Goal: Task Accomplishment & Management: Manage account settings

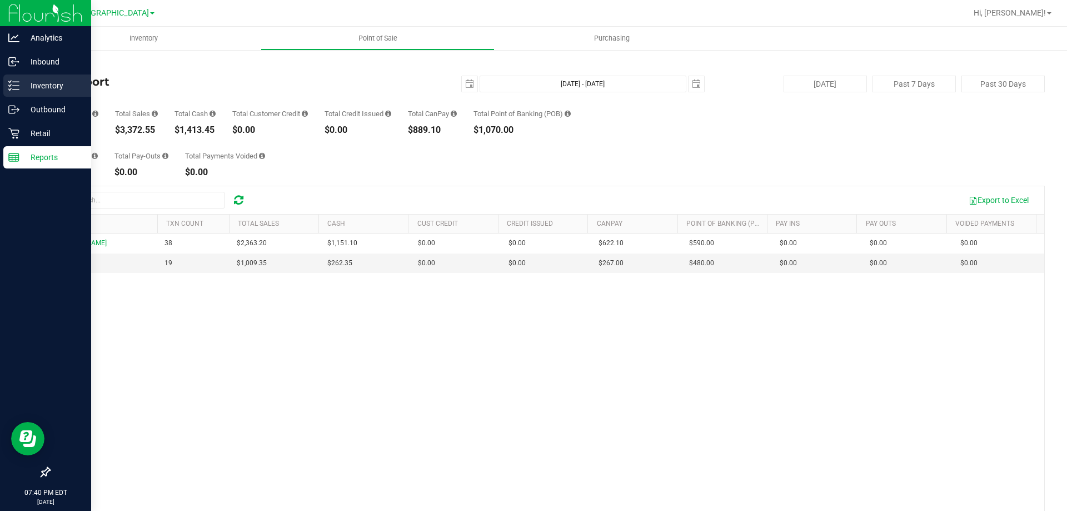
click at [11, 85] on icon at bounding box center [10, 85] width 2 height 2
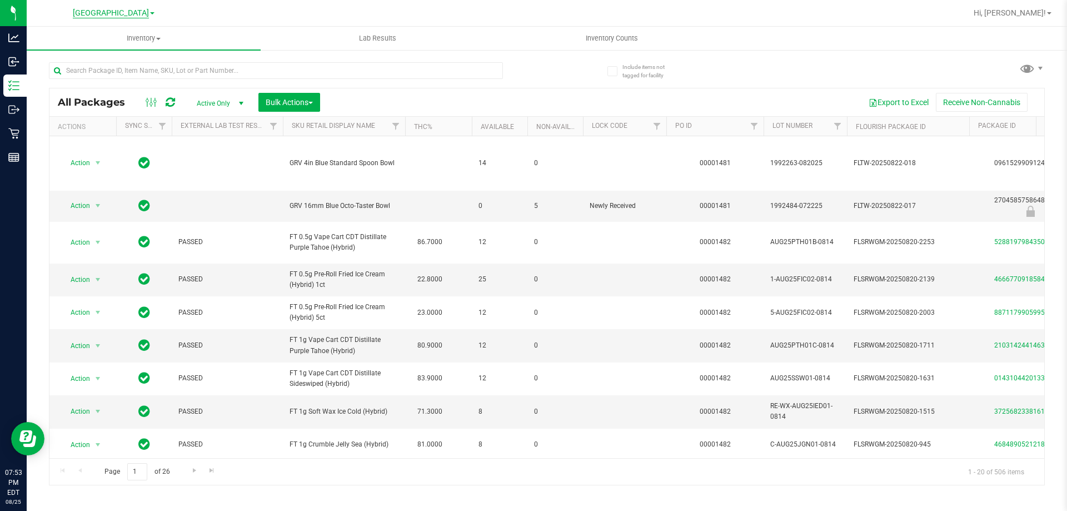
click at [140, 13] on span "[GEOGRAPHIC_DATA]" at bounding box center [111, 13] width 76 height 10
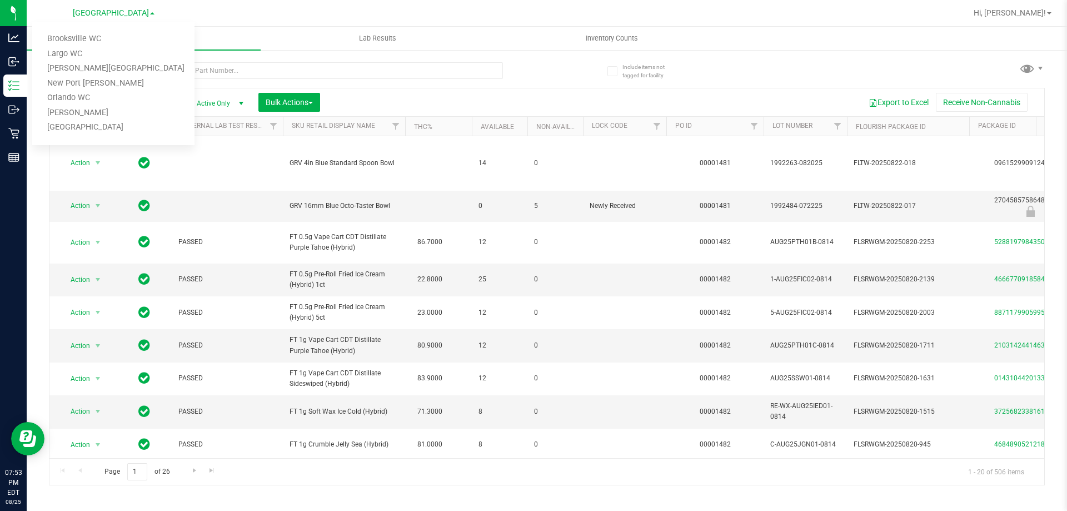
click at [218, 17] on div at bounding box center [583, 13] width 768 height 22
click at [747, 101] on div "Export to Excel Receive Non-Cannabis" at bounding box center [683, 102] width 708 height 19
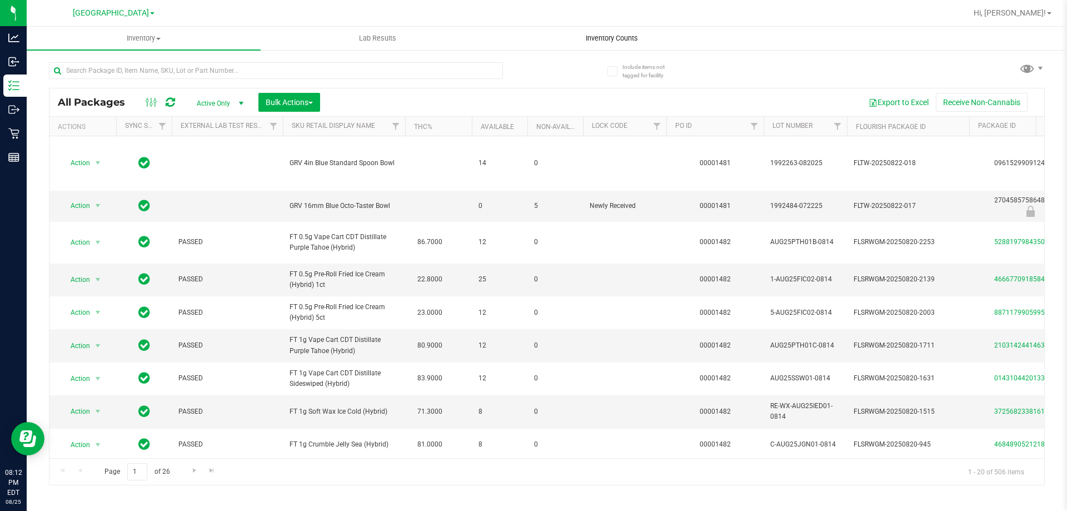
click at [633, 34] on span "Inventory Counts" at bounding box center [612, 38] width 82 height 10
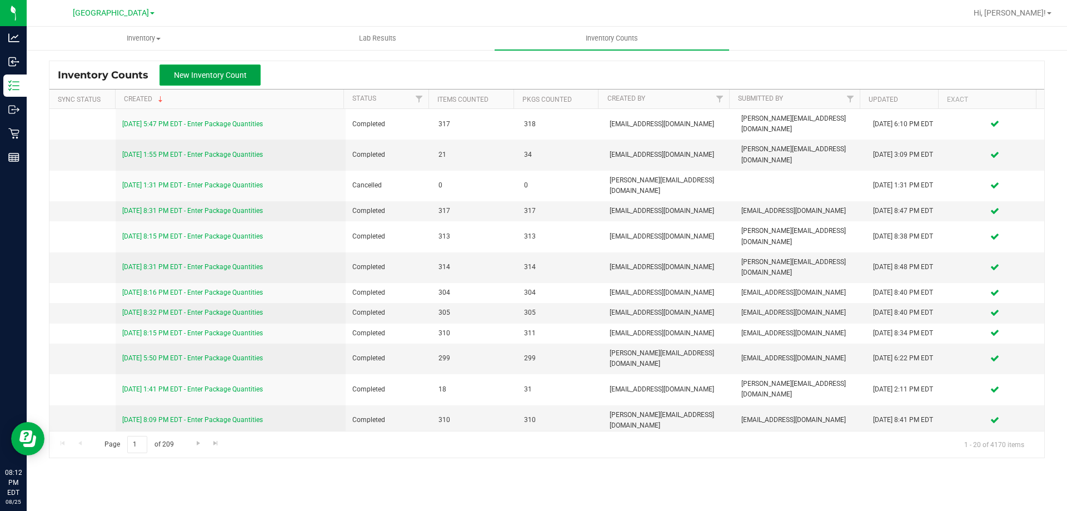
click at [236, 72] on span "New Inventory Count" at bounding box center [210, 75] width 73 height 9
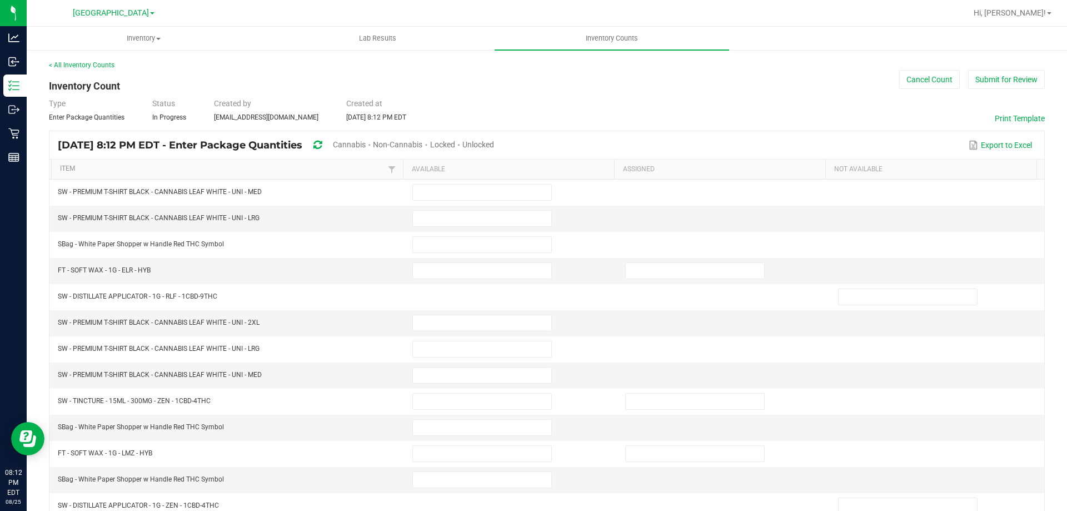
click at [494, 142] on span "Unlocked" at bounding box center [478, 144] width 32 height 9
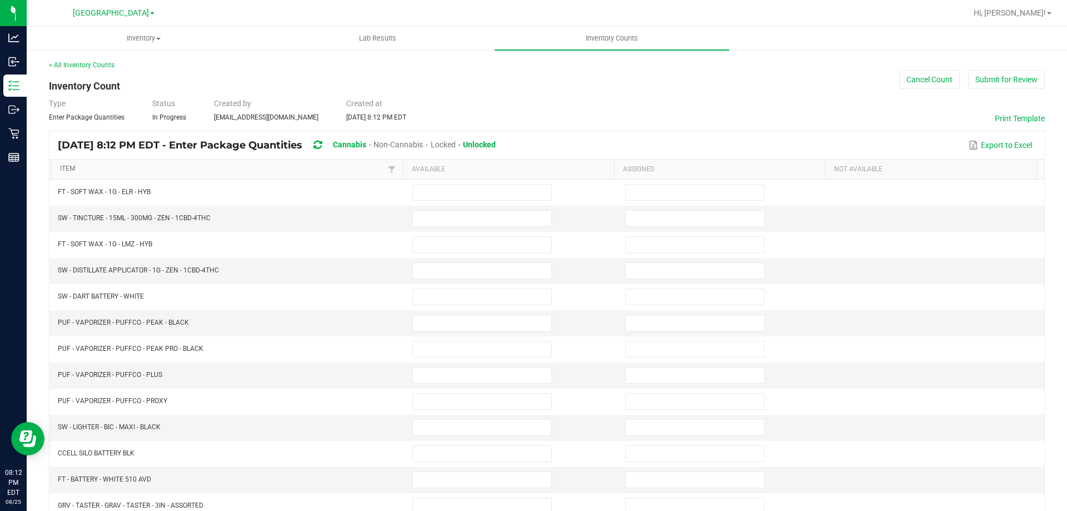
click at [356, 168] on link "Item" at bounding box center [222, 169] width 325 height 9
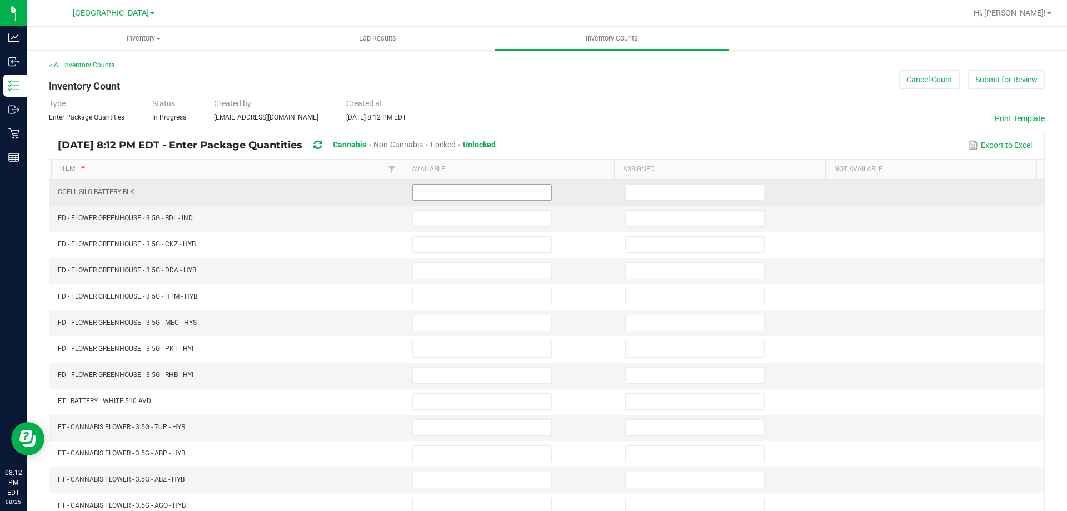
click at [476, 195] on input at bounding box center [482, 193] width 138 height 16
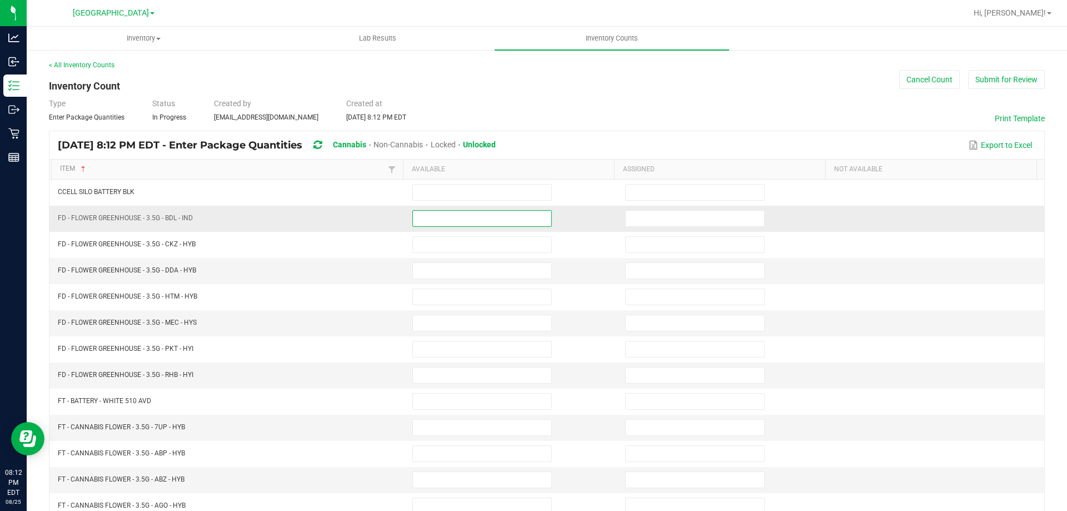
click at [473, 220] on input at bounding box center [482, 219] width 138 height 16
type input "20"
type input "3"
type input "5"
type input "8"
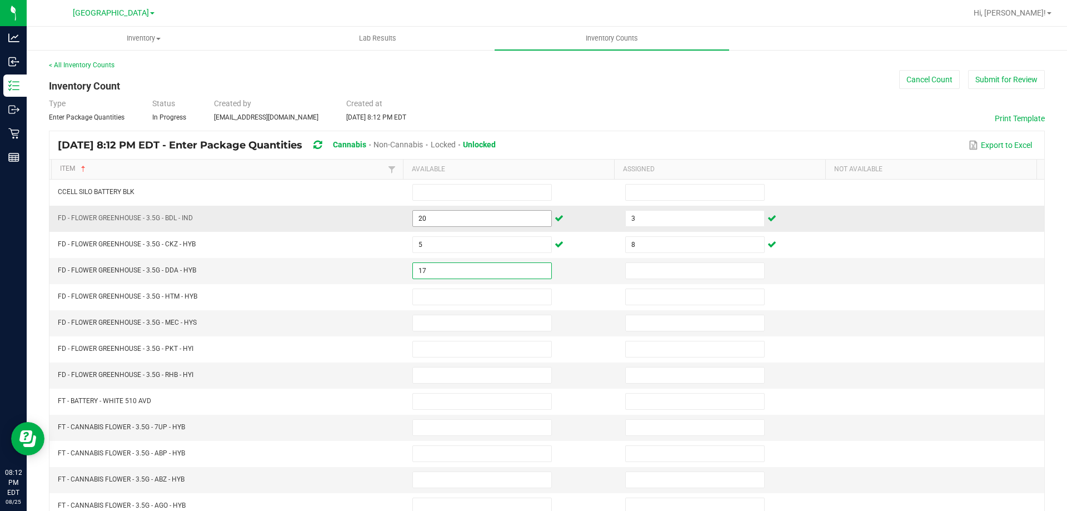
type input "17"
type input "11"
click at [635, 224] on input "3" at bounding box center [695, 219] width 138 height 16
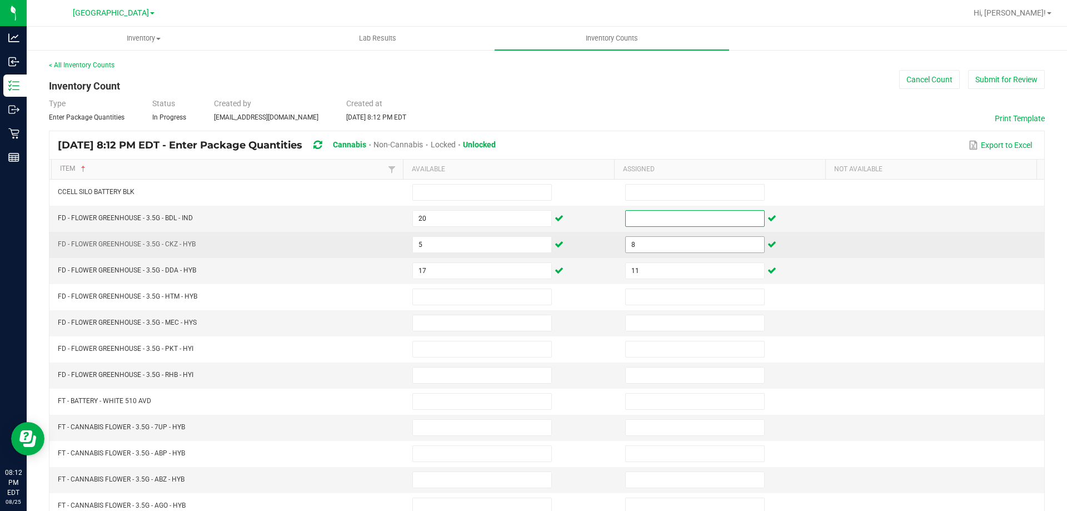
click at [641, 237] on input "8" at bounding box center [695, 245] width 138 height 16
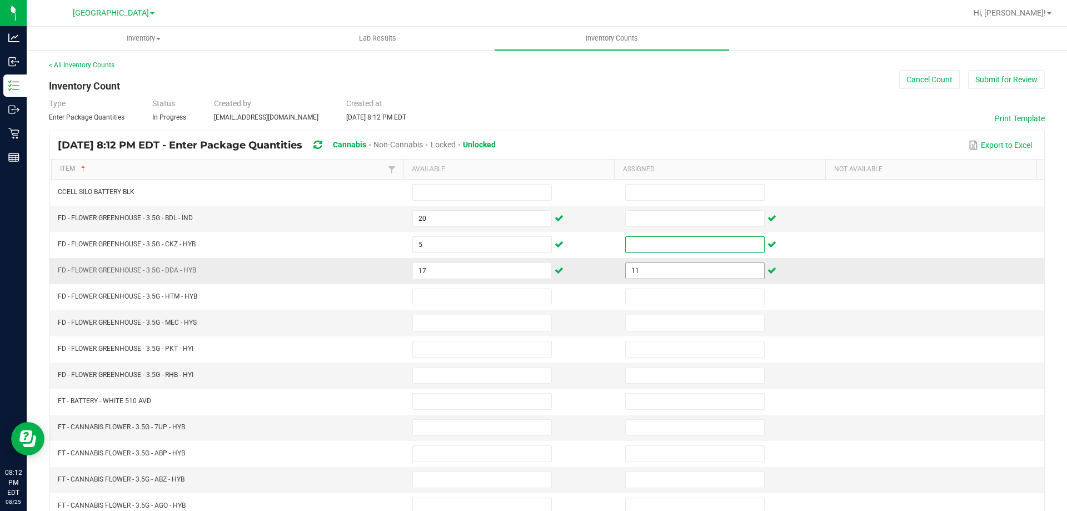
click at [648, 266] on input "11" at bounding box center [695, 271] width 138 height 16
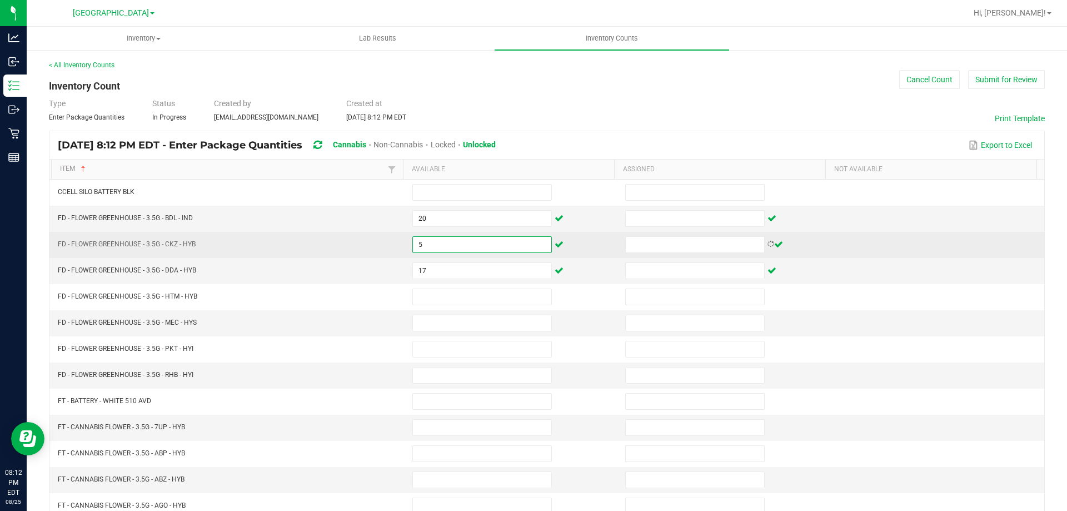
click at [506, 250] on input "5" at bounding box center [482, 245] width 138 height 16
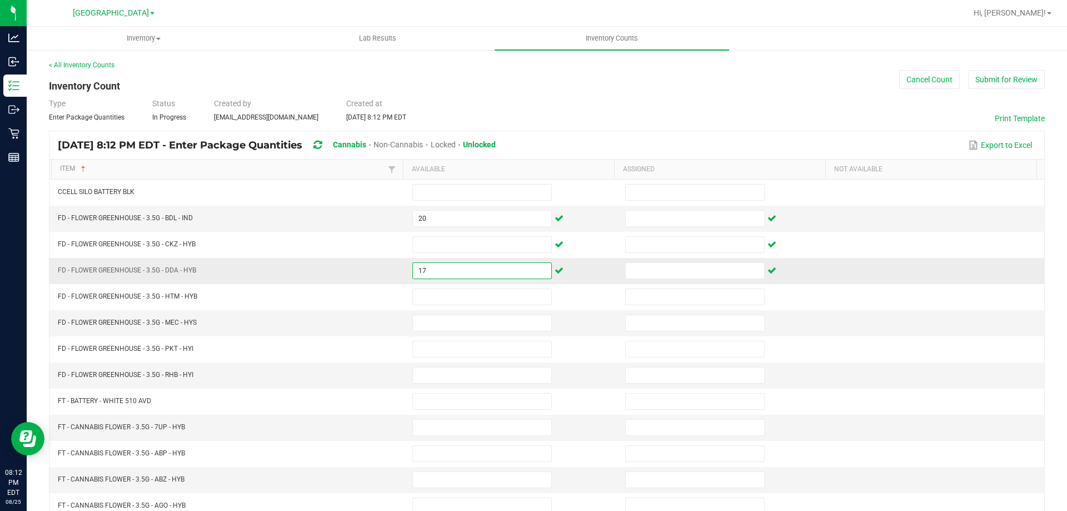
click at [497, 272] on input "17" at bounding box center [482, 271] width 138 height 16
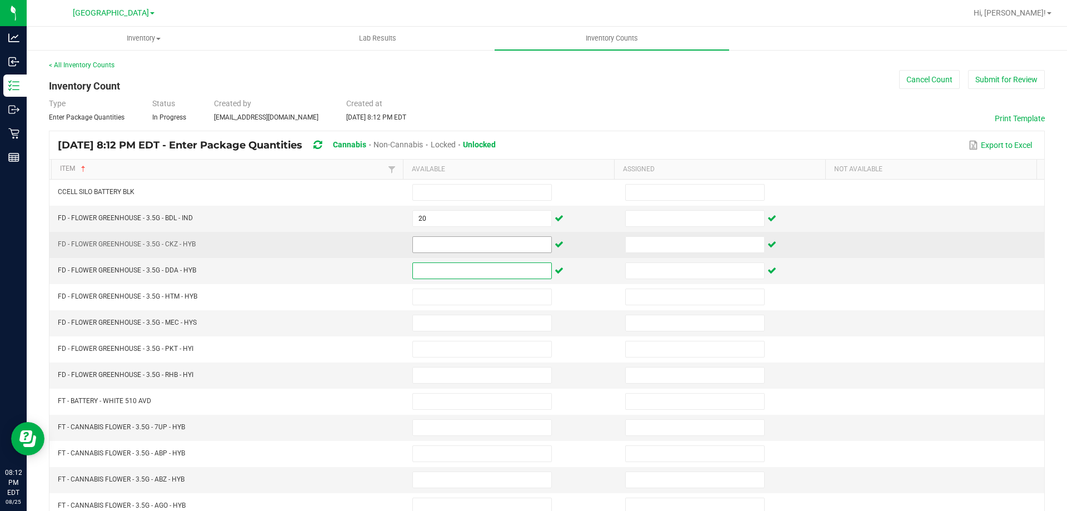
click at [490, 243] on input at bounding box center [482, 245] width 138 height 16
type input "3"
type input "5"
type input "8"
type input "17"
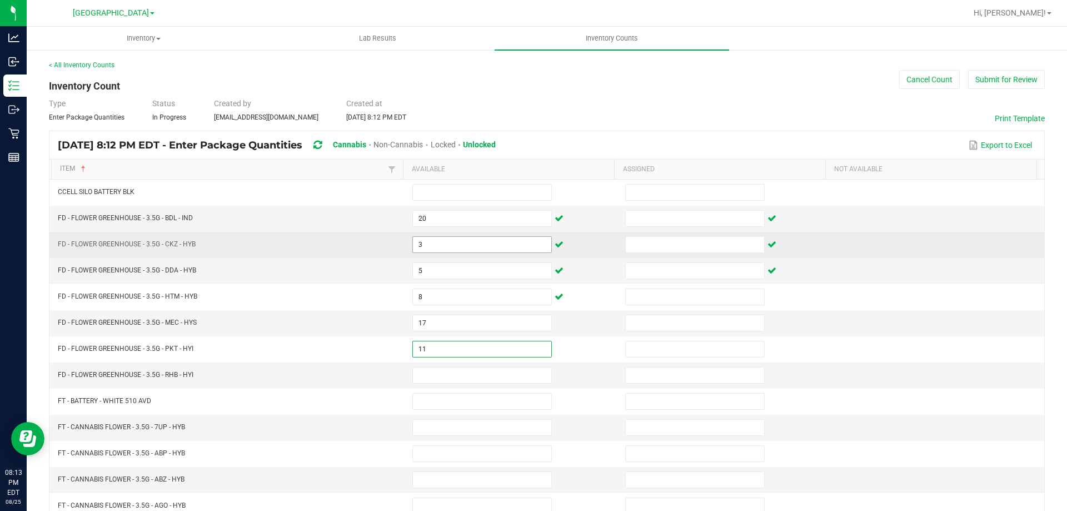
type input "11"
type input "9"
type input "4"
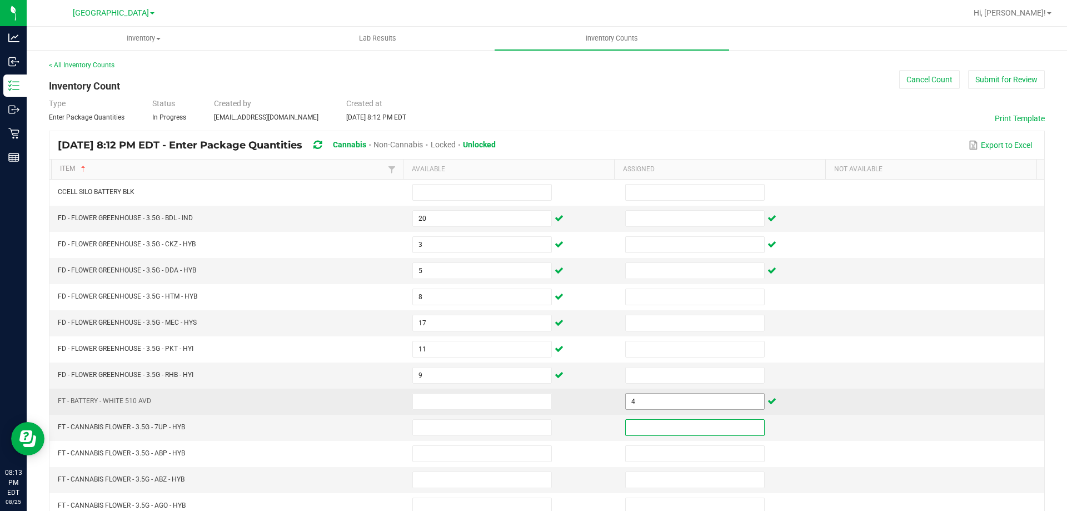
click at [668, 396] on input "4" at bounding box center [695, 402] width 138 height 16
click at [535, 399] on input at bounding box center [482, 402] width 138 height 16
type input "4"
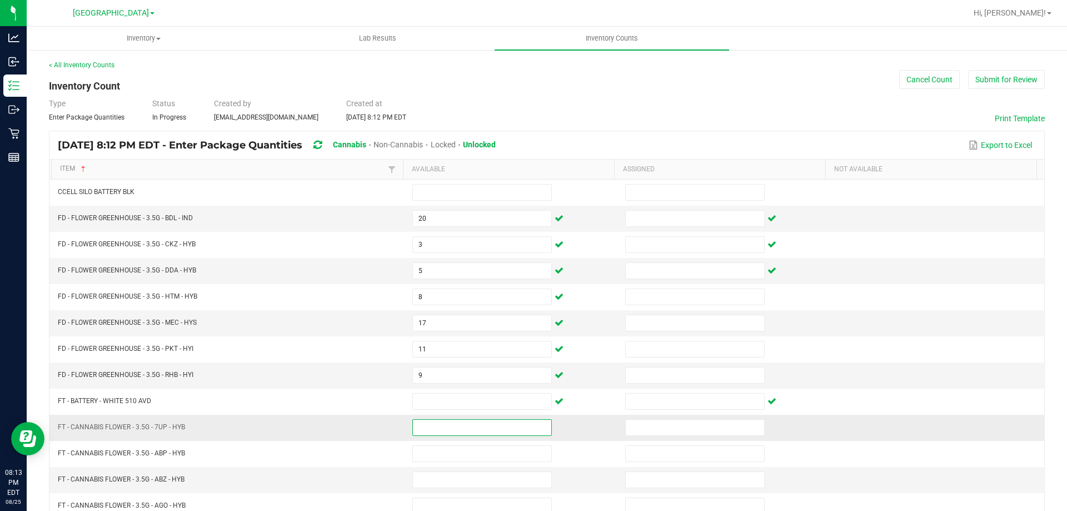
click at [504, 429] on input at bounding box center [482, 428] width 138 height 16
type input "4"
type input "6"
type input "12"
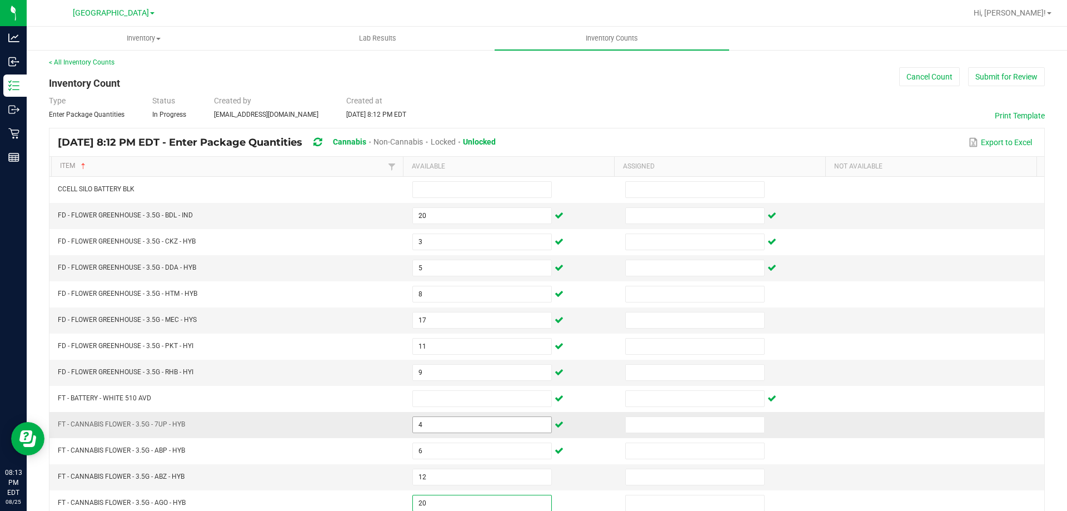
type input "20"
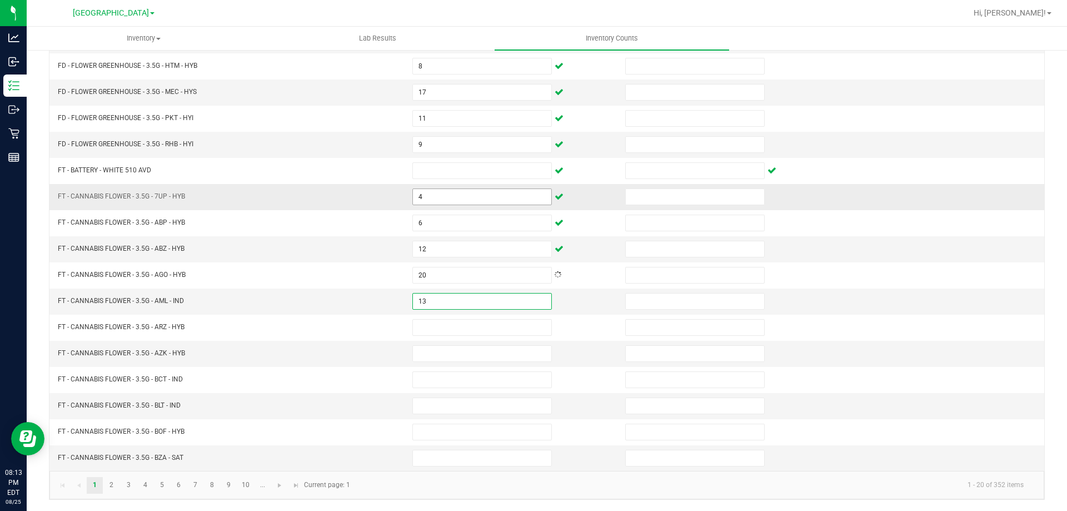
type input "13"
type input "6"
type input "9"
type input "10"
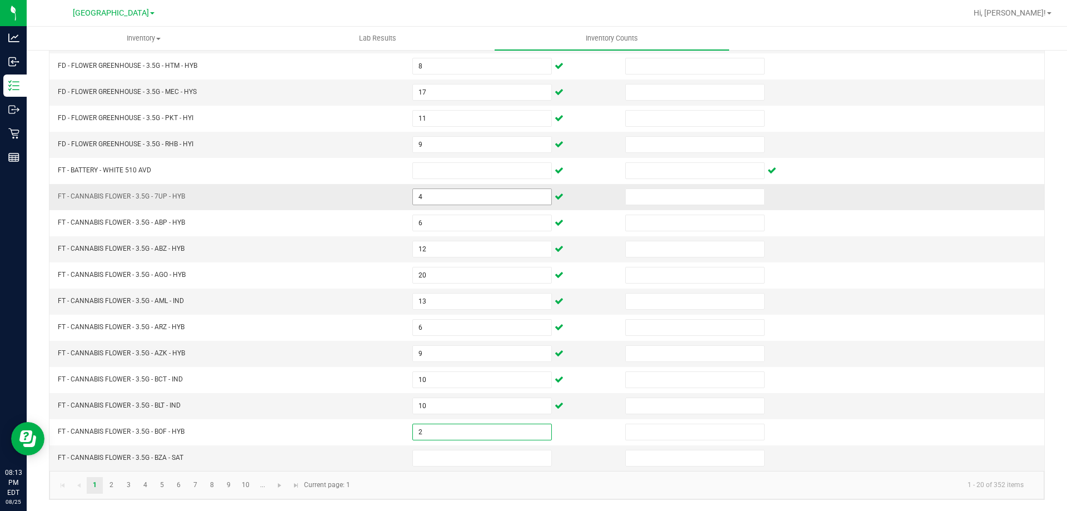
type input "2"
click at [427, 491] on kendo-pager-info "1 - 20 of 352 items" at bounding box center [695, 485] width 676 height 18
click at [111, 486] on link "2" at bounding box center [111, 485] width 16 height 17
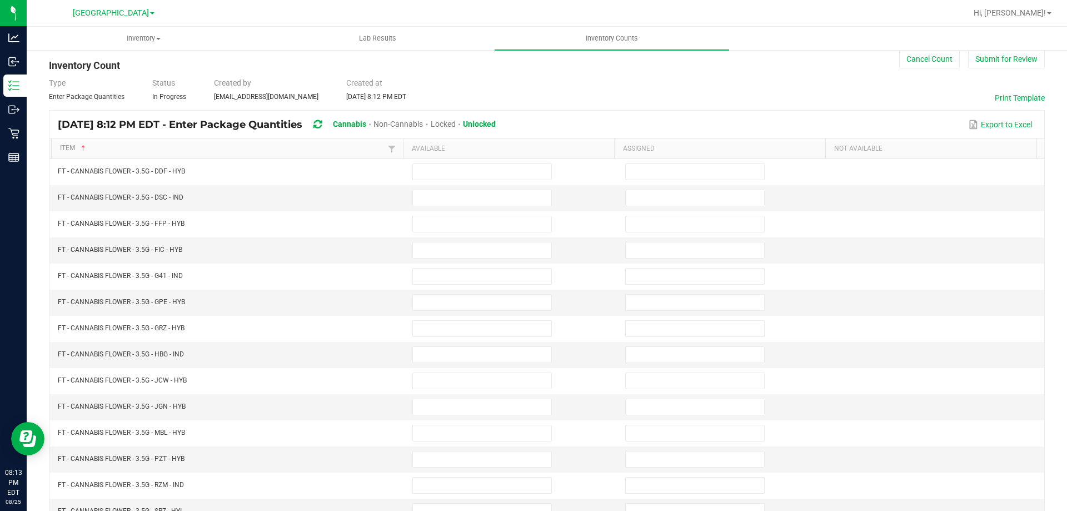
scroll to position [0, 0]
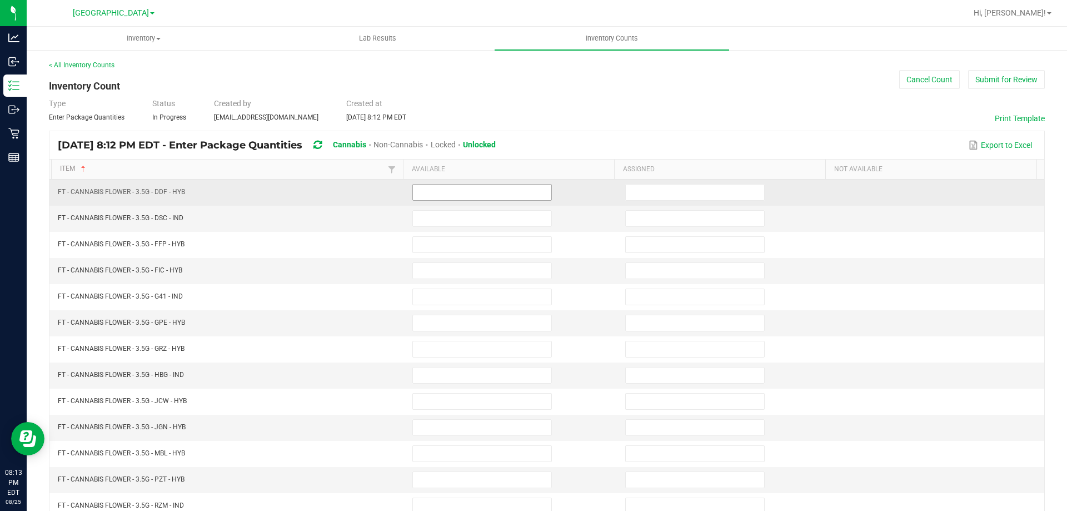
click at [444, 186] on input at bounding box center [482, 193] width 138 height 16
type input "12"
type input "4"
type input "2"
type input "14"
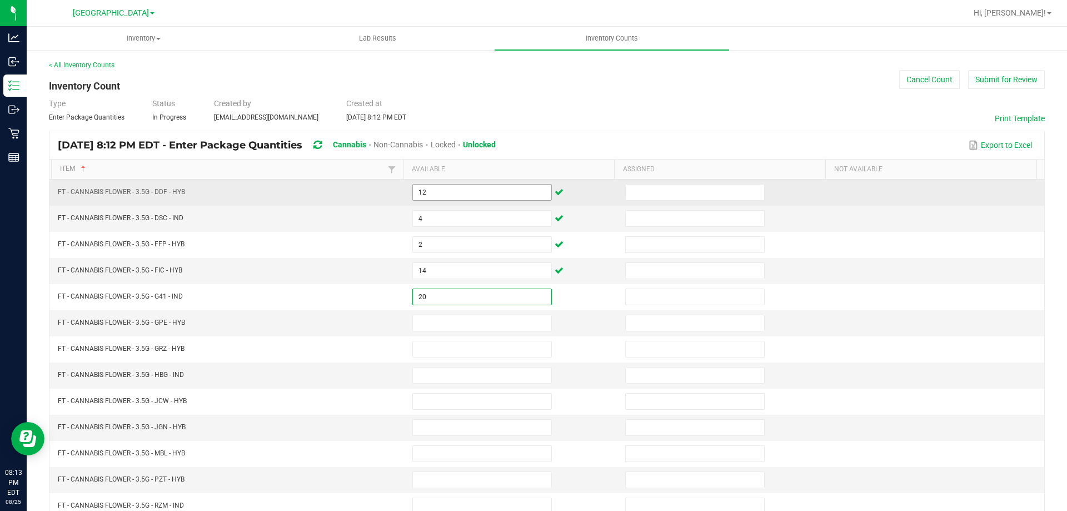
type input "20"
type input "18"
type input "17"
type input "9"
type input "2"
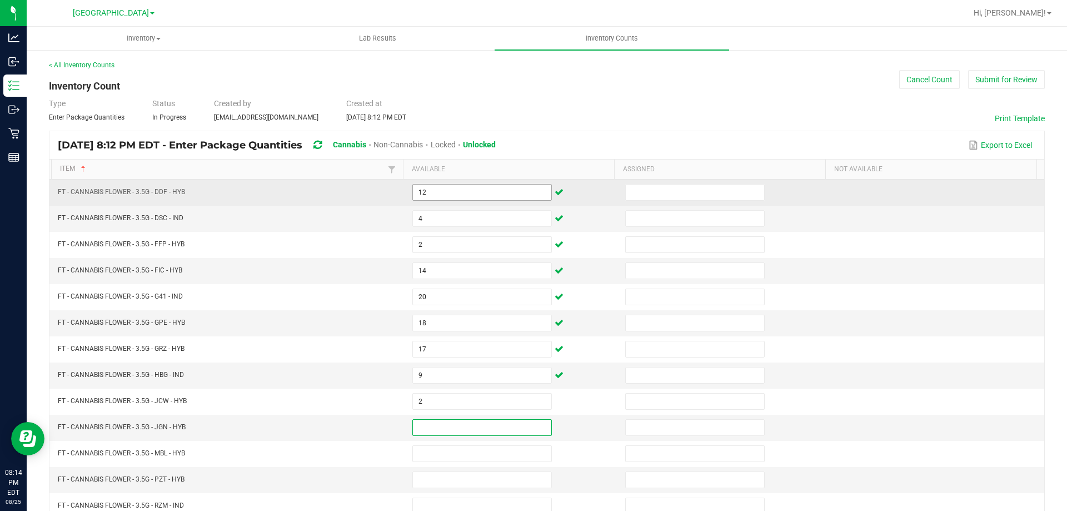
type input "9"
type input "6"
type input "9"
type input "5"
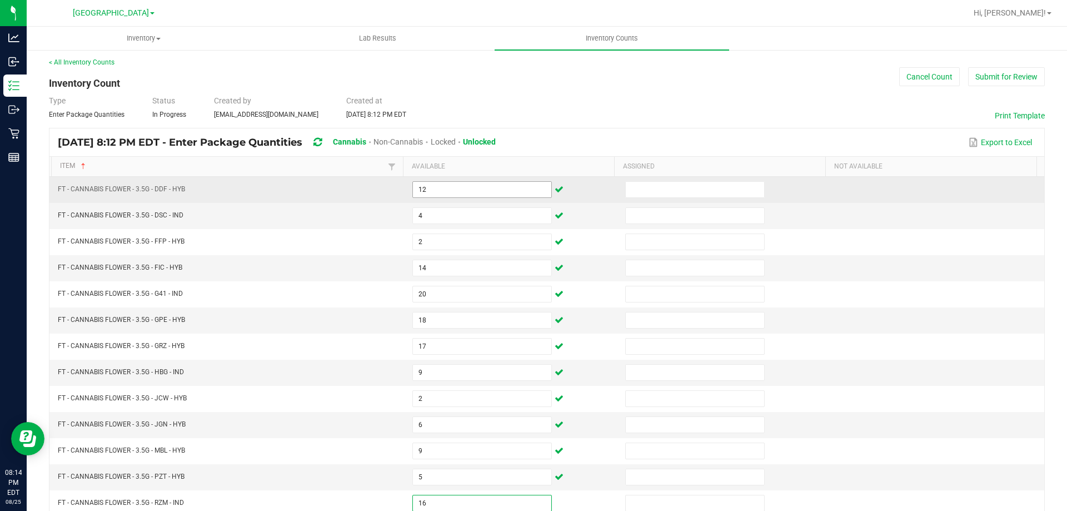
type input "16"
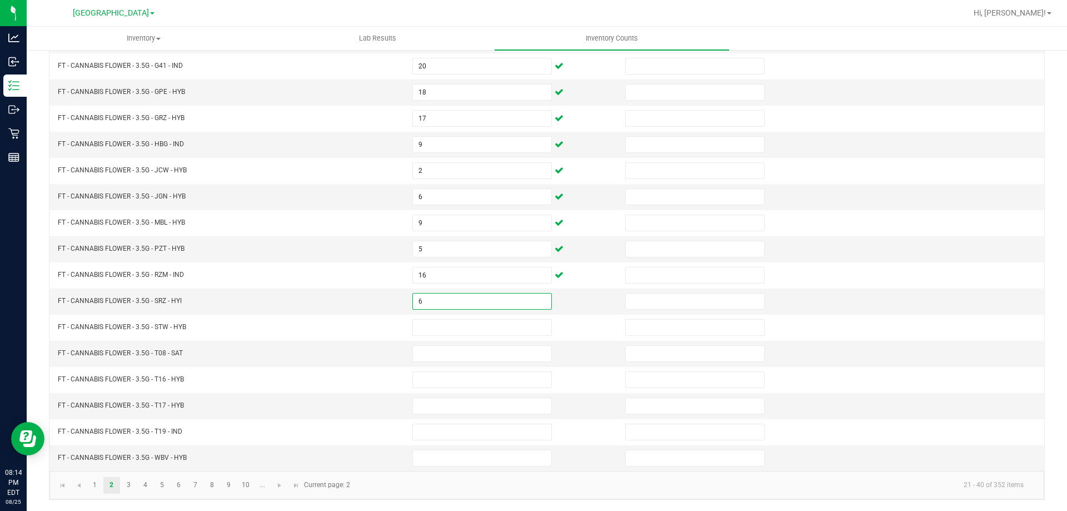
type input "6"
type input "20"
type input "10"
type input "5"
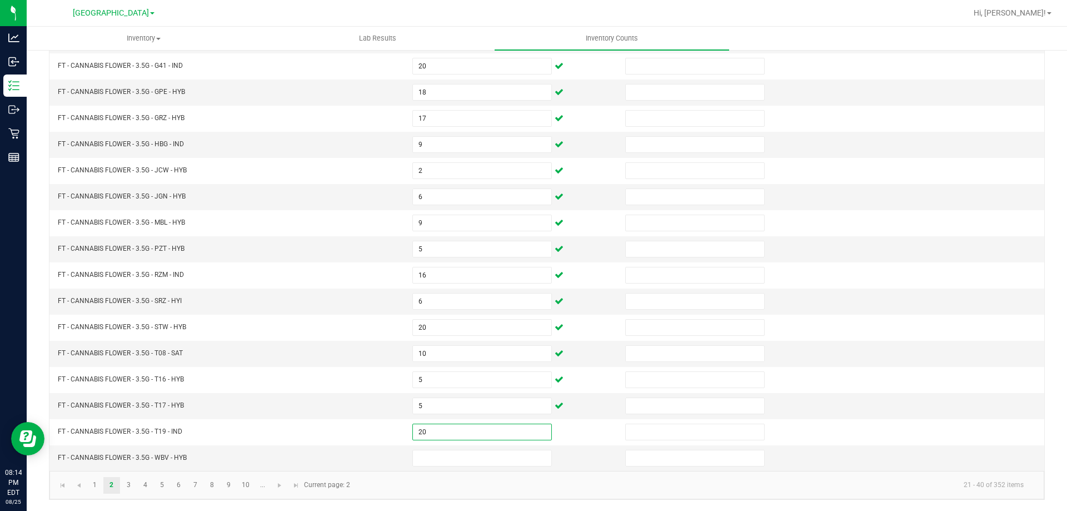
type input "20"
type input "10"
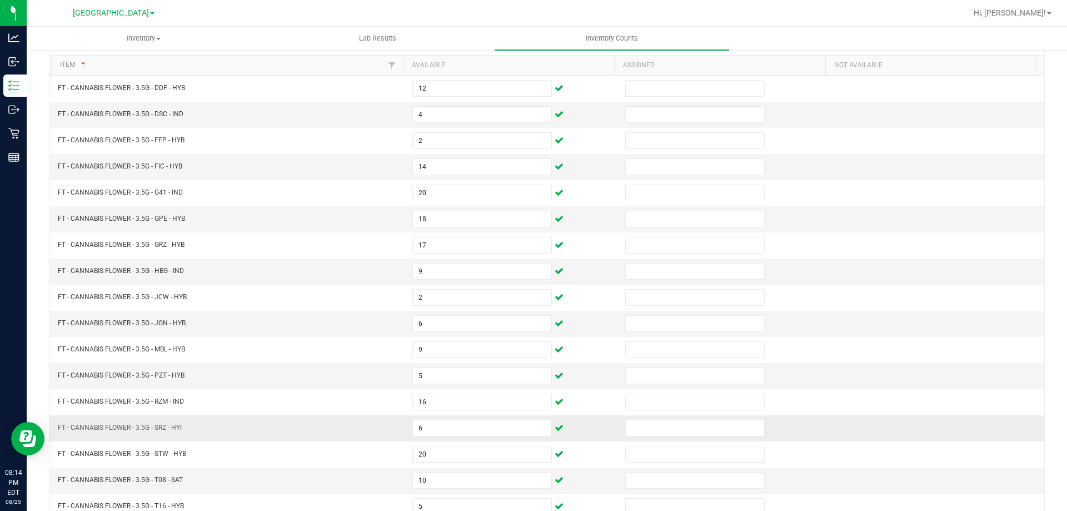
scroll to position [0, 0]
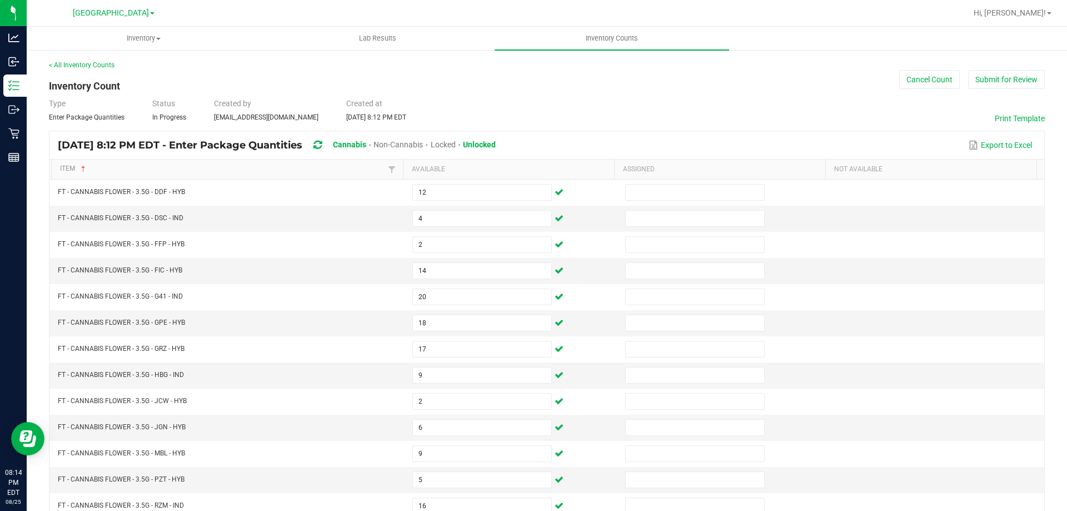
click at [404, 86] on div "< All Inventory Counts Inventory Count Cancel Count Submit for Review Type Ente…" at bounding box center [547, 395] width 996 height 670
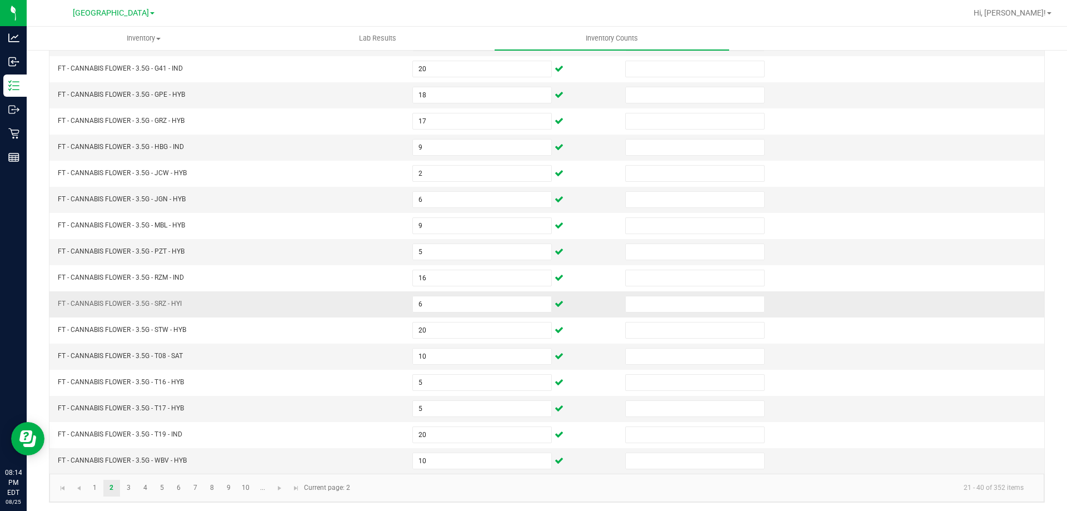
scroll to position [231, 0]
click at [128, 484] on link "3" at bounding box center [129, 485] width 16 height 17
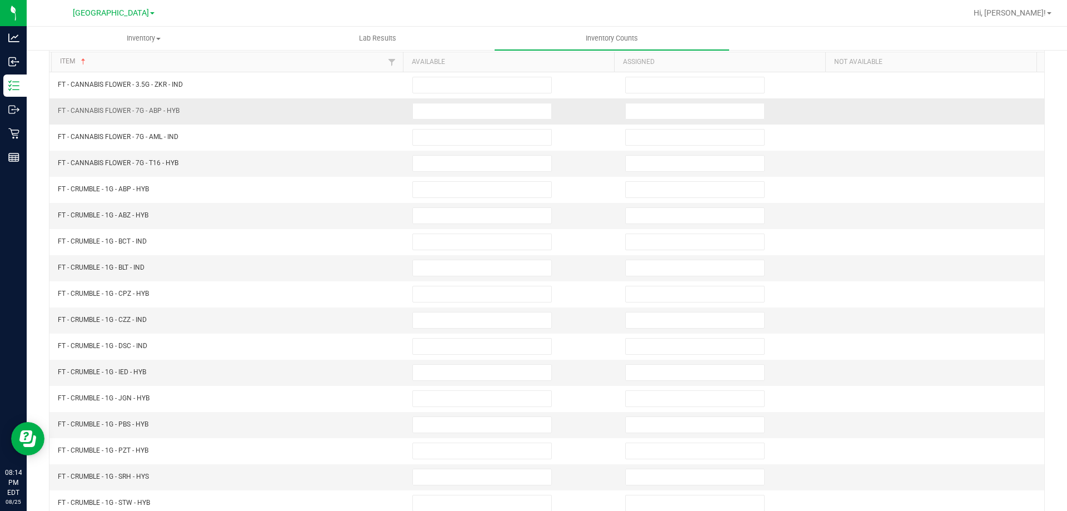
scroll to position [0, 0]
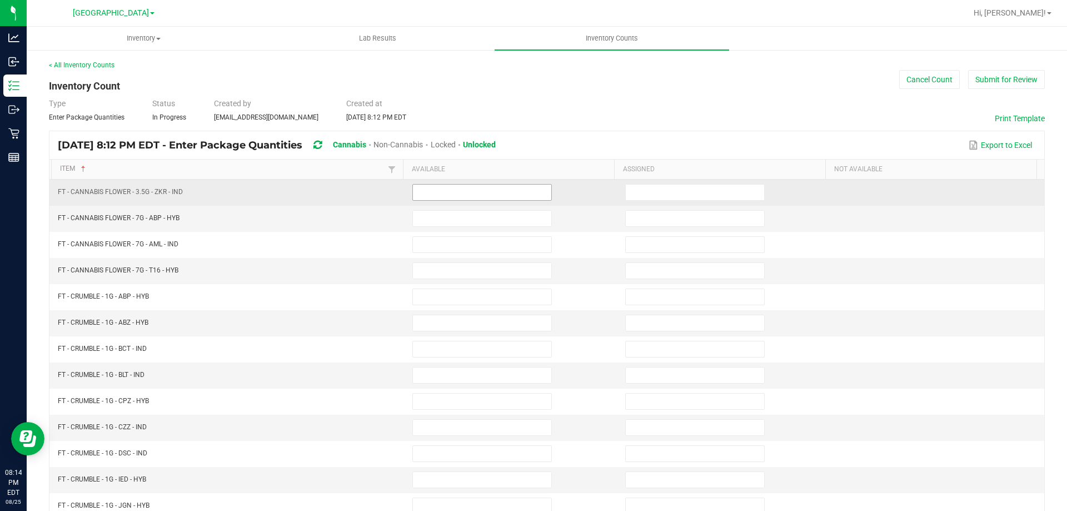
click at [524, 191] on input at bounding box center [482, 193] width 138 height 16
type input "19"
type input "20"
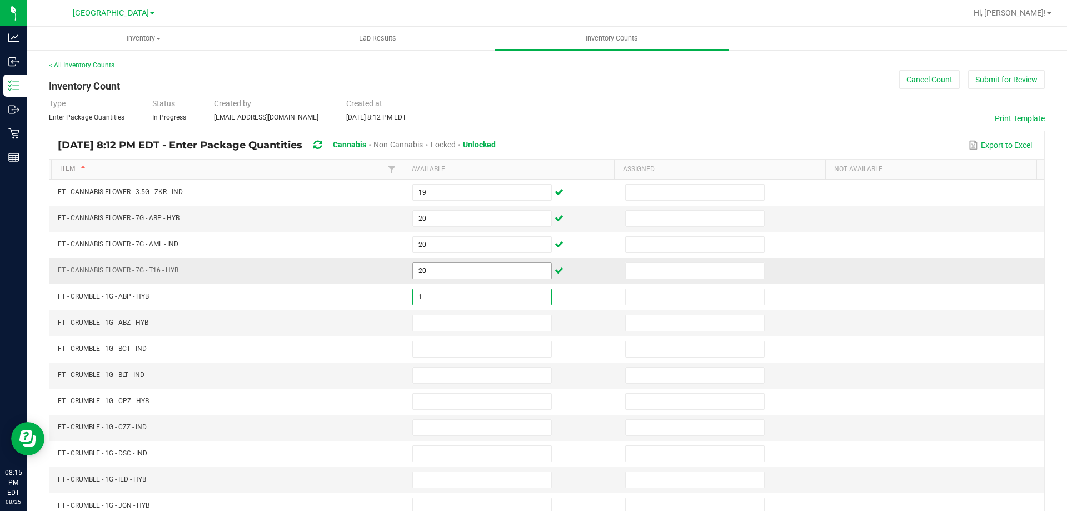
type input "1"
type input "7"
type input "8"
type input "6"
type input "8"
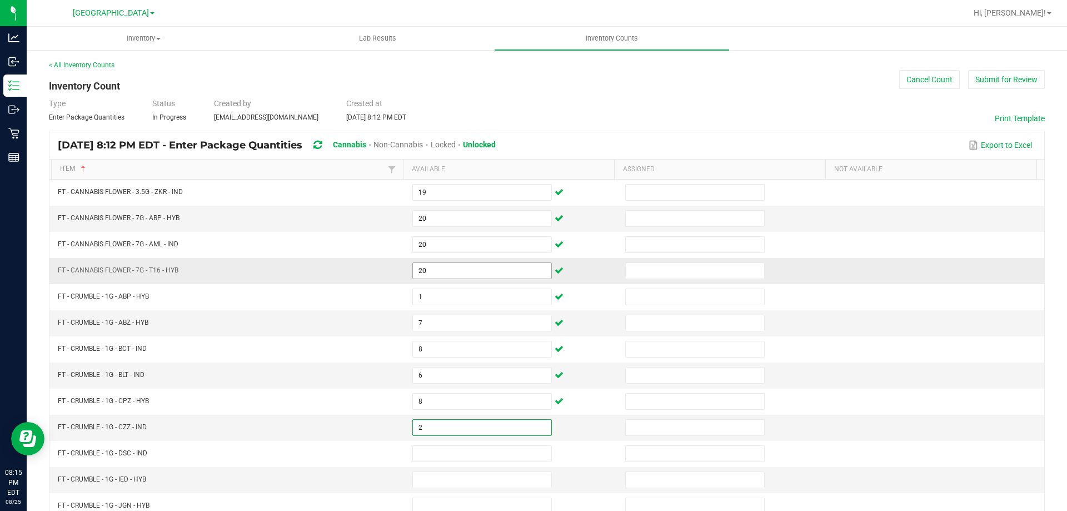
type input "2"
type input "7"
type input "5"
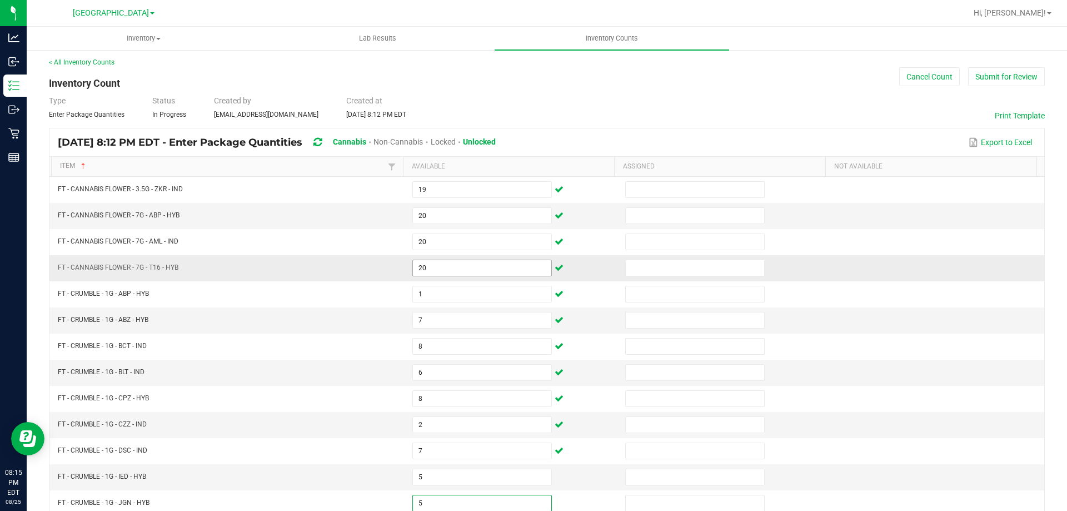
type input "5"
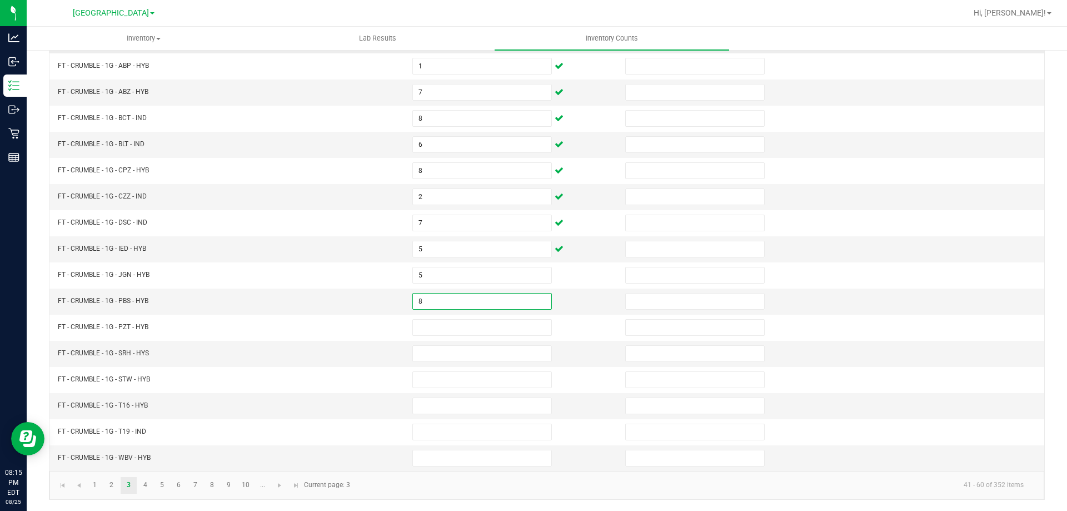
type input "8"
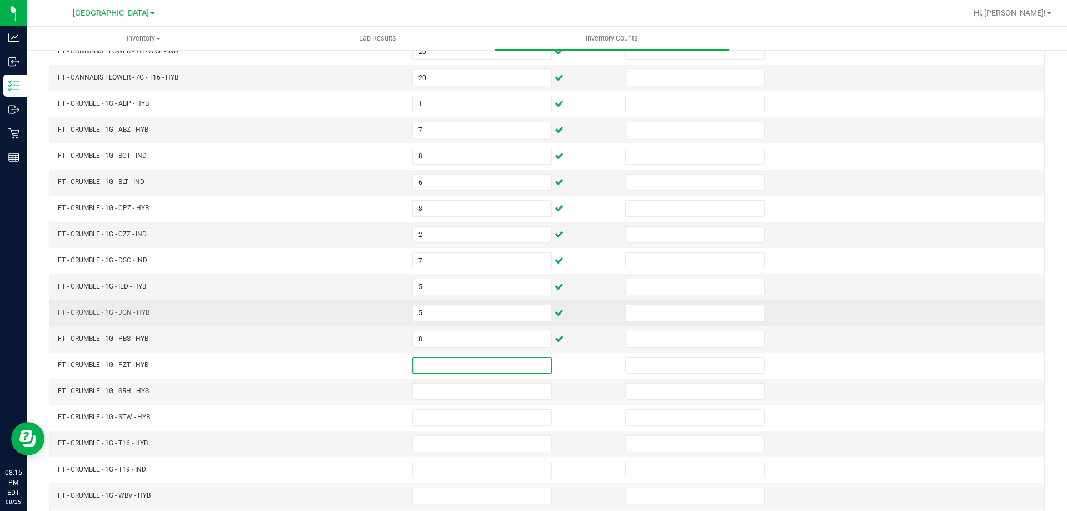
scroll to position [175, 0]
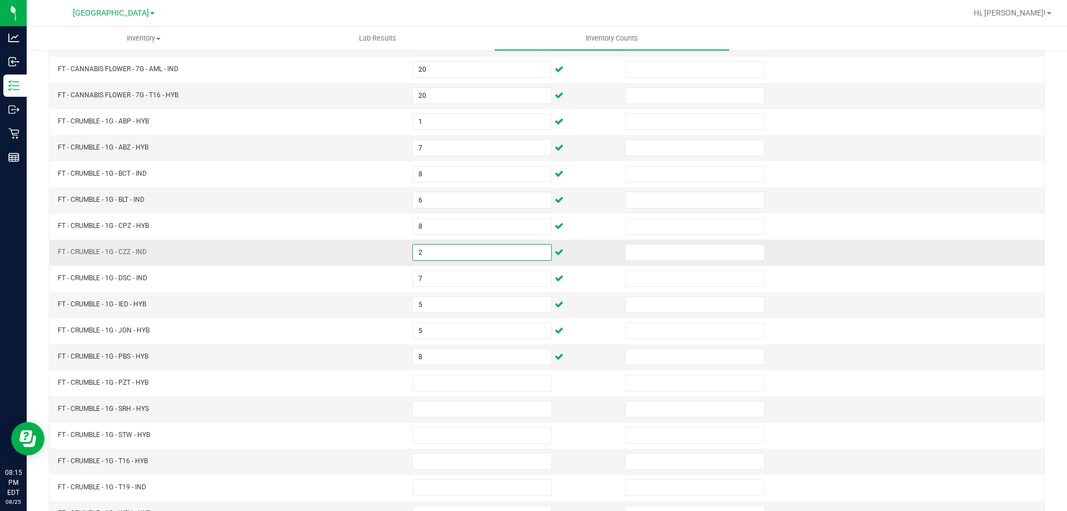
click at [456, 253] on input "2" at bounding box center [482, 253] width 138 height 16
type input "6"
type input "2"
type input "8"
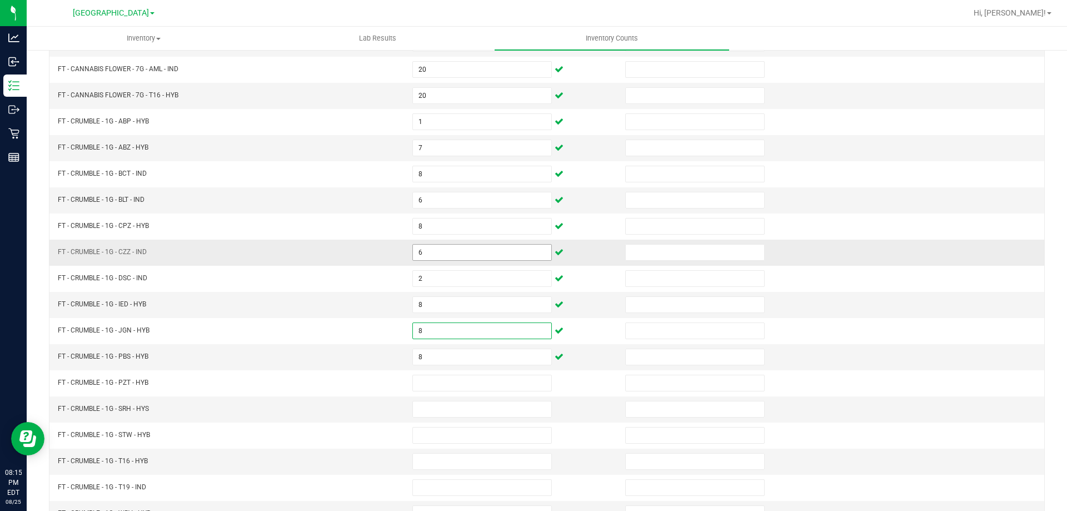
type input "8"
type input "6"
type input "8"
click at [436, 351] on input "8" at bounding box center [482, 357] width 138 height 16
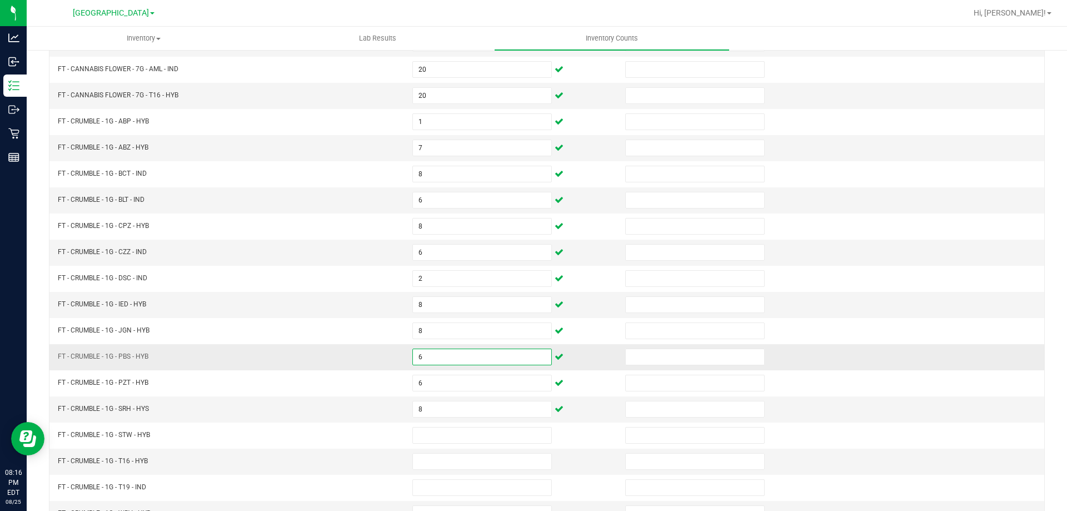
type input "6"
type input "8"
type input "2"
type input "7"
type input "5"
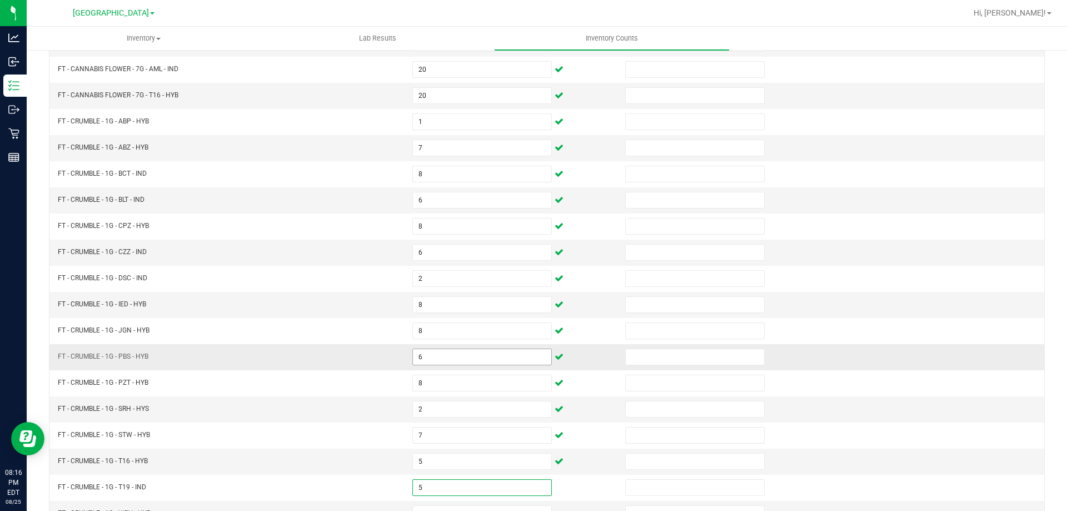
type input "5"
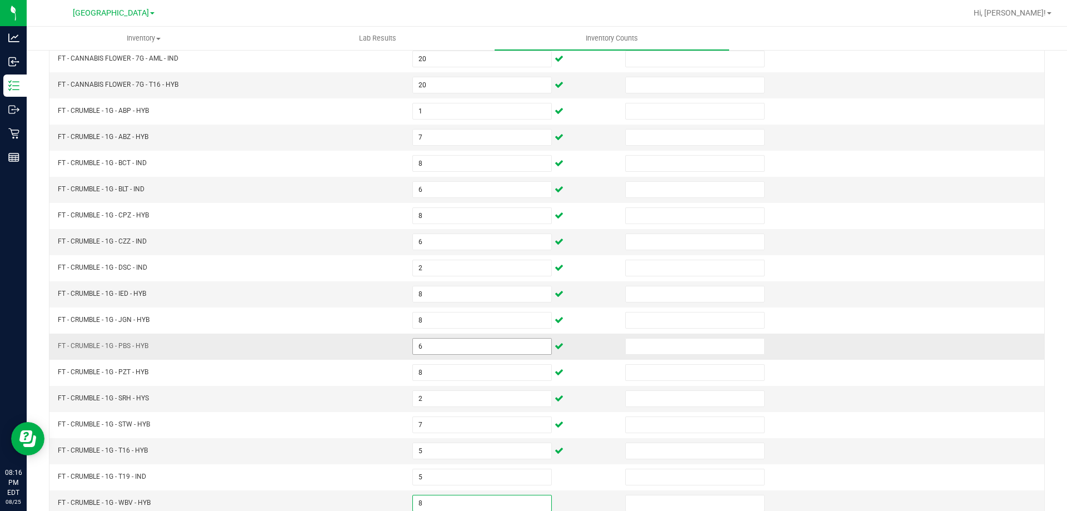
type input "8"
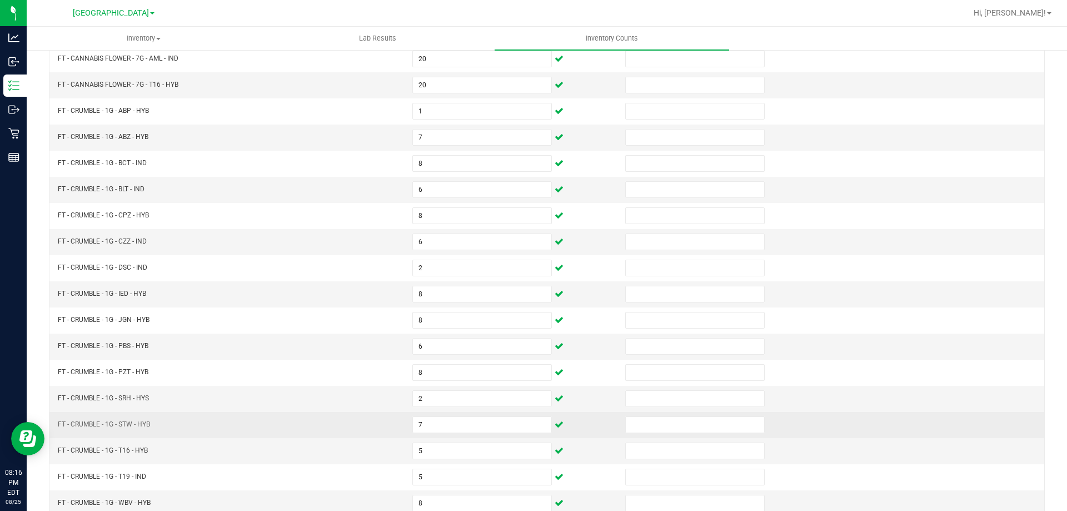
scroll to position [231, 0]
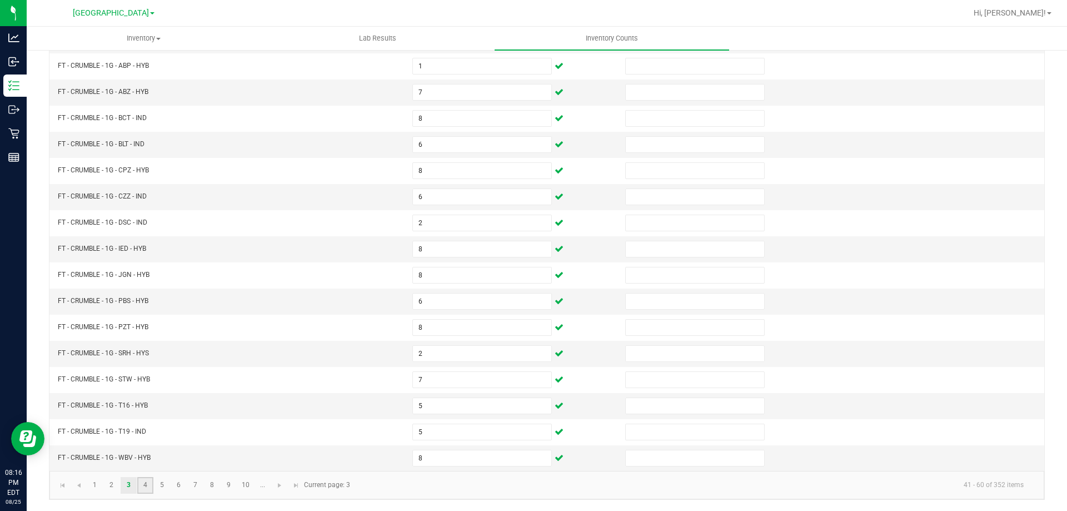
click at [150, 491] on link "4" at bounding box center [145, 485] width 16 height 17
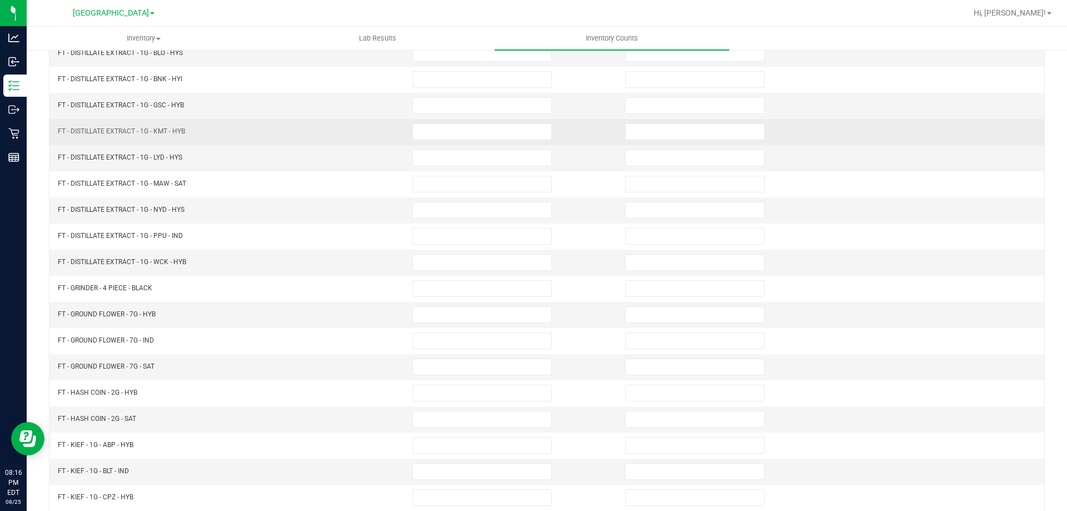
scroll to position [64, 0]
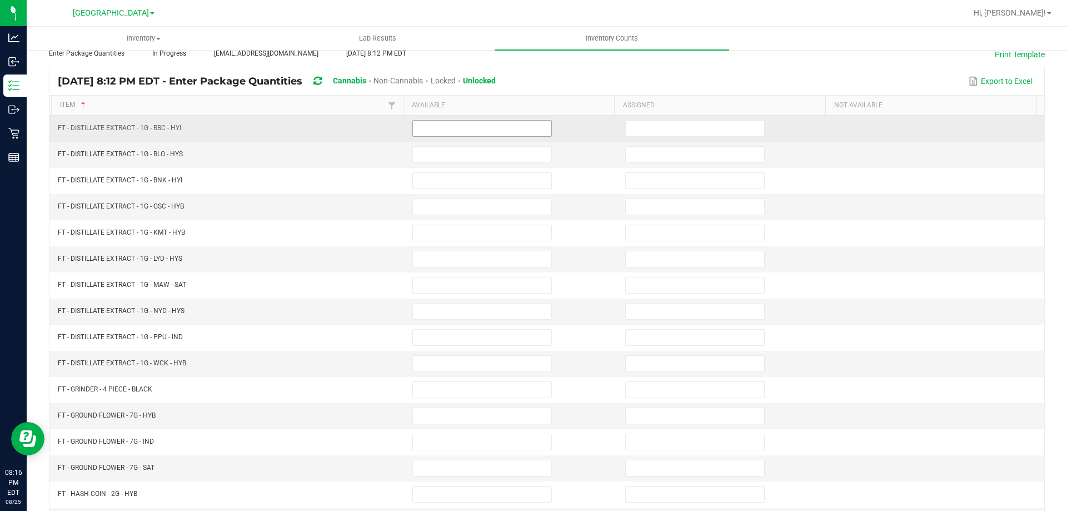
click at [447, 126] on input at bounding box center [482, 129] width 138 height 16
type input "1"
type input "3"
type input "9"
type input "6"
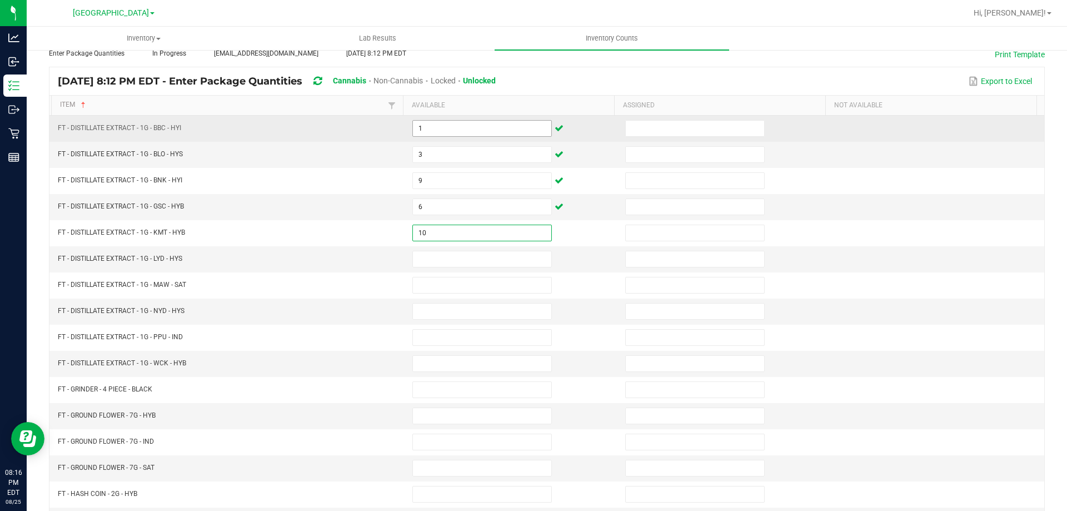
type input "10"
type input "3"
type input "2"
type input "8"
type input "5"
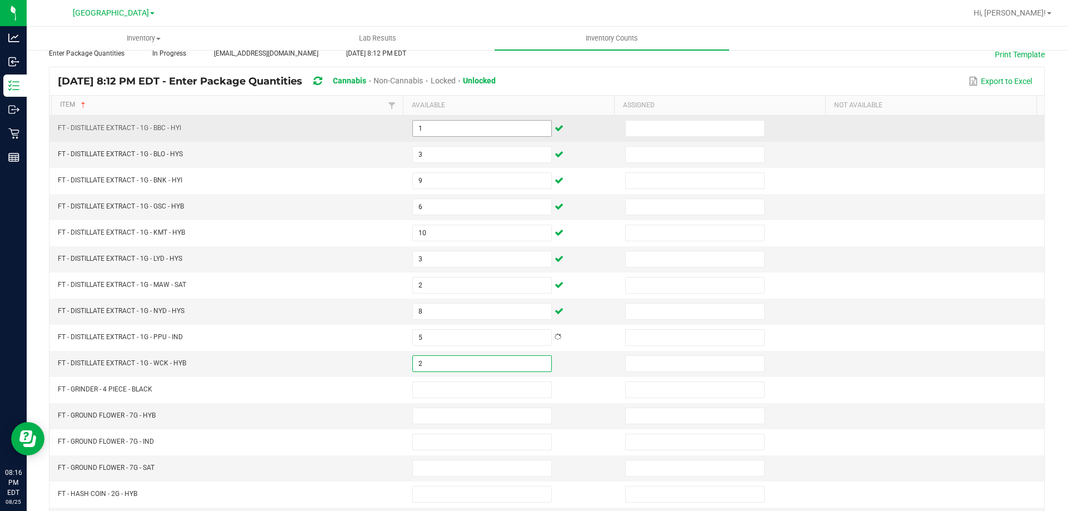
type input "2"
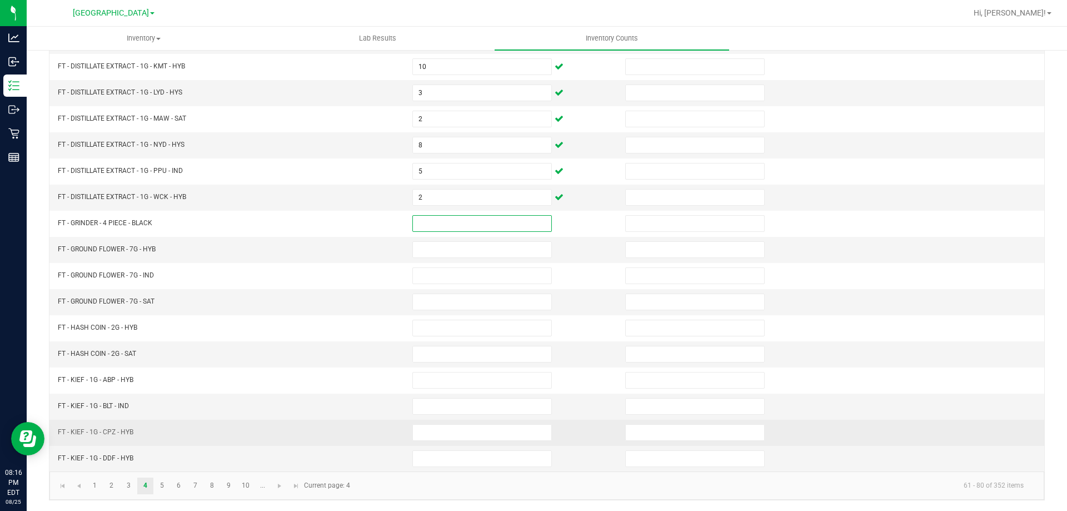
scroll to position [231, 0]
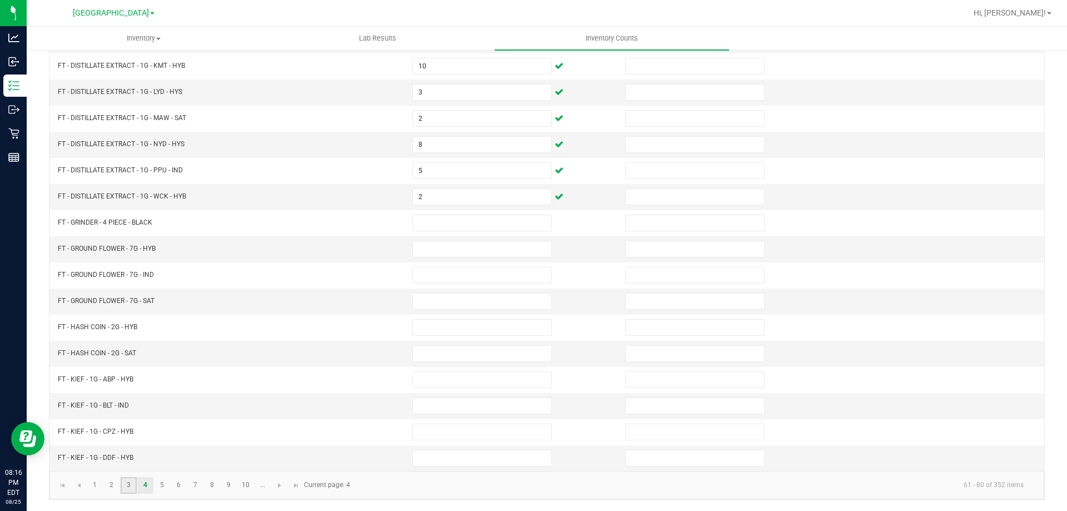
click at [131, 486] on link "3" at bounding box center [129, 485] width 16 height 17
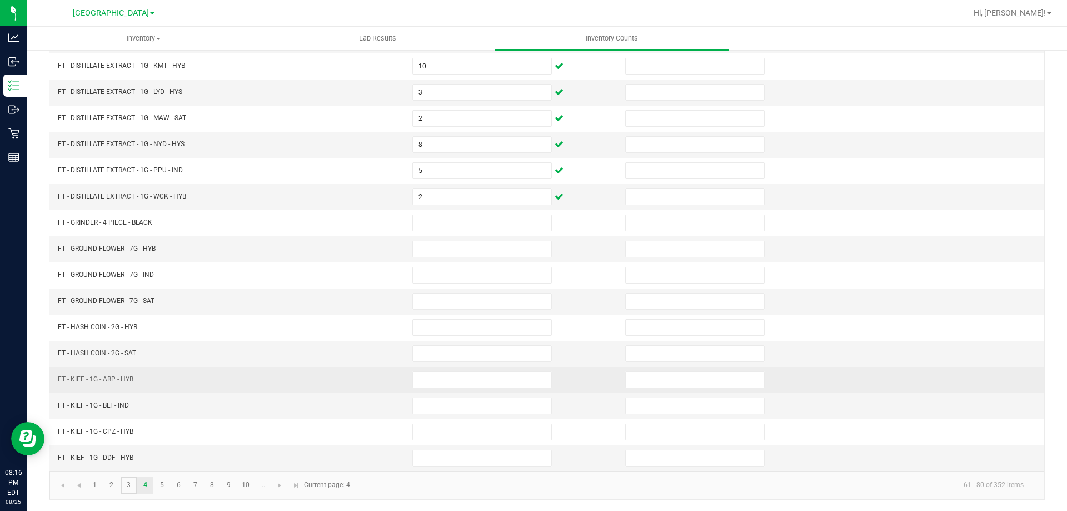
type input "19"
type input "20"
type input "7"
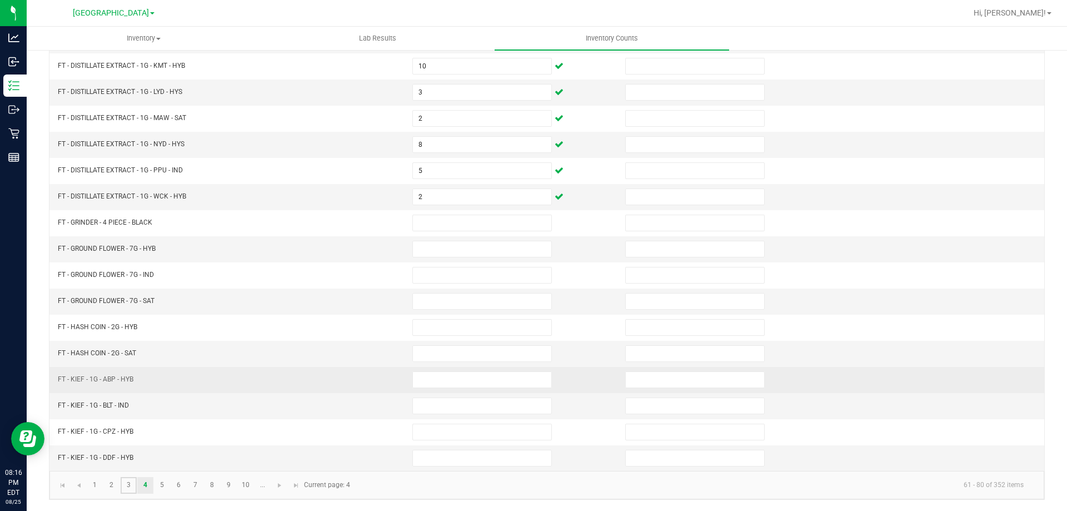
type input "8"
type input "6"
type input "8"
type input "6"
type input "2"
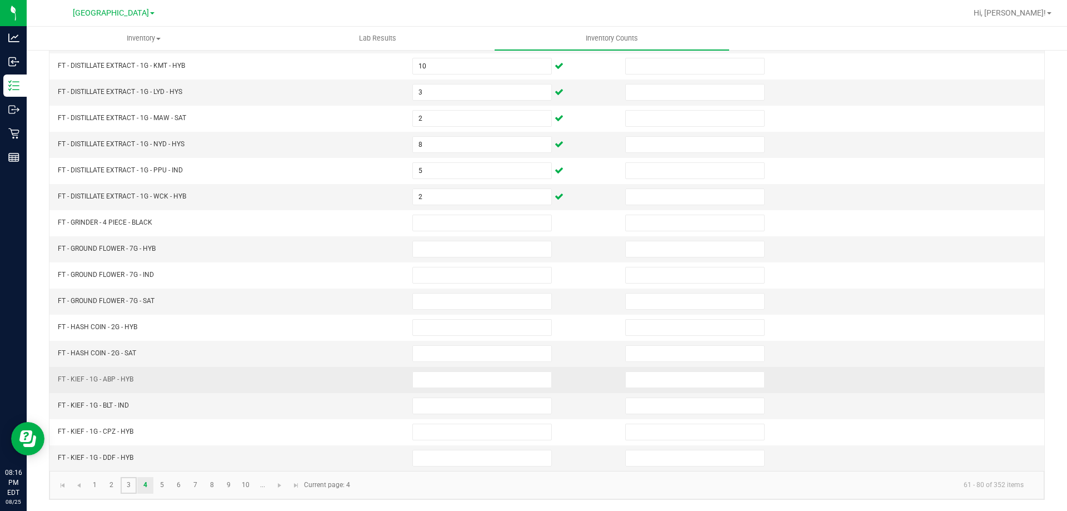
type input "8"
type input "6"
type input "8"
type input "5"
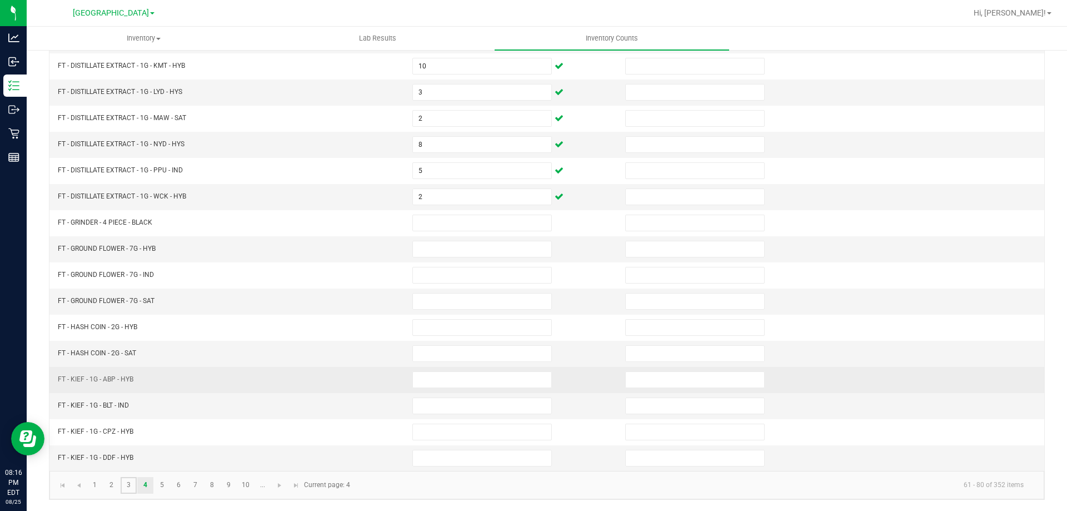
type input "8"
type input "1"
type input "8"
type input "2"
type input "7"
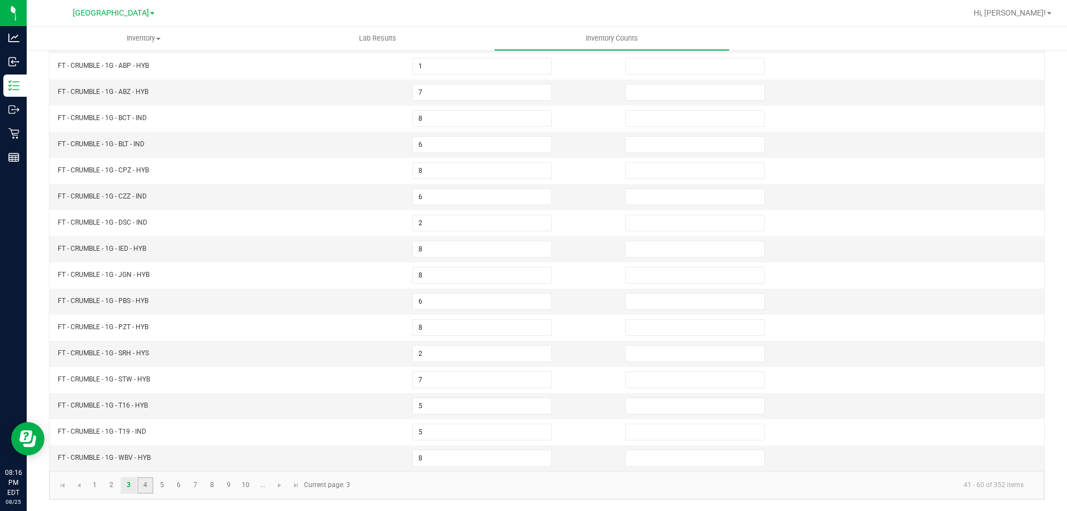
click at [147, 486] on link "4" at bounding box center [145, 485] width 16 height 17
type input "1"
type input "3"
type input "9"
type input "6"
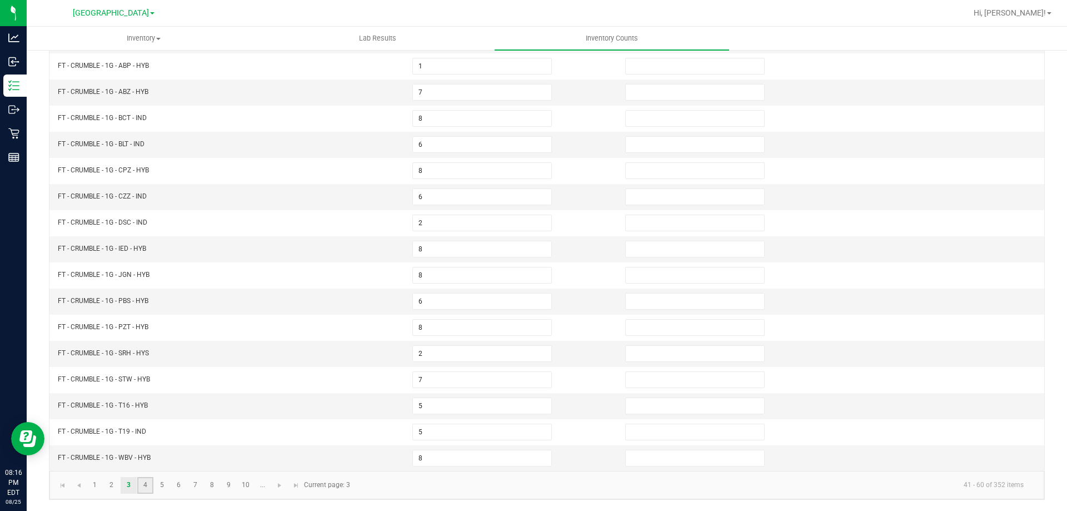
type input "3"
type input "2"
type input "8"
type input "5"
type input "2"
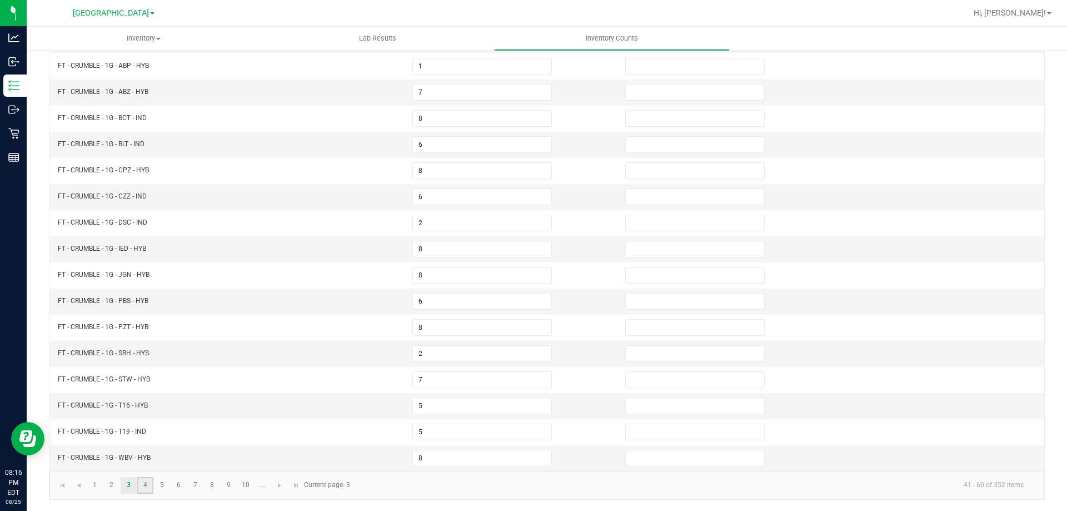
type input "10"
click at [437, 242] on input at bounding box center [482, 249] width 138 height 16
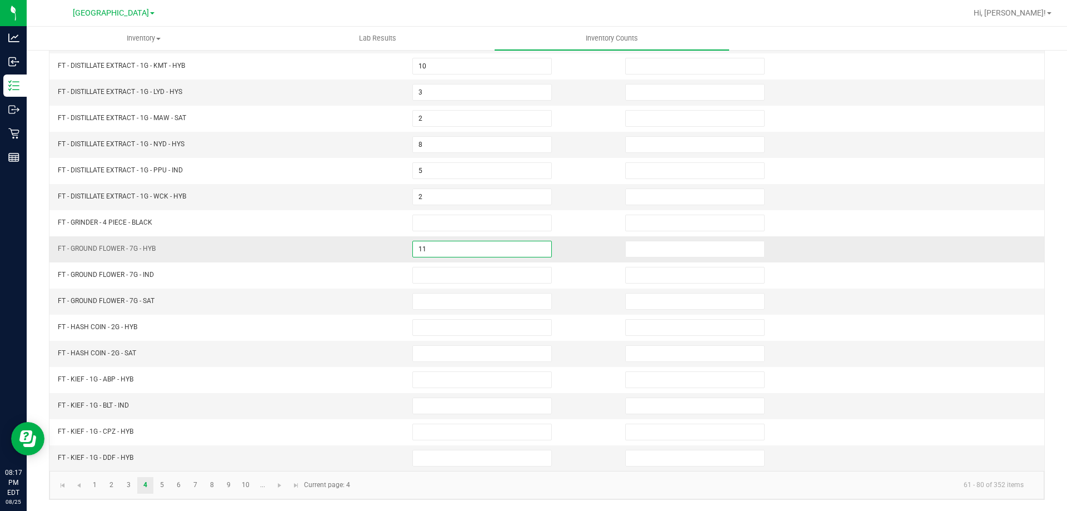
type input "11"
type input "3"
type input "4"
type input "1"
type input "6"
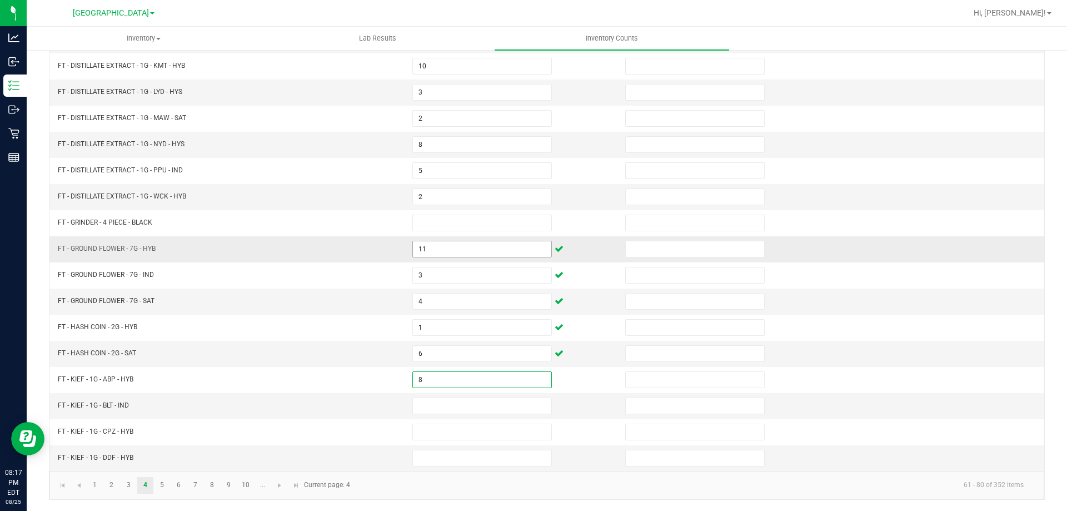
type input "8"
type input "3"
type input "7"
type input "6"
click at [387, 249] on td "FT - GROUND FLOWER - 7G - HYB" at bounding box center [228, 249] width 355 height 26
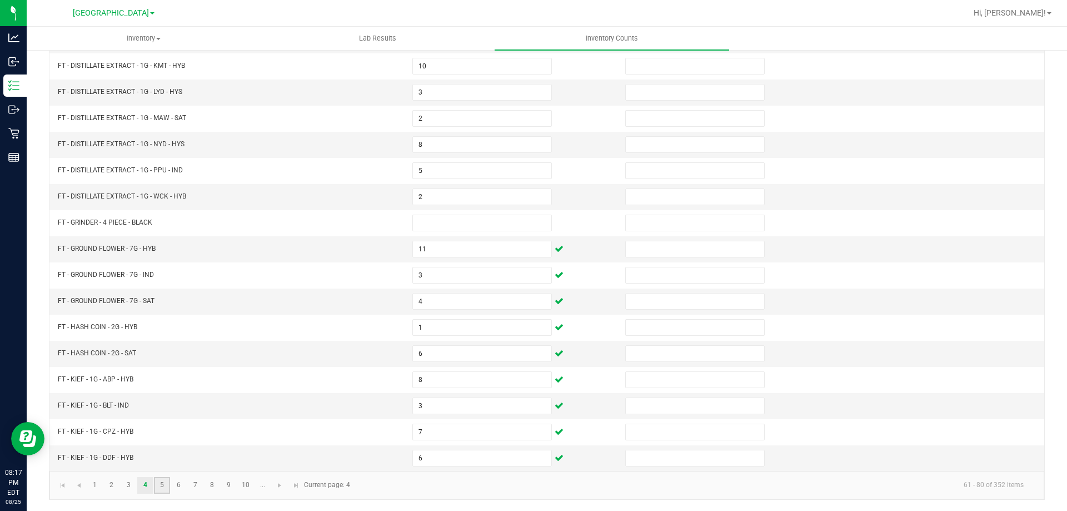
click at [160, 485] on link "5" at bounding box center [162, 485] width 16 height 17
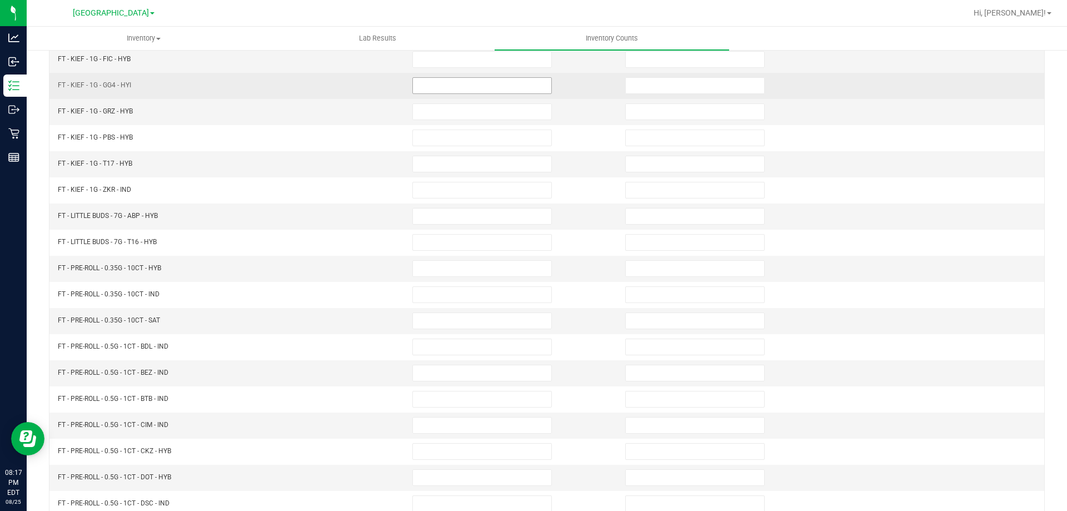
scroll to position [64, 0]
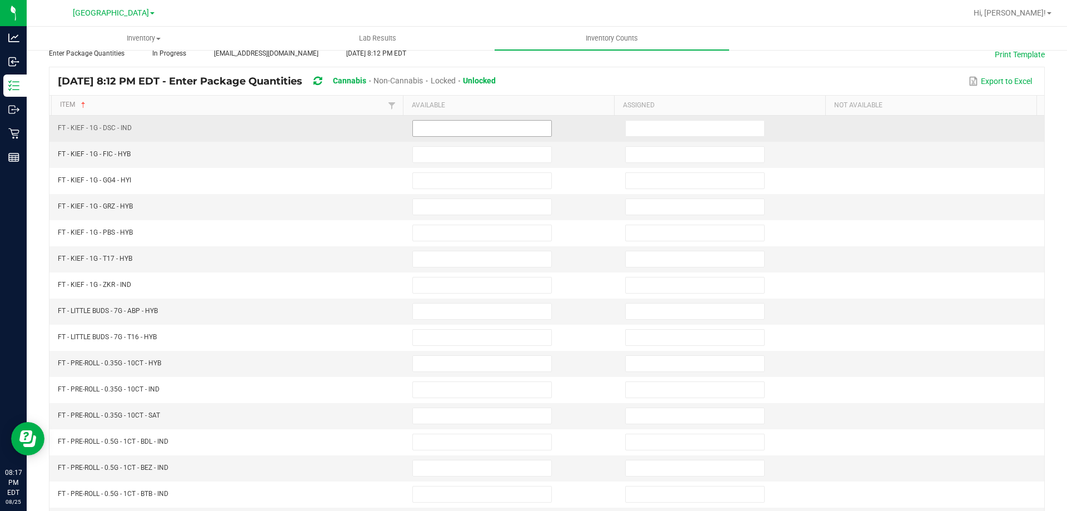
click at [500, 121] on input at bounding box center [482, 129] width 138 height 16
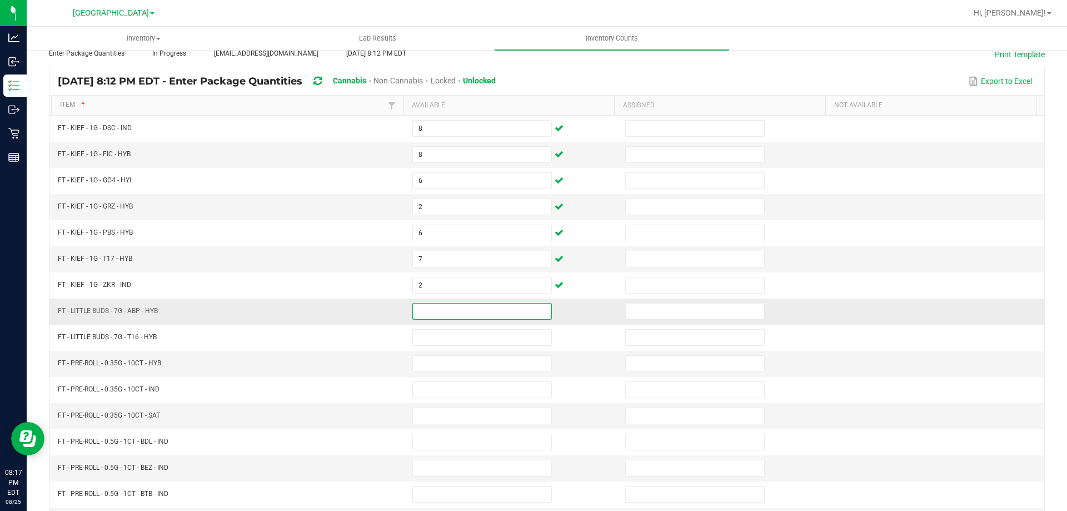
click at [449, 313] on input at bounding box center [482, 311] width 138 height 16
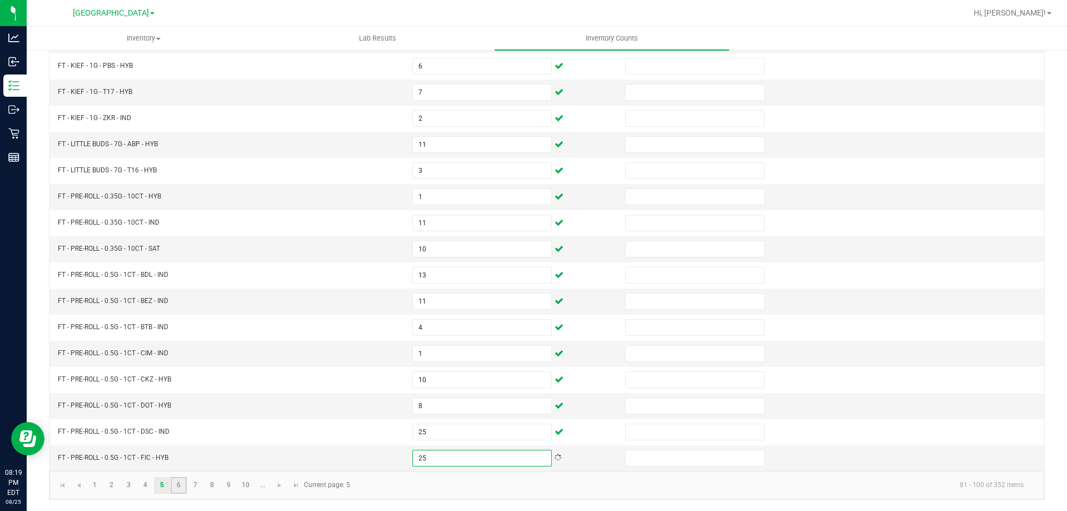
click at [180, 484] on link "6" at bounding box center [179, 485] width 16 height 17
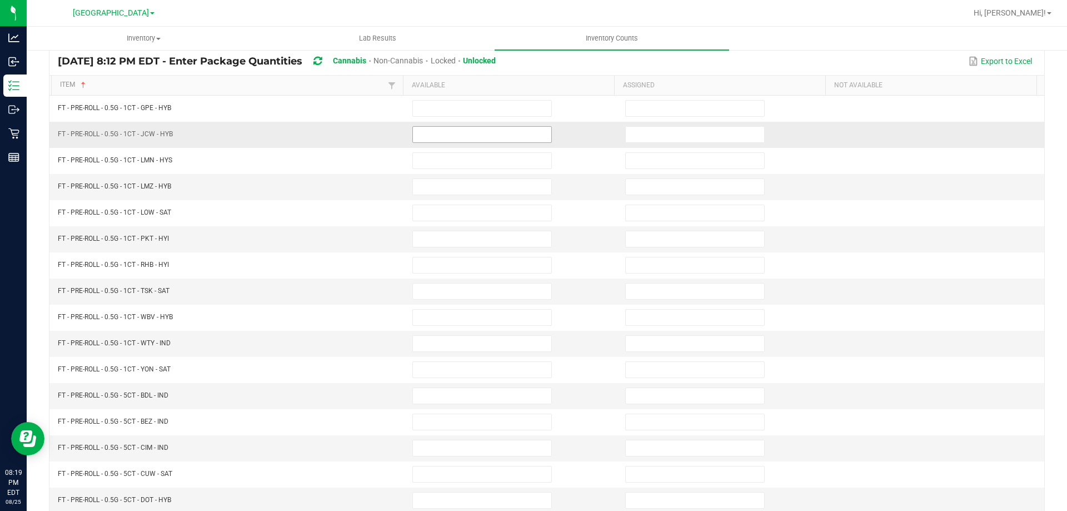
scroll to position [64, 0]
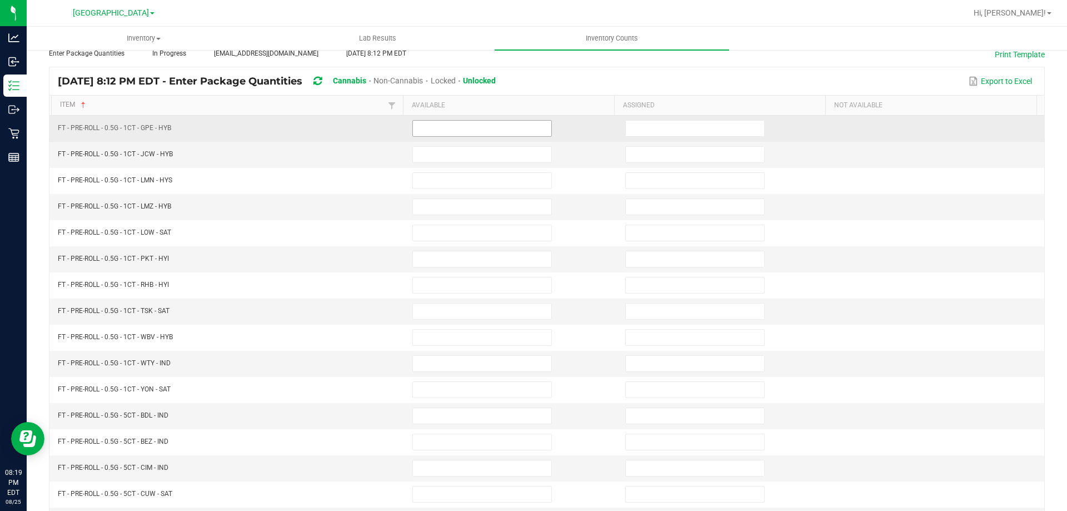
click at [470, 128] on input at bounding box center [482, 129] width 138 height 16
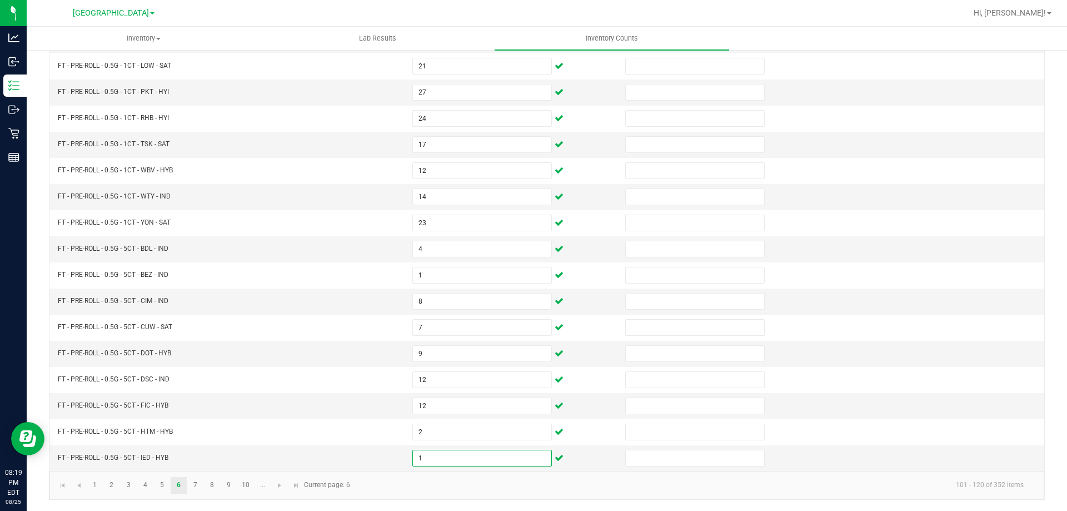
click at [473, 483] on kendo-pager-info "101 - 120 of 352 items" at bounding box center [695, 485] width 676 height 18
click at [196, 486] on link "7" at bounding box center [195, 485] width 16 height 17
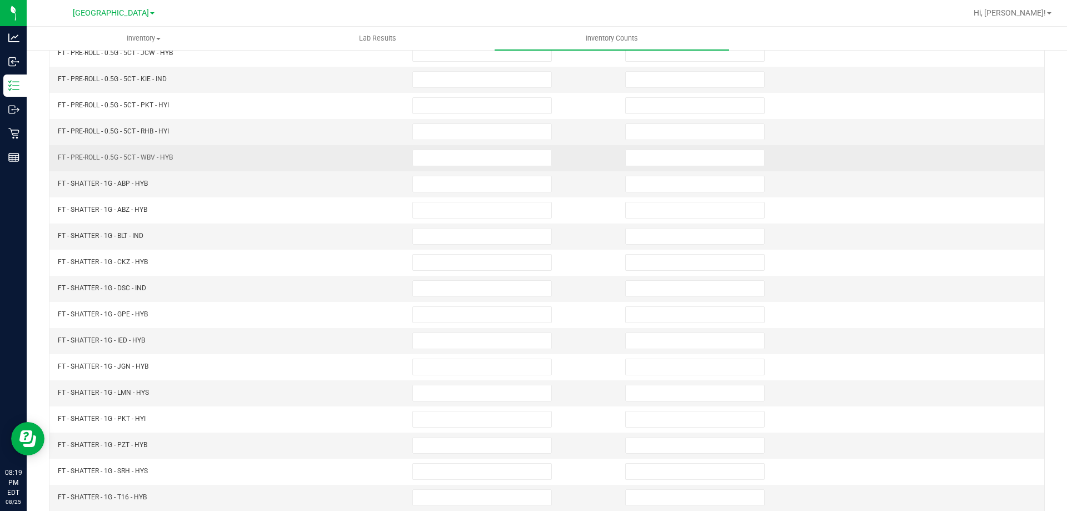
scroll to position [0, 0]
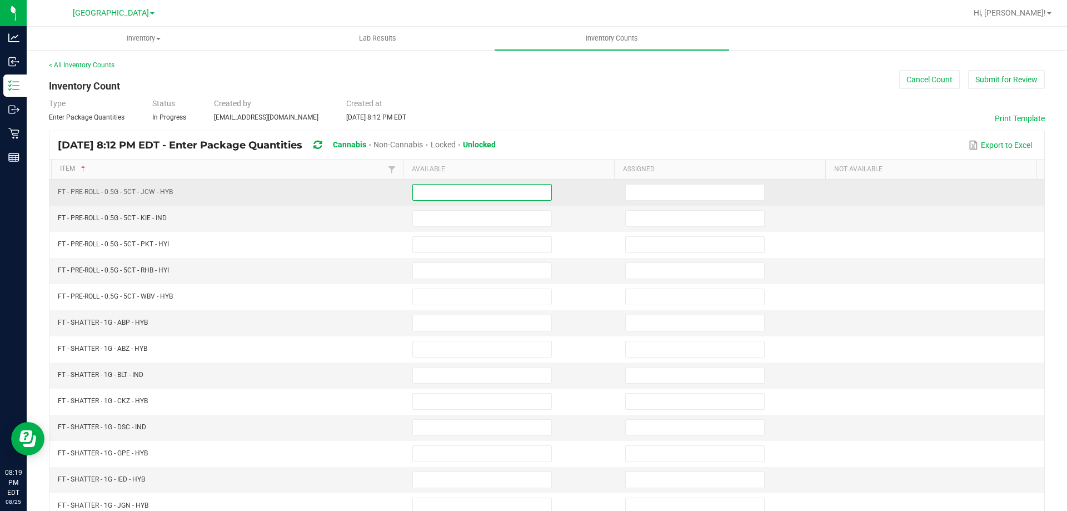
click at [434, 187] on input at bounding box center [482, 193] width 138 height 16
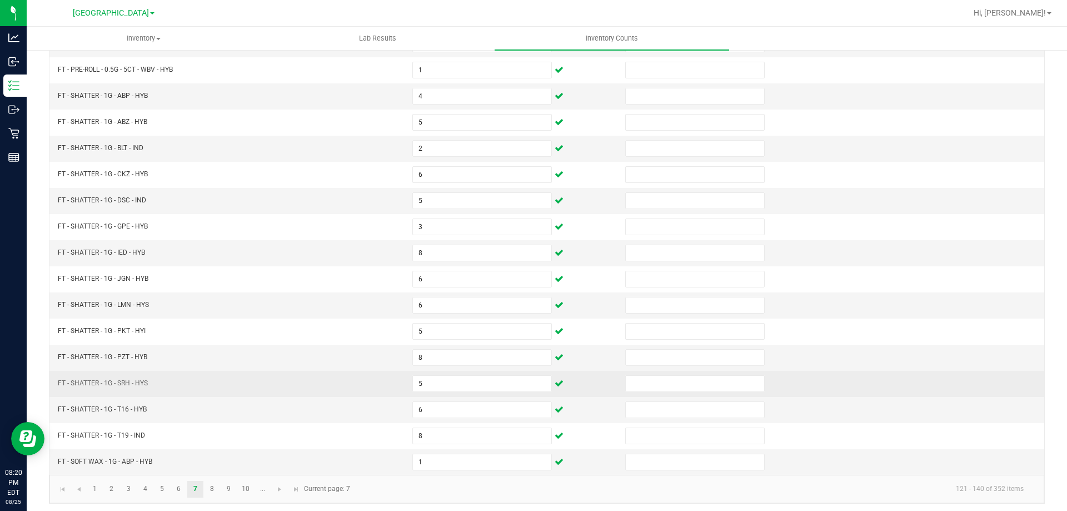
scroll to position [231, 0]
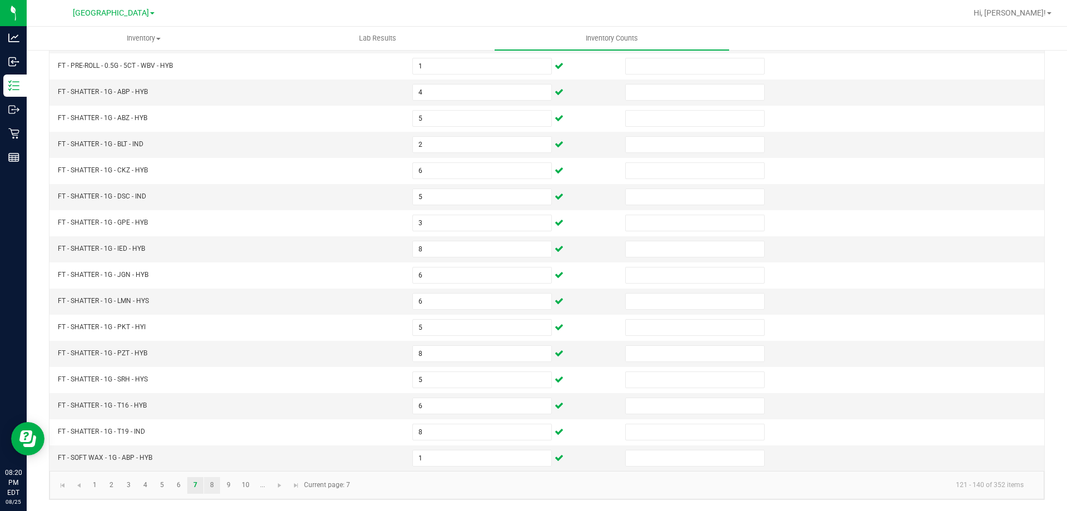
click at [207, 480] on link "8" at bounding box center [212, 485] width 16 height 17
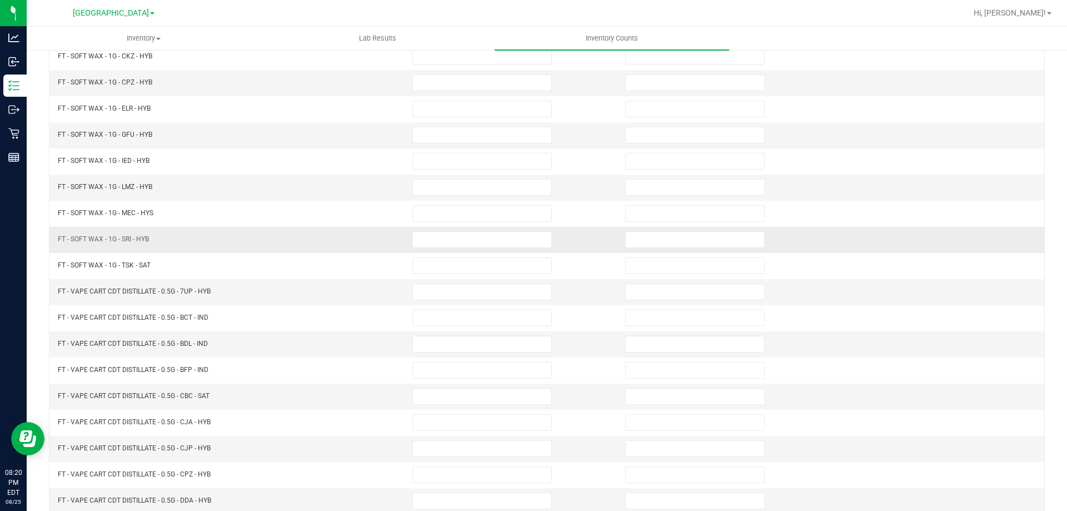
scroll to position [8, 0]
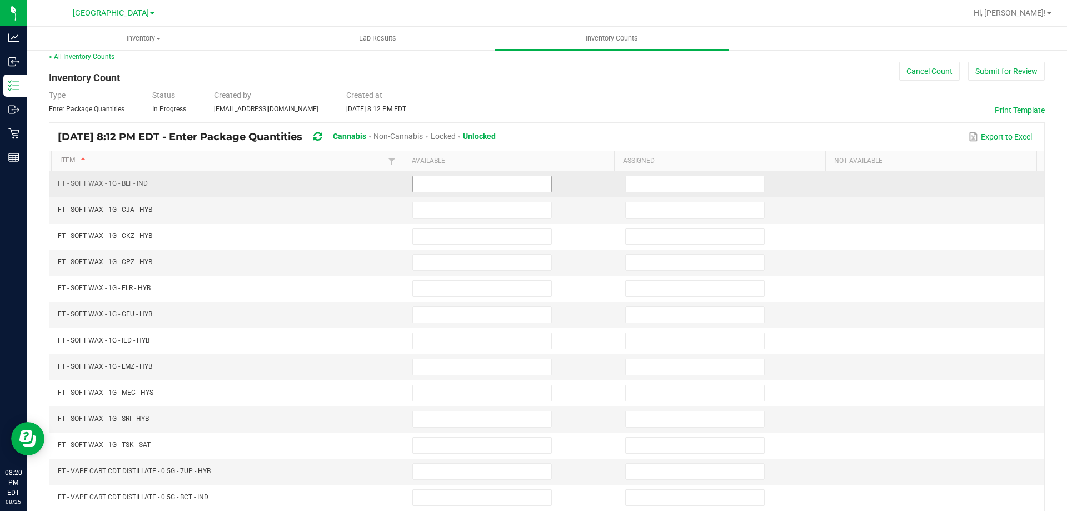
click at [509, 181] on input at bounding box center [482, 184] width 138 height 16
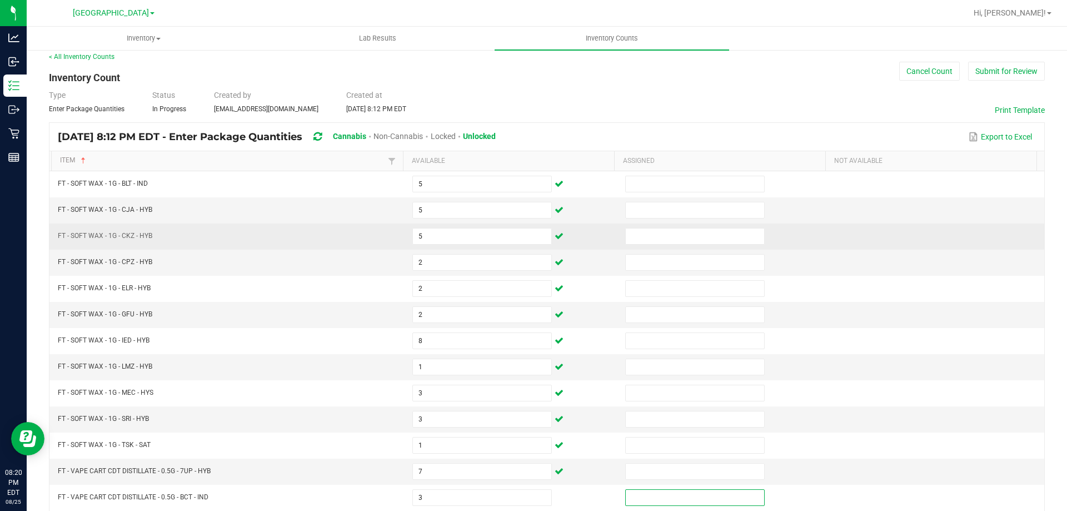
scroll to position [231, 0]
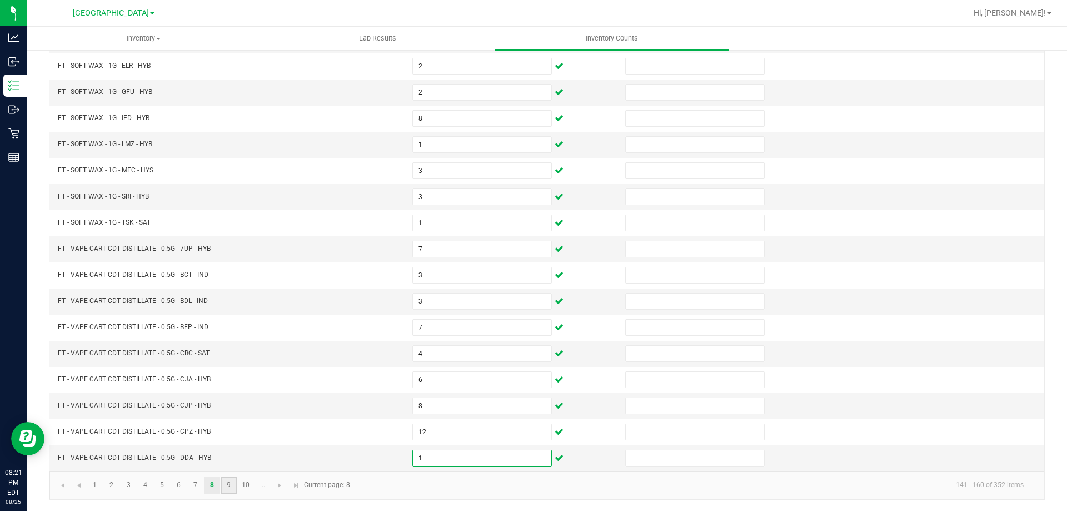
click at [227, 483] on link "9" at bounding box center [229, 485] width 16 height 17
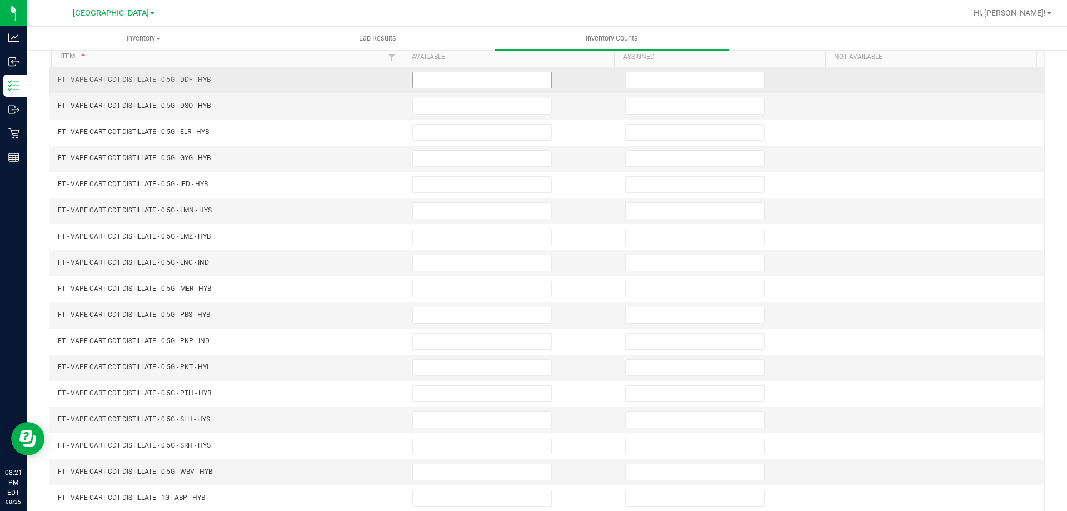
scroll to position [8, 0]
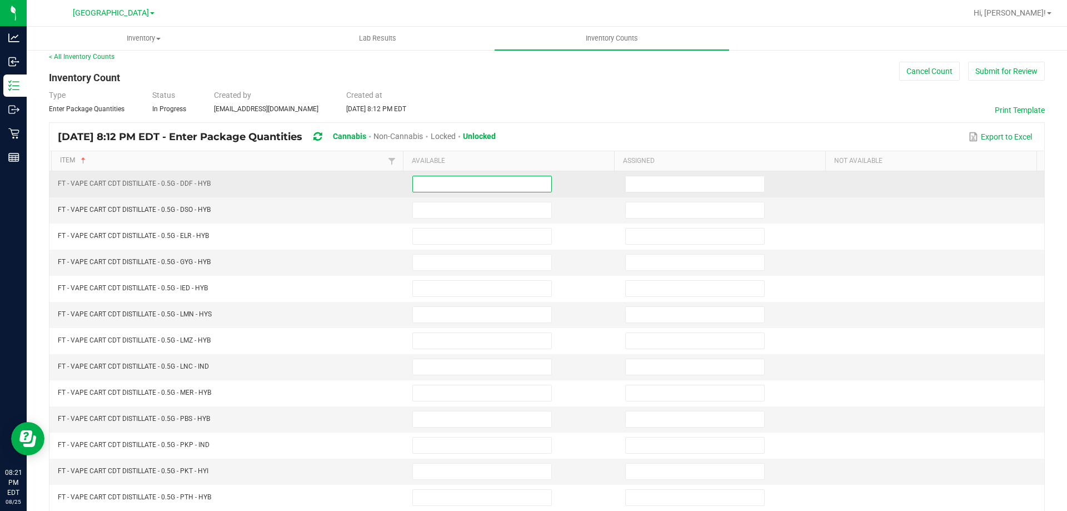
click at [466, 180] on input at bounding box center [482, 184] width 138 height 16
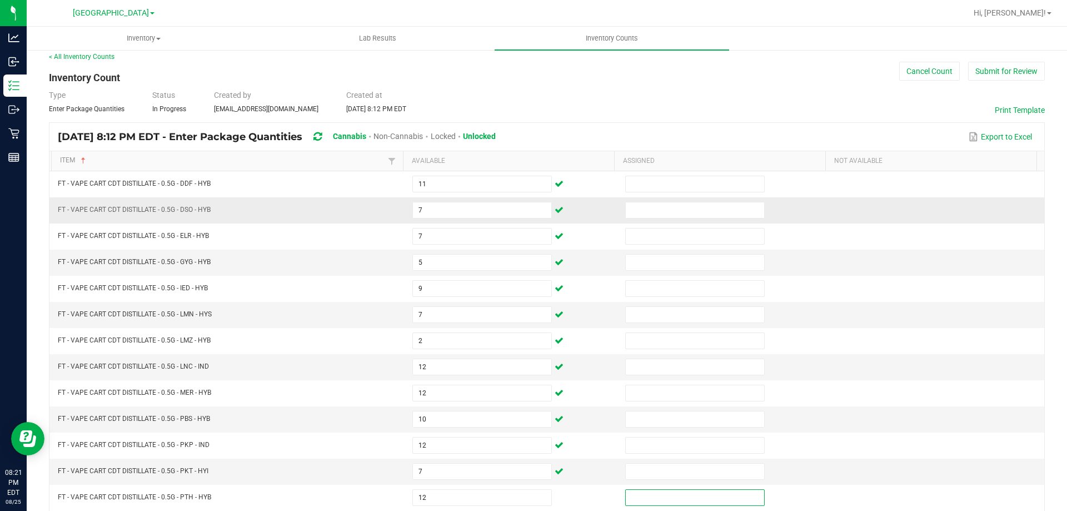
scroll to position [231, 0]
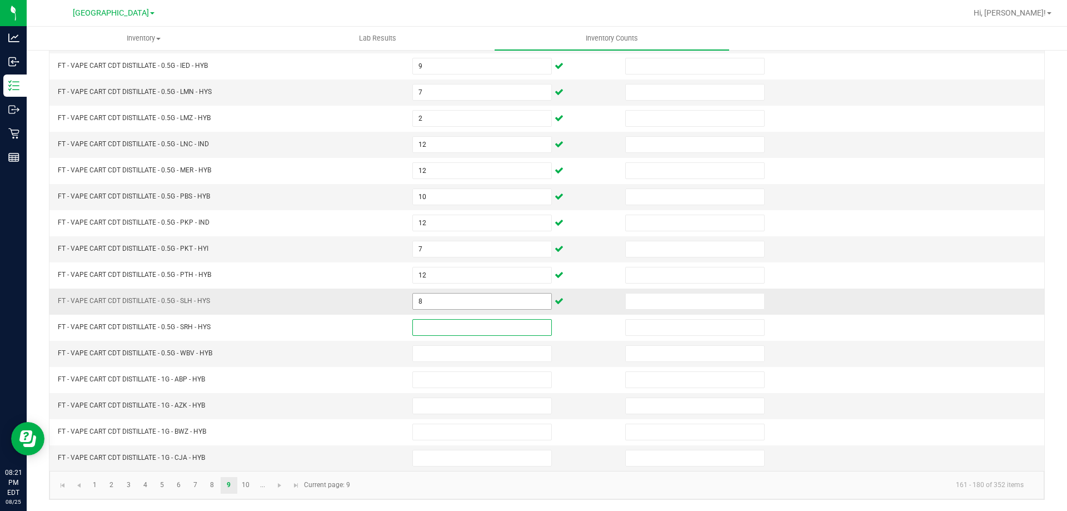
click at [430, 302] on input "8" at bounding box center [482, 301] width 138 height 16
click at [242, 489] on link "10" at bounding box center [246, 485] width 16 height 17
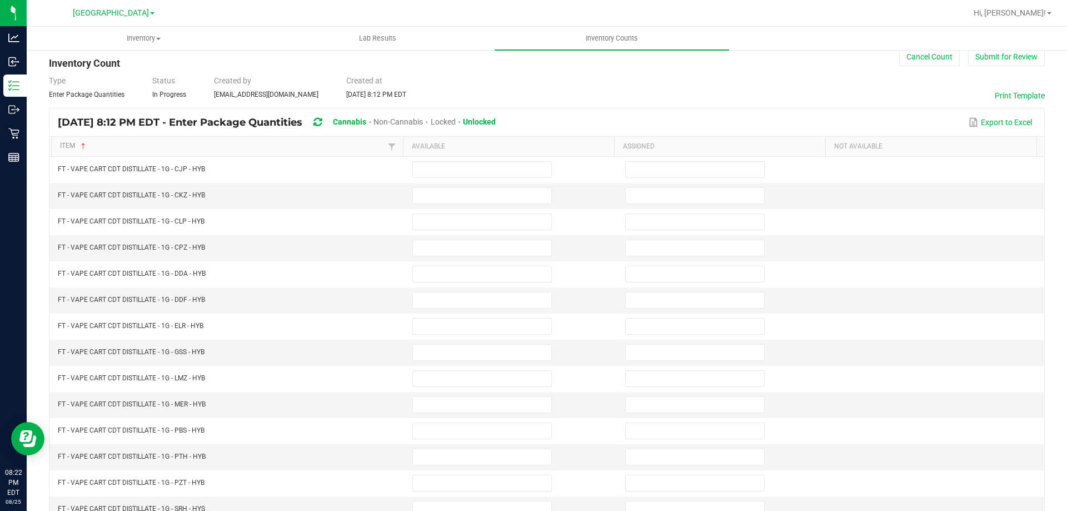
scroll to position [8, 0]
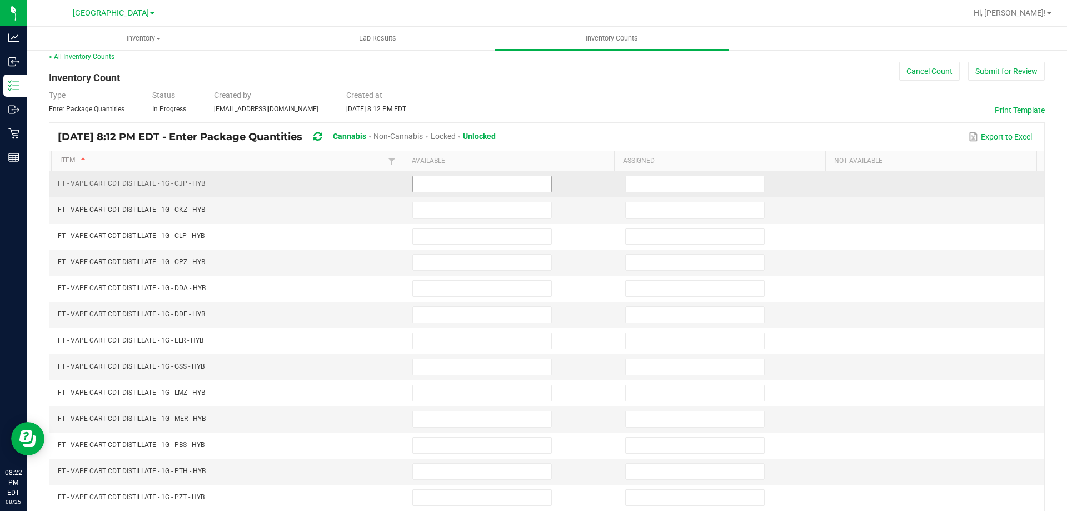
click at [438, 187] on input at bounding box center [482, 184] width 138 height 16
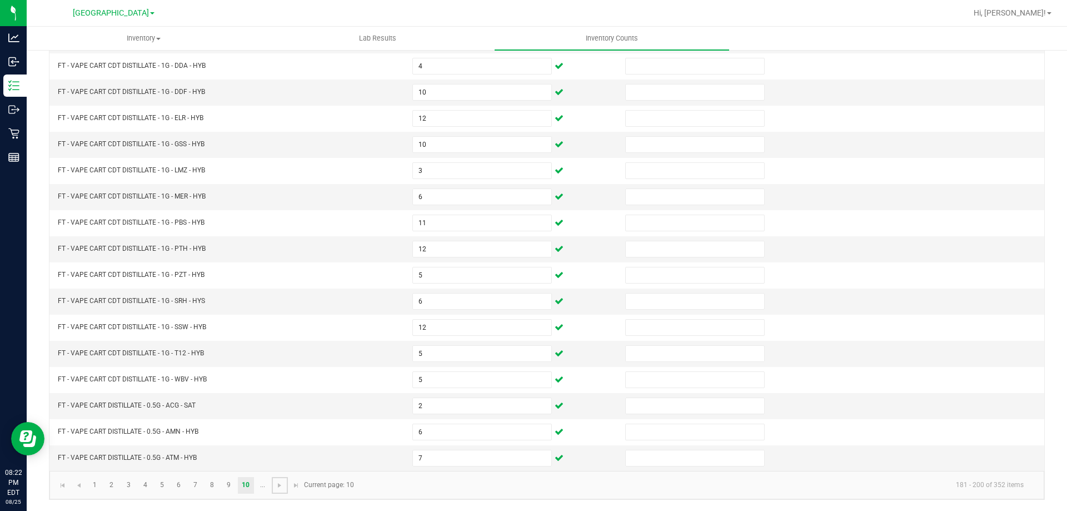
click at [278, 481] on span "Go to the next page" at bounding box center [279, 485] width 9 height 9
click at [76, 485] on span "Go to the previous page" at bounding box center [78, 485] width 9 height 9
click at [94, 484] on link "1" at bounding box center [95, 485] width 16 height 17
click at [221, 489] on link "9" at bounding box center [229, 485] width 16 height 17
click at [243, 486] on link "10" at bounding box center [246, 485] width 16 height 17
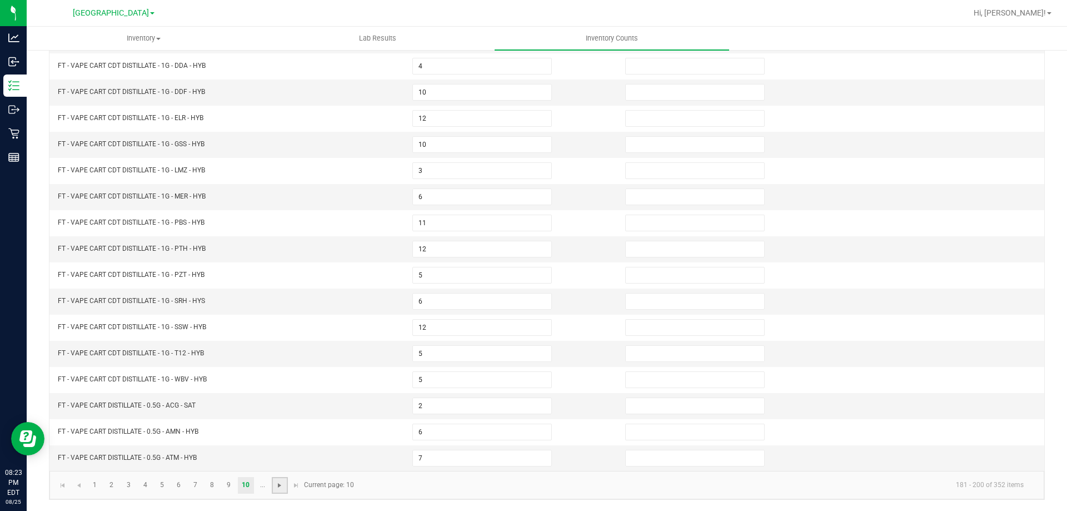
click at [281, 486] on span "Go to the next page" at bounding box center [279, 485] width 9 height 9
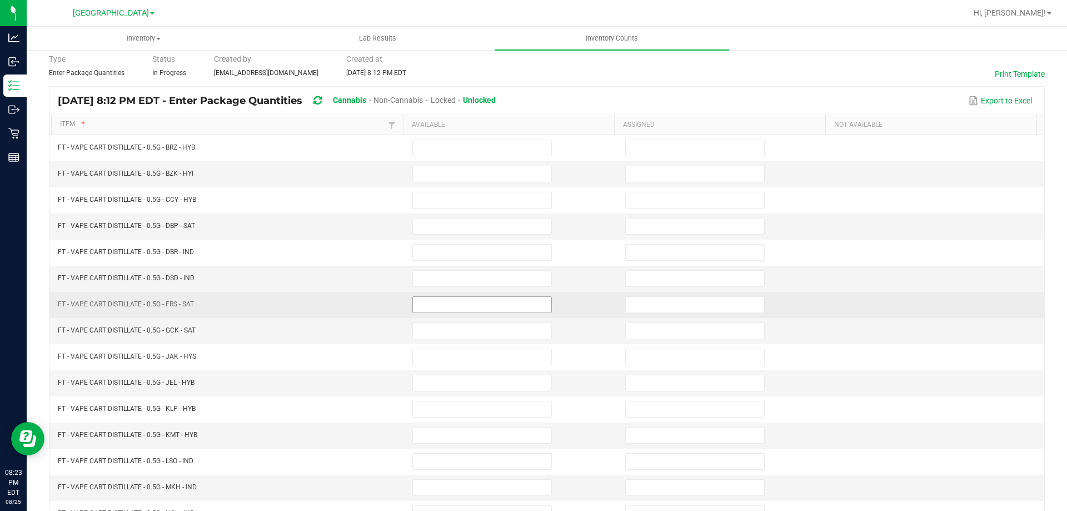
scroll to position [111, 0]
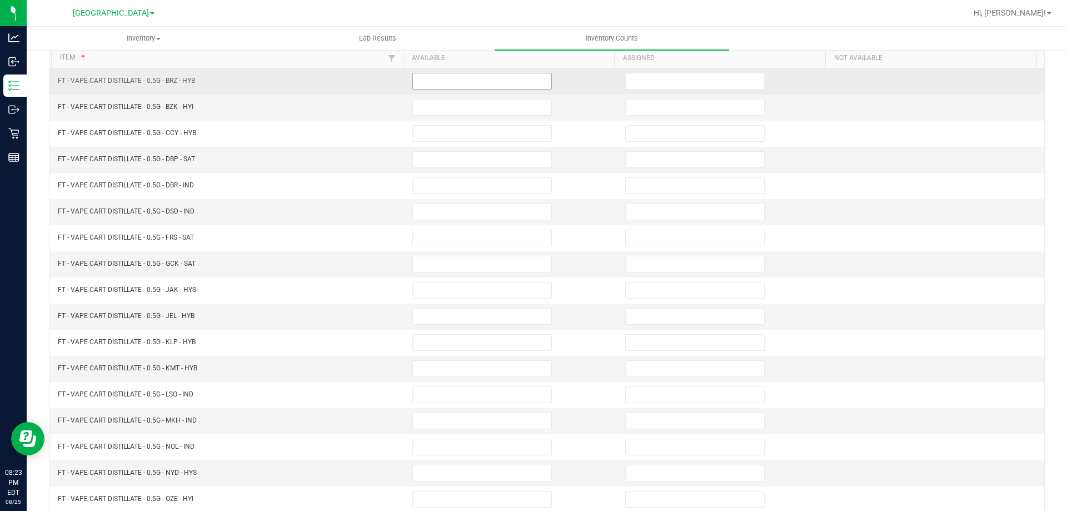
click at [435, 83] on input at bounding box center [482, 81] width 138 height 16
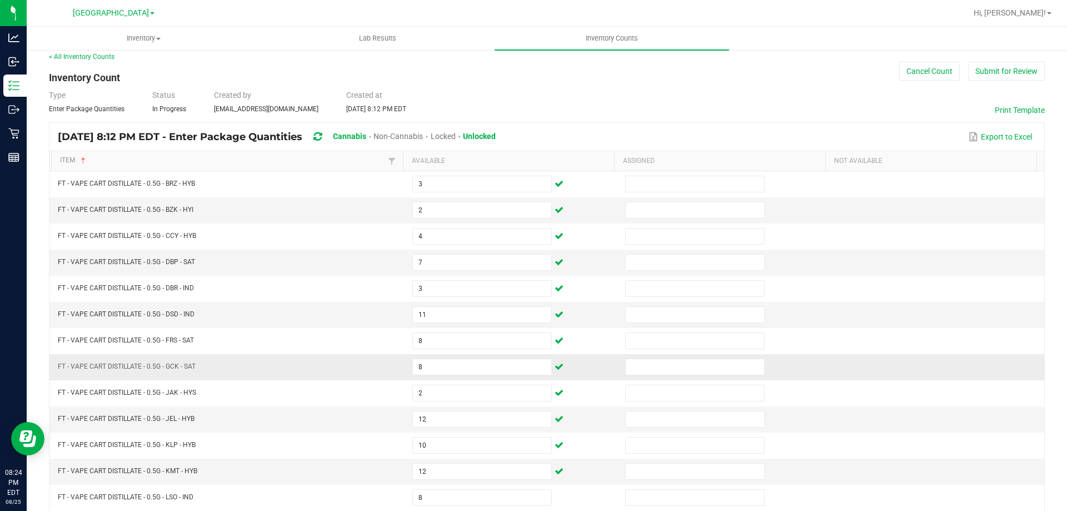
scroll to position [231, 0]
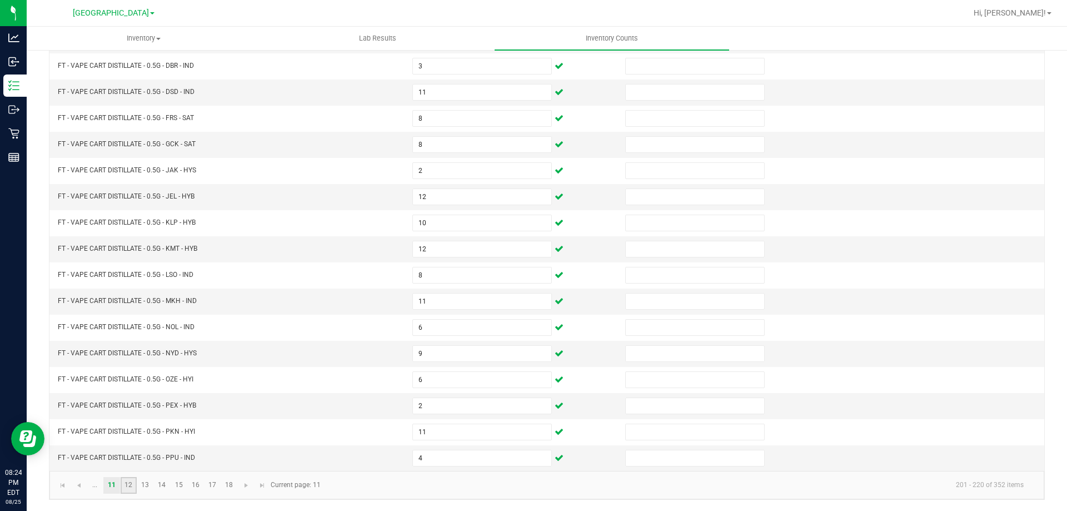
click at [123, 487] on link "12" at bounding box center [129, 485] width 16 height 17
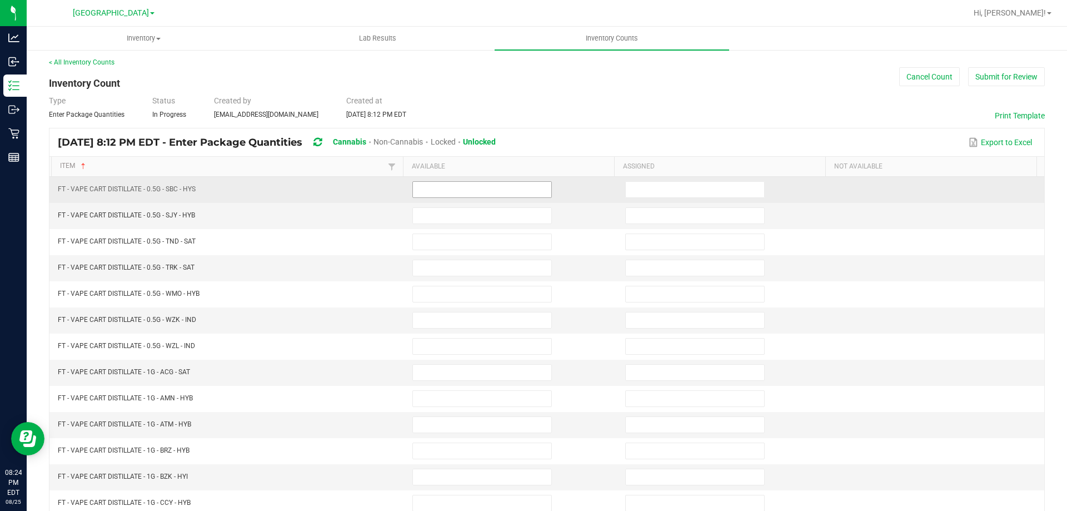
scroll to position [0, 0]
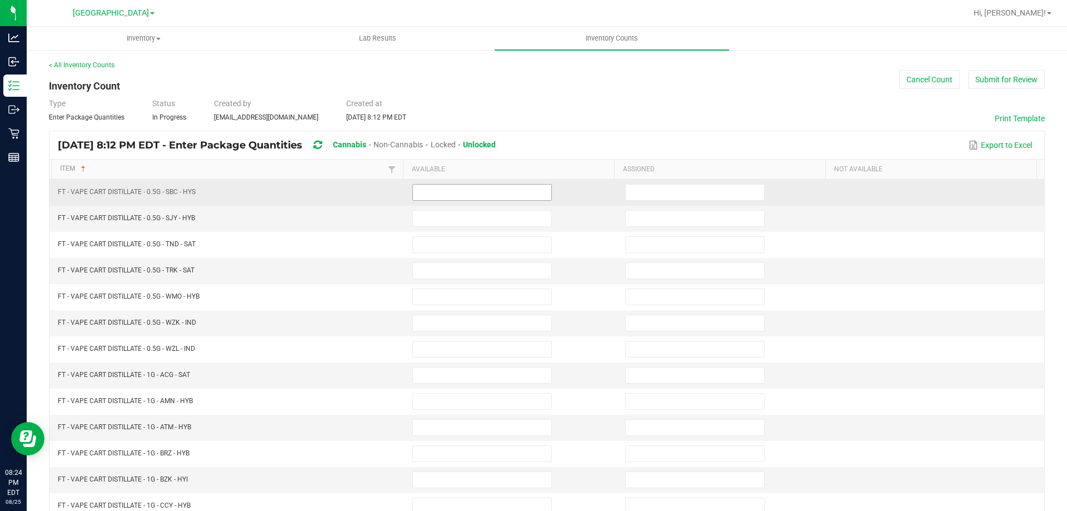
click at [499, 187] on input at bounding box center [482, 193] width 138 height 16
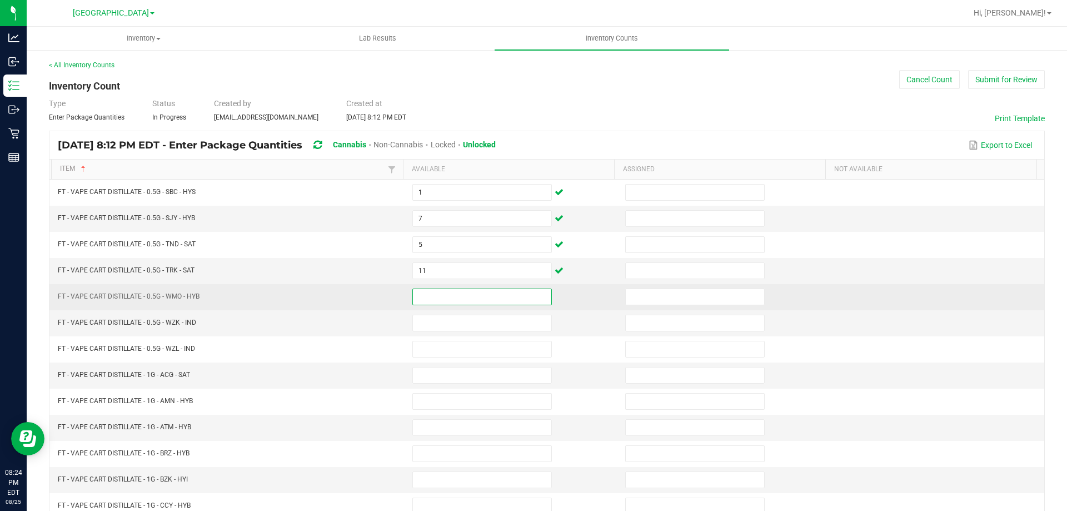
click at [465, 301] on input at bounding box center [482, 297] width 138 height 16
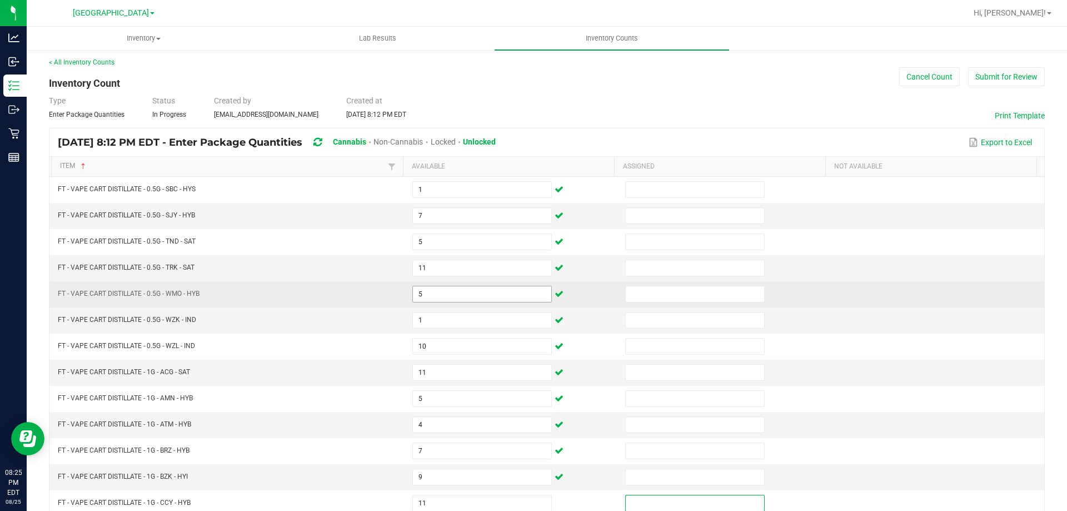
scroll to position [231, 0]
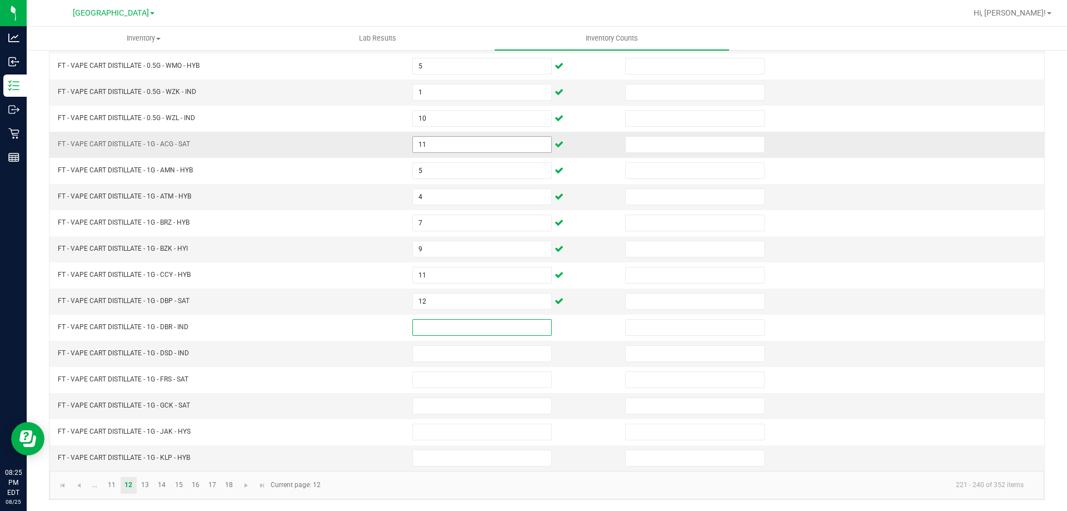
click at [491, 145] on input "11" at bounding box center [482, 145] width 138 height 16
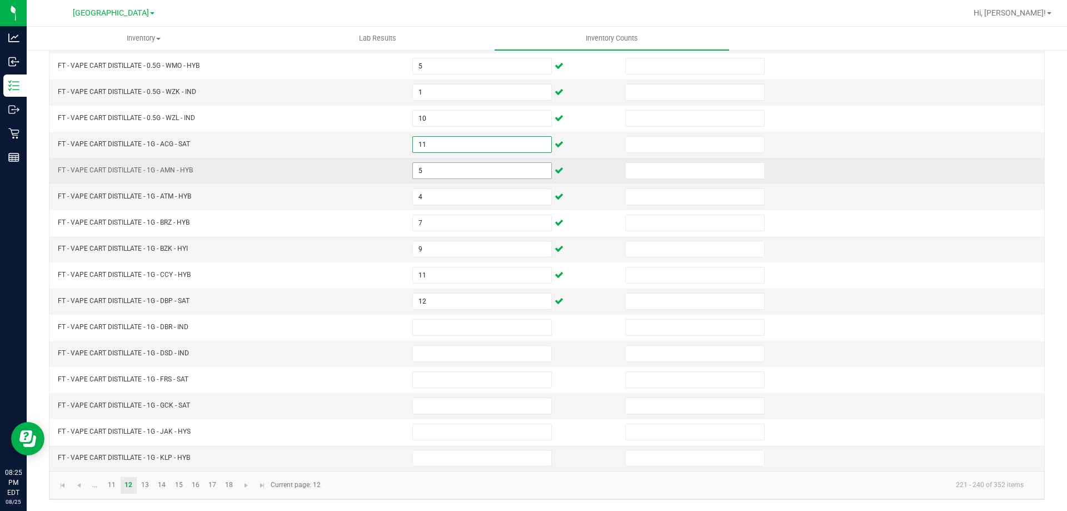
click at [441, 172] on input "5" at bounding box center [482, 171] width 138 height 16
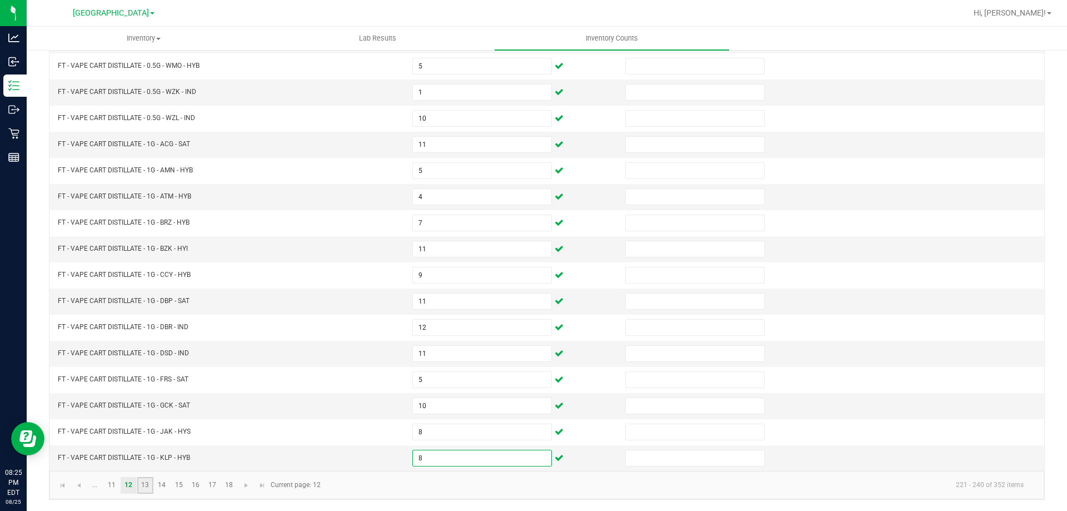
click at [145, 481] on link "13" at bounding box center [145, 485] width 16 height 17
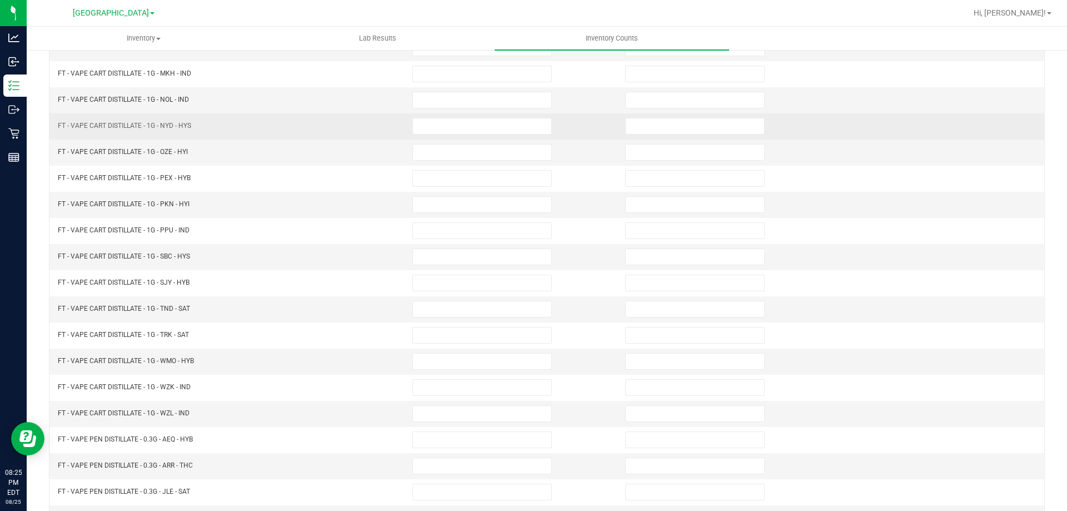
scroll to position [0, 0]
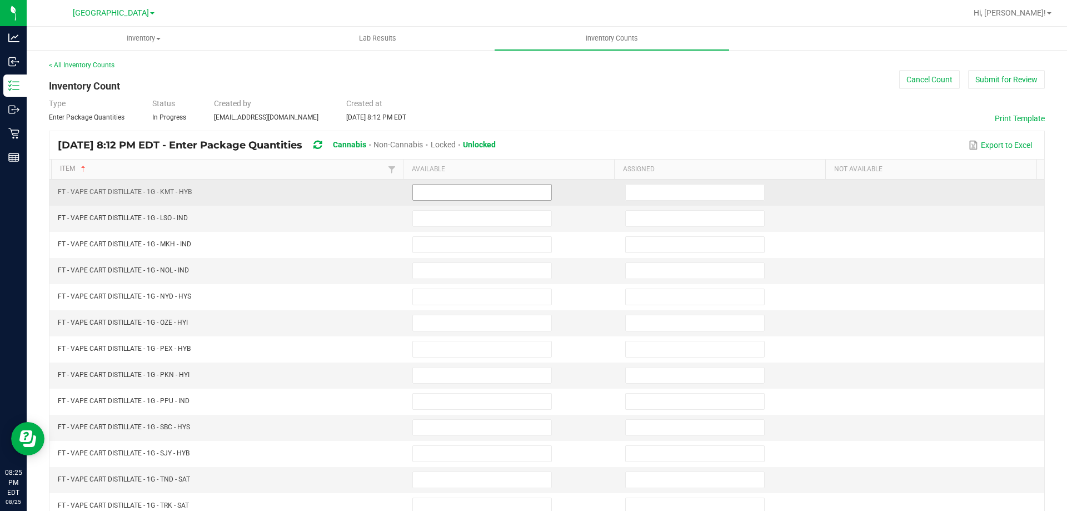
click at [488, 193] on input at bounding box center [482, 193] width 138 height 16
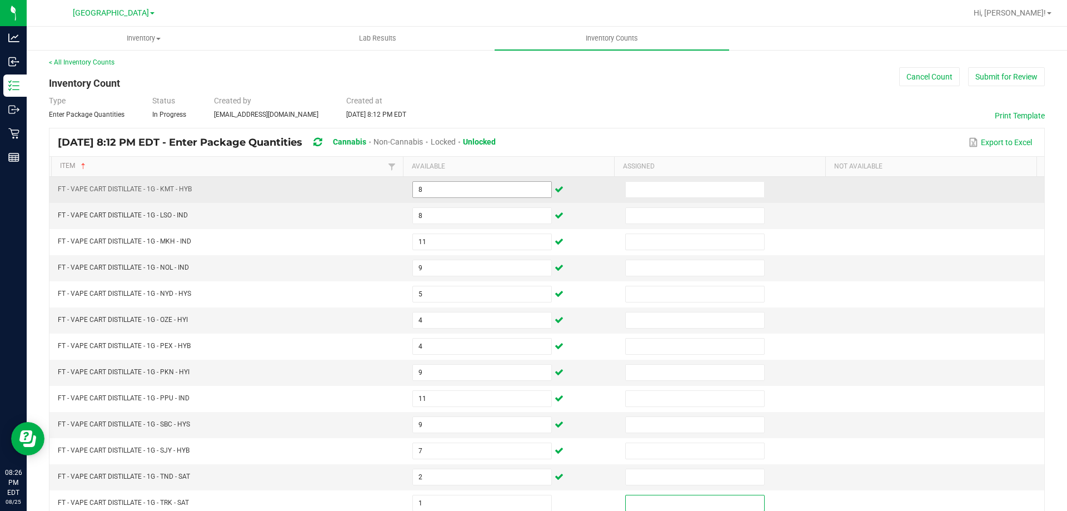
scroll to position [231, 0]
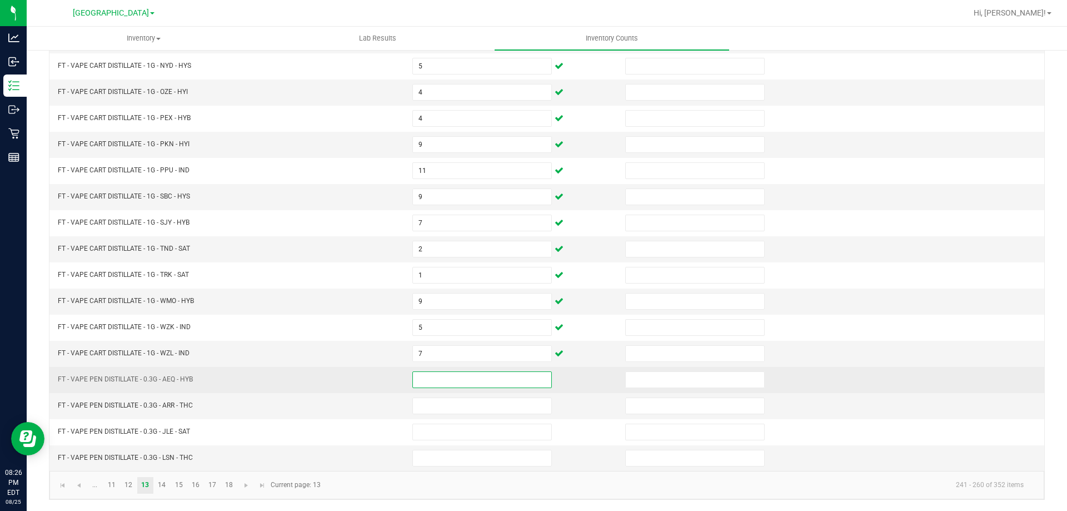
click at [460, 378] on input at bounding box center [482, 380] width 138 height 16
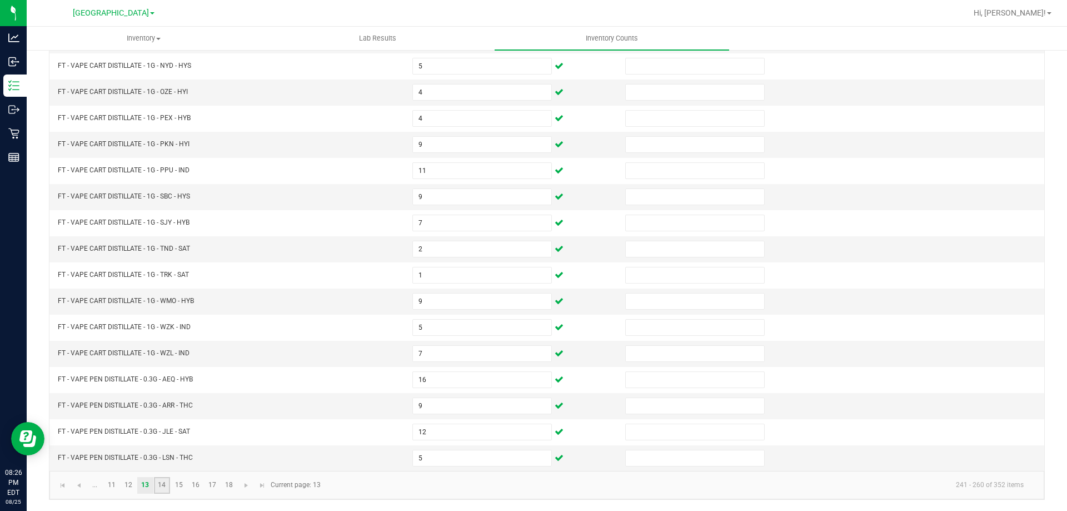
click at [157, 482] on link "14" at bounding box center [162, 485] width 16 height 17
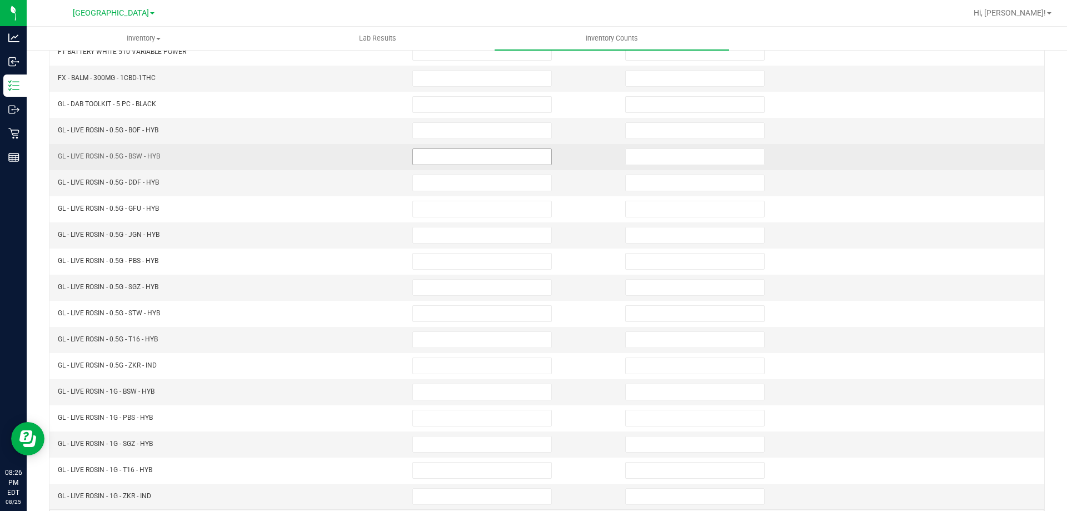
scroll to position [0, 0]
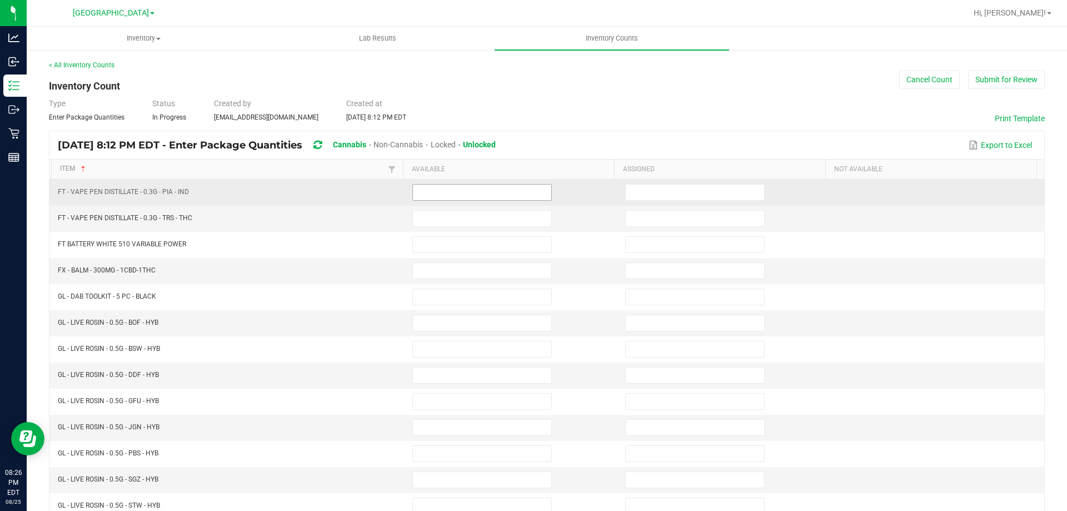
click at [490, 188] on input at bounding box center [482, 193] width 138 height 16
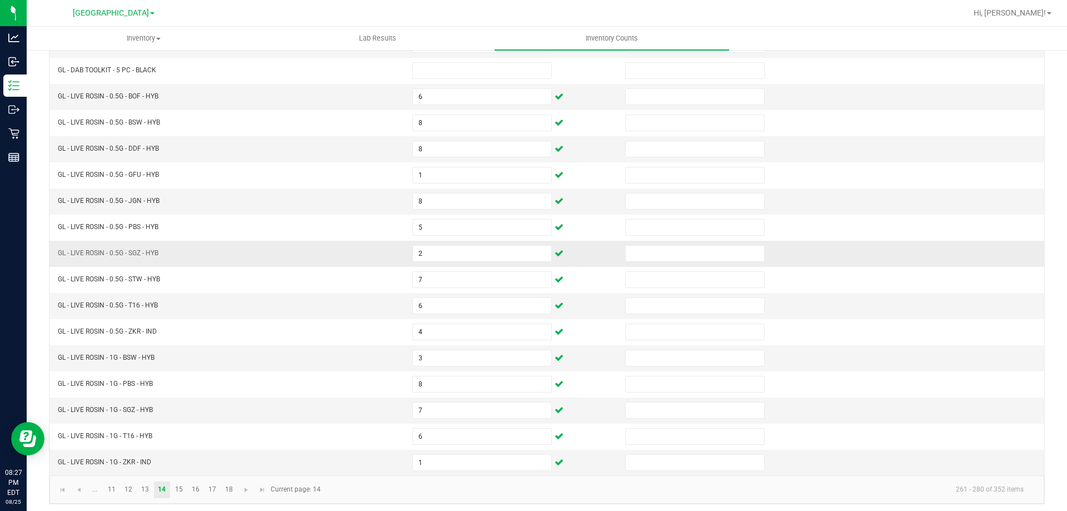
scroll to position [231, 0]
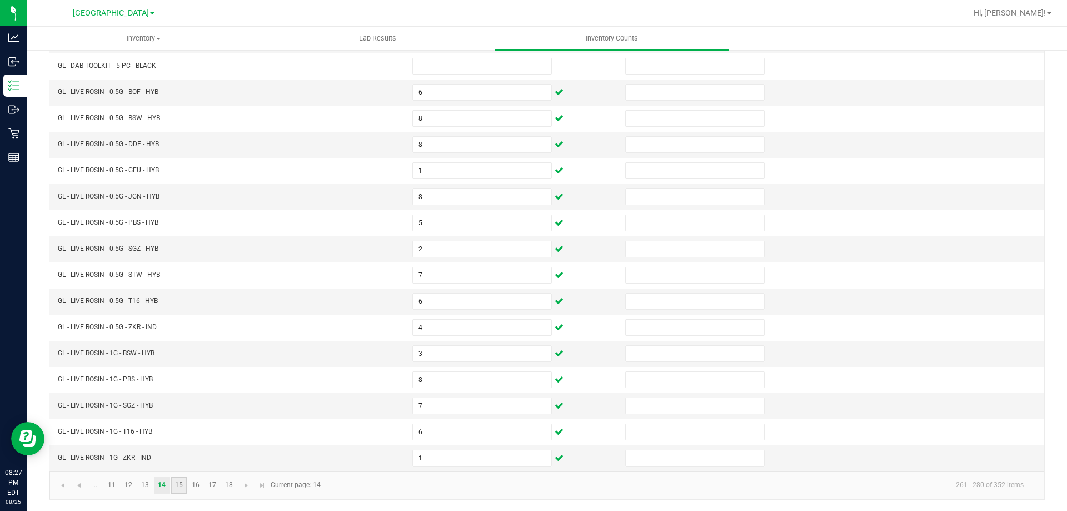
click at [182, 482] on link "15" at bounding box center [179, 485] width 16 height 17
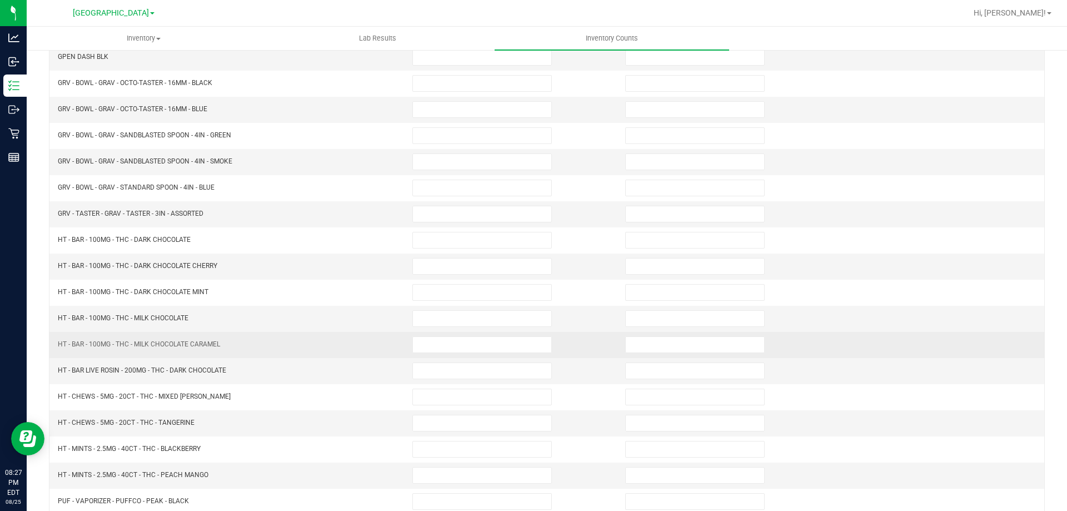
scroll to position [64, 0]
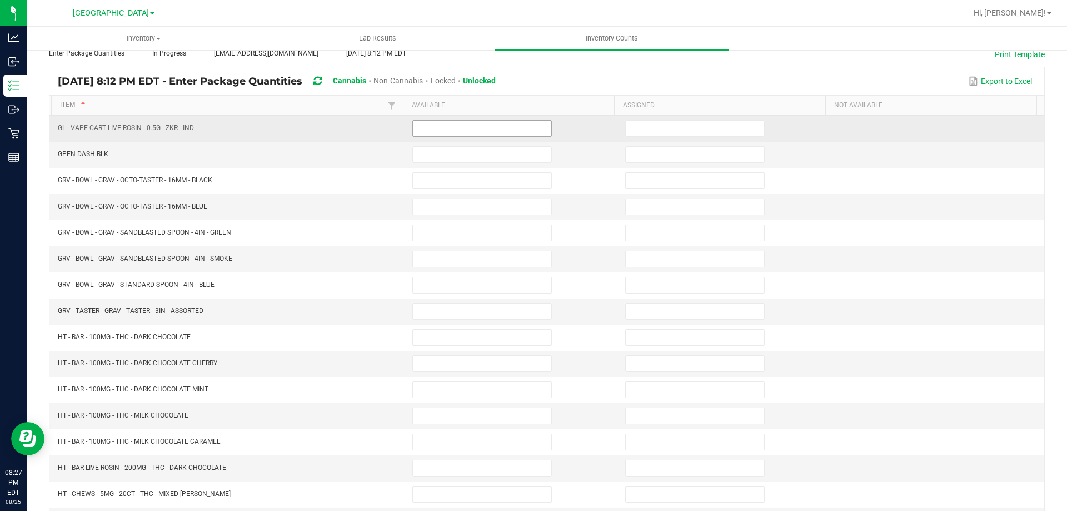
click at [466, 122] on input at bounding box center [482, 129] width 138 height 16
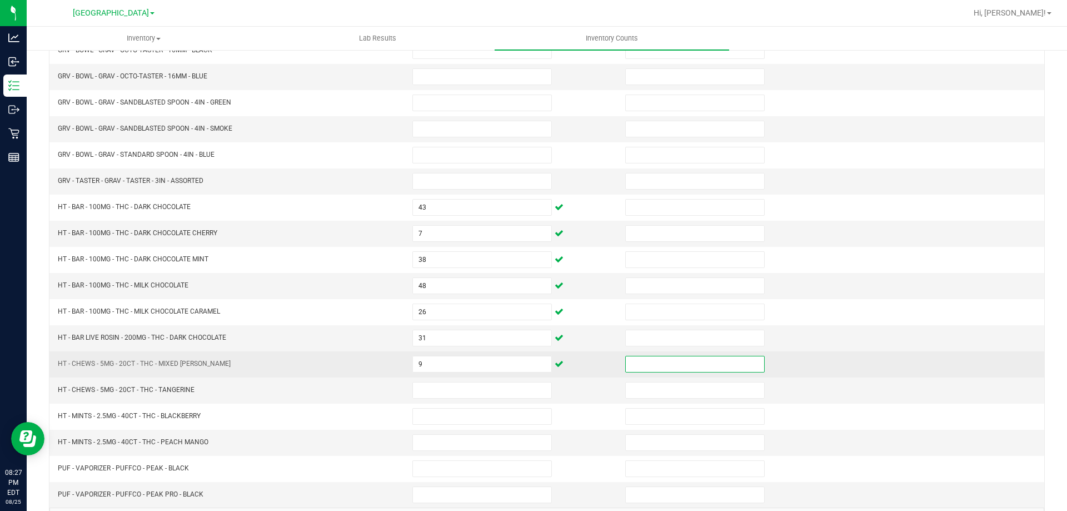
scroll to position [231, 0]
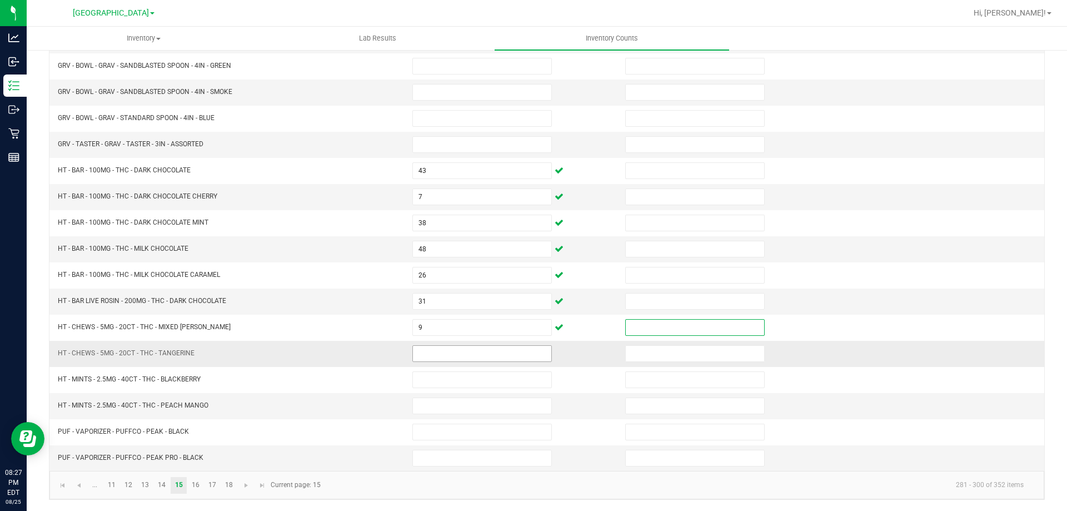
click at [448, 356] on input at bounding box center [482, 354] width 138 height 16
click at [197, 485] on link "16" at bounding box center [195, 485] width 16 height 17
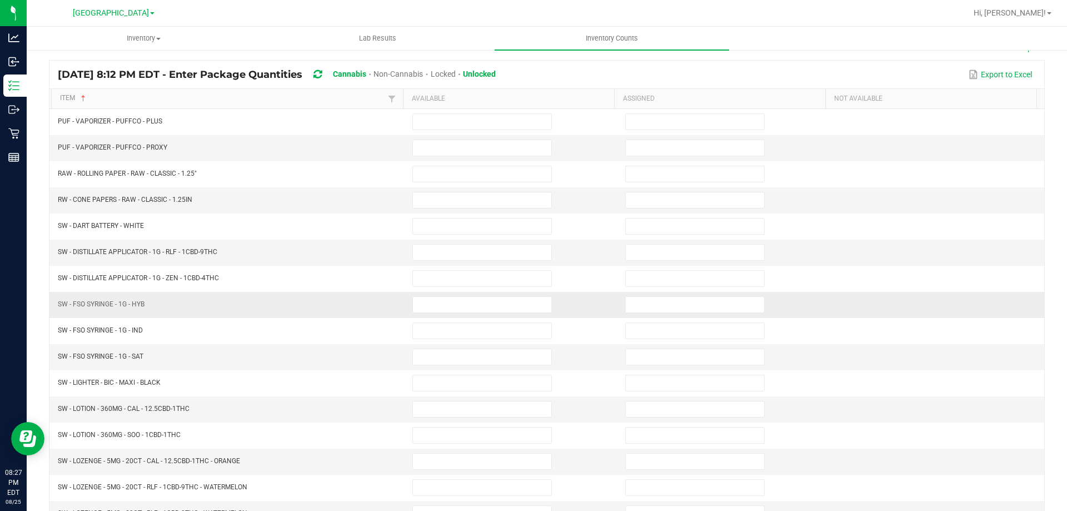
scroll to position [64, 0]
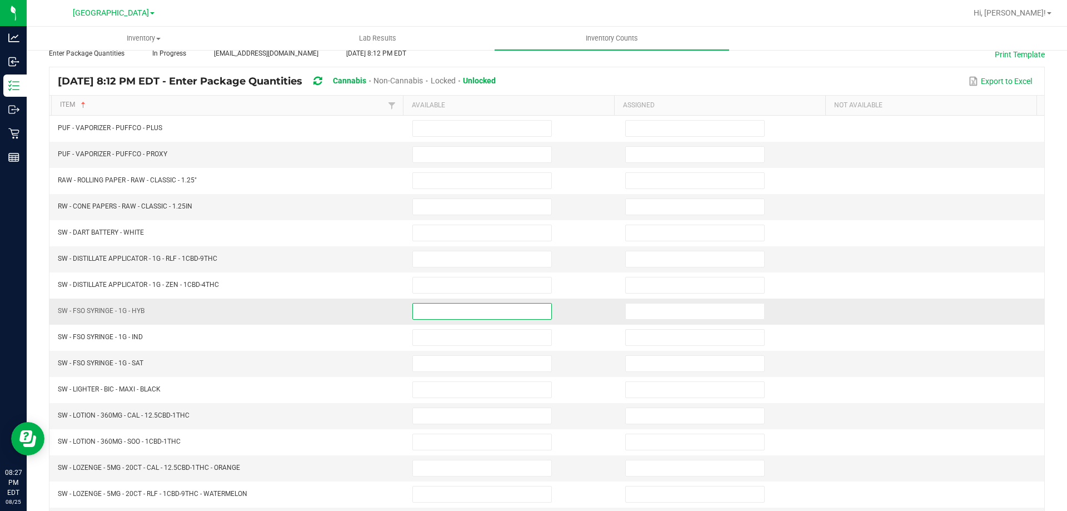
click at [420, 306] on input at bounding box center [482, 311] width 138 height 16
click at [425, 257] on input at bounding box center [482, 259] width 138 height 16
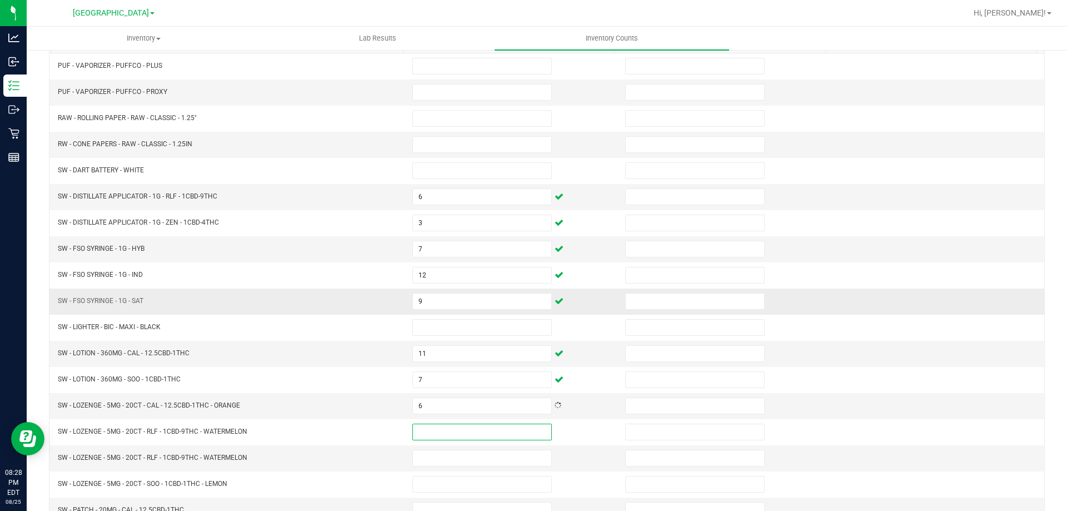
scroll to position [231, 0]
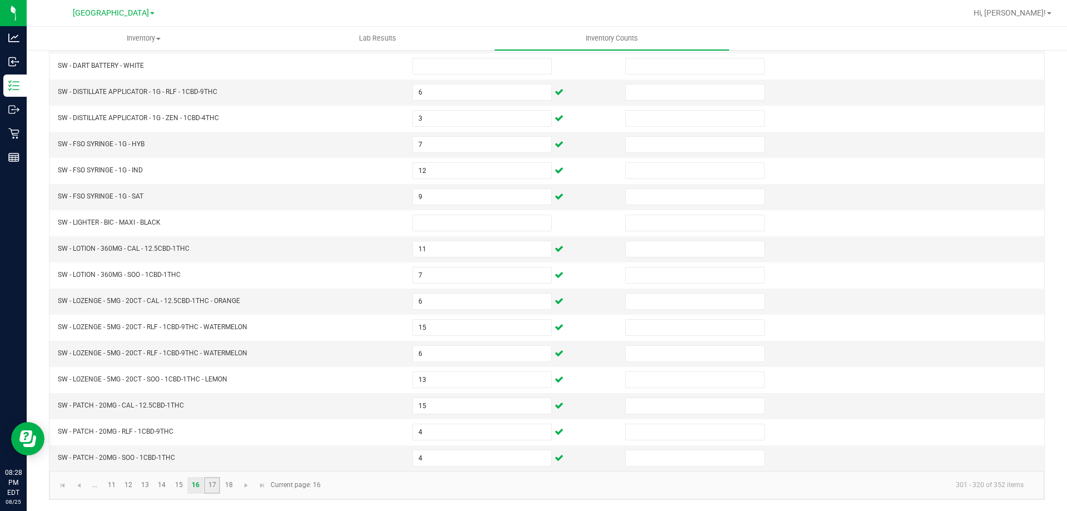
click at [214, 487] on link "17" at bounding box center [212, 485] width 16 height 17
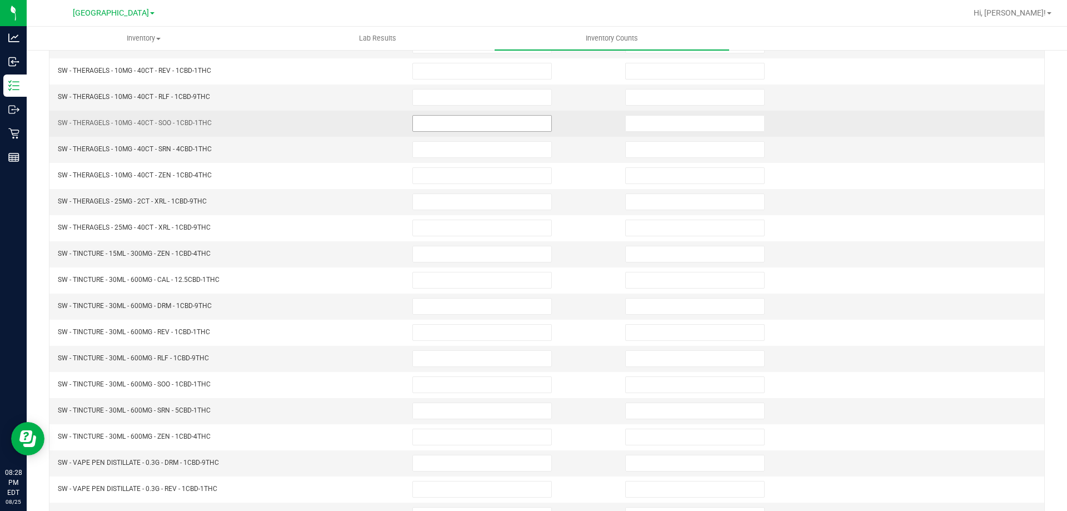
scroll to position [120, 0]
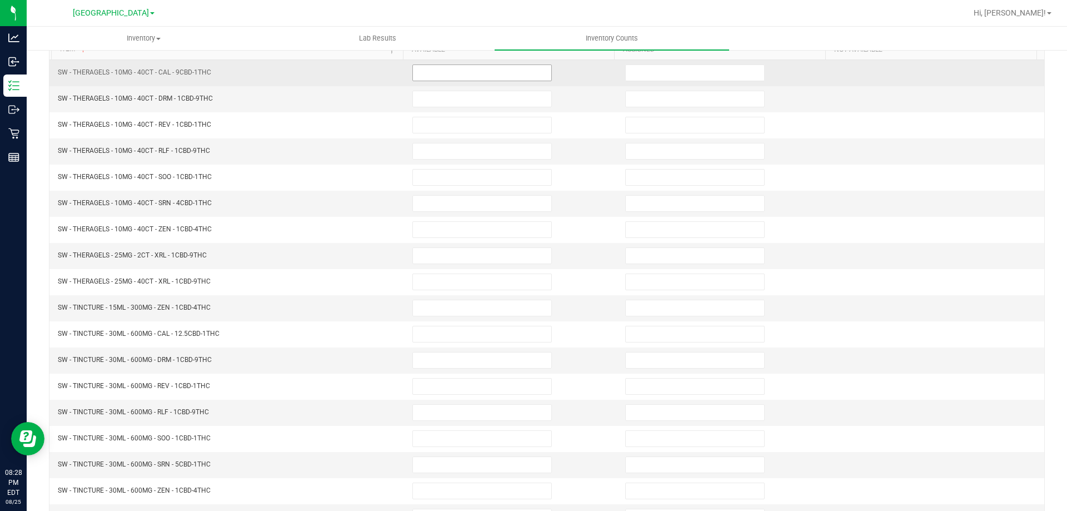
click at [434, 72] on input at bounding box center [482, 73] width 138 height 16
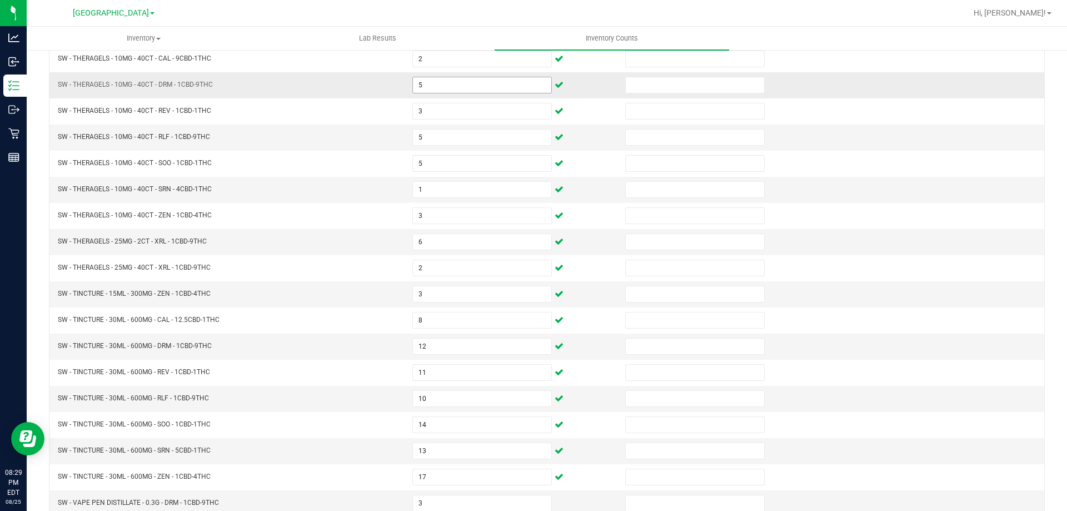
scroll to position [231, 0]
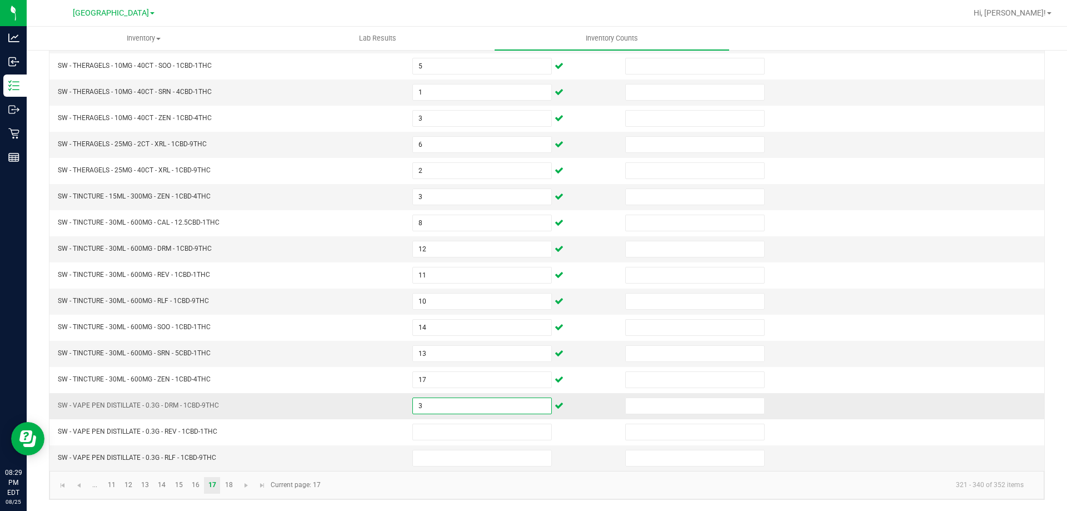
click at [426, 411] on input "3" at bounding box center [482, 406] width 138 height 16
click at [247, 486] on span "Go to the next page" at bounding box center [246, 485] width 9 height 9
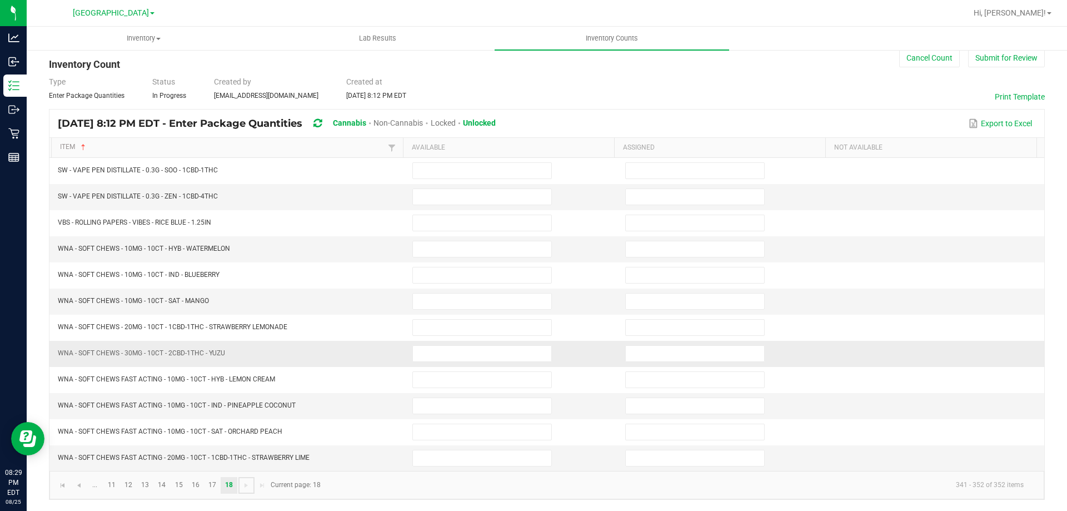
scroll to position [22, 0]
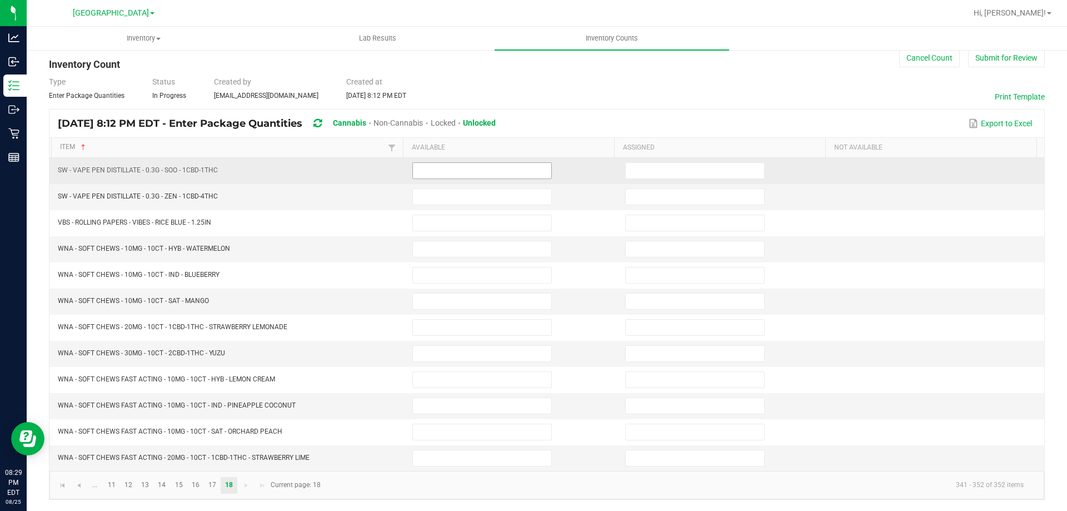
click at [467, 167] on input at bounding box center [482, 171] width 138 height 16
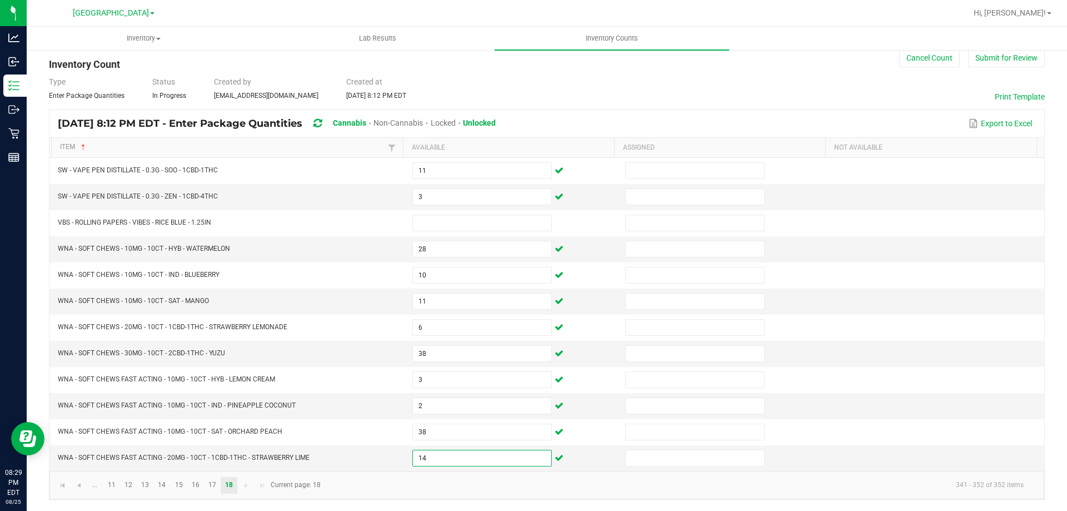
click at [516, 84] on div "Type Enter Package Quantities Status In Progress Created by twilkerson@livepara…" at bounding box center [547, 88] width 996 height 24
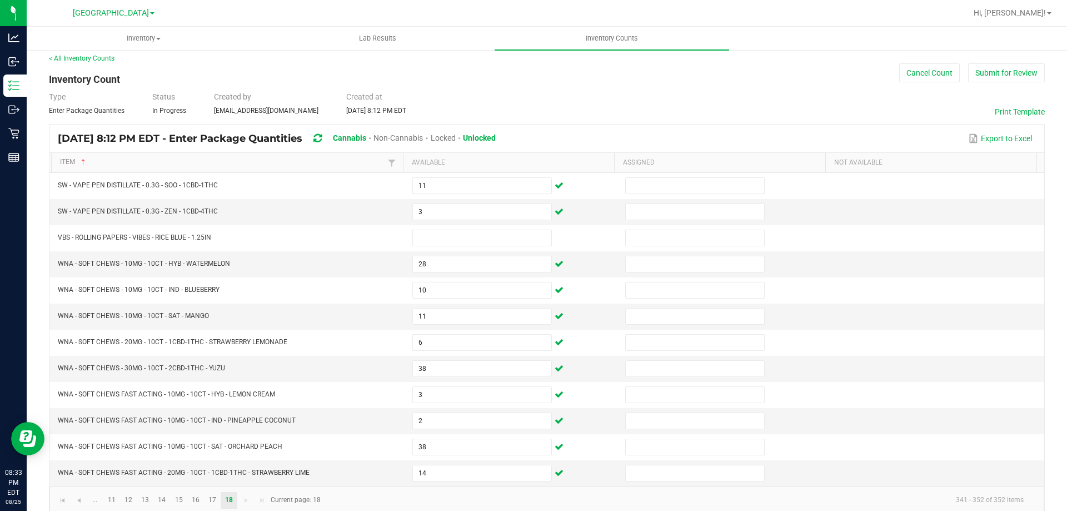
scroll to position [0, 0]
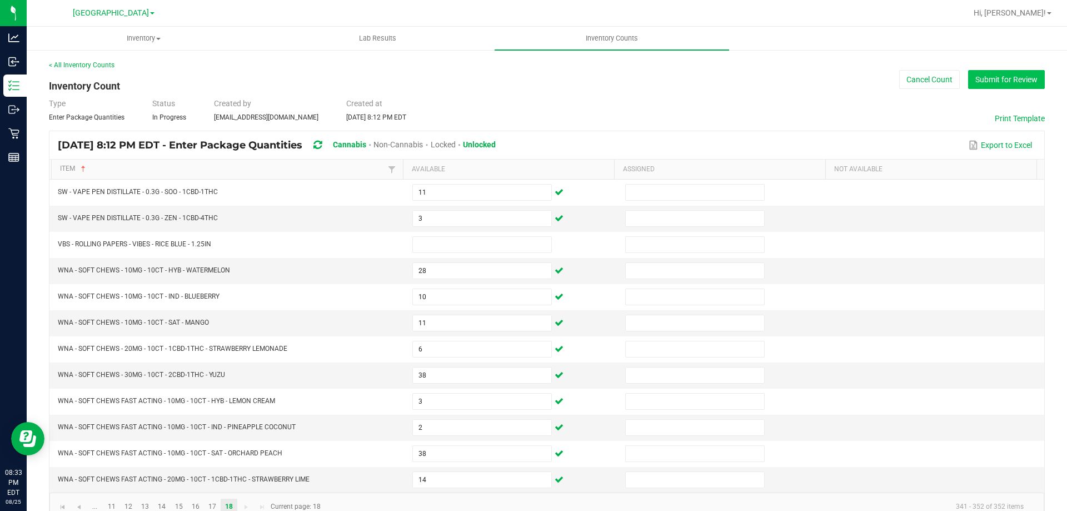
click at [1002, 84] on button "Submit for Review" at bounding box center [1006, 79] width 77 height 19
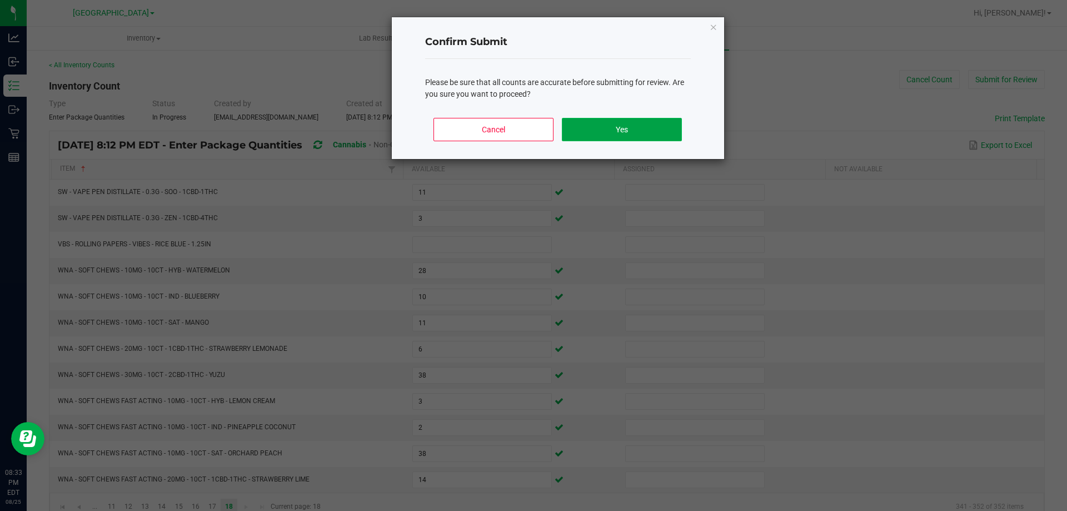
click at [657, 130] on button "Yes" at bounding box center [622, 129] width 120 height 23
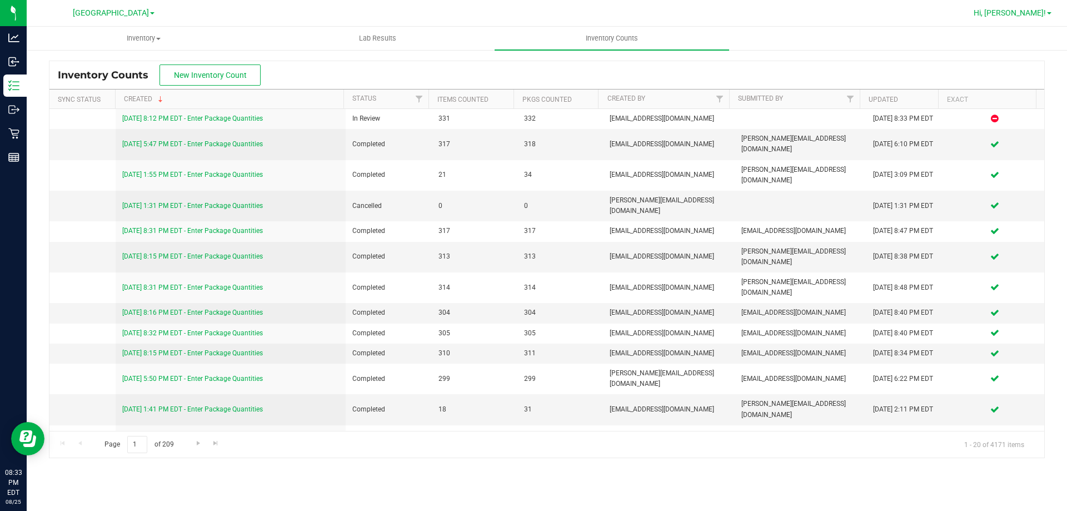
click at [1026, 12] on span "Hi, [PERSON_NAME]!" at bounding box center [1010, 12] width 72 height 9
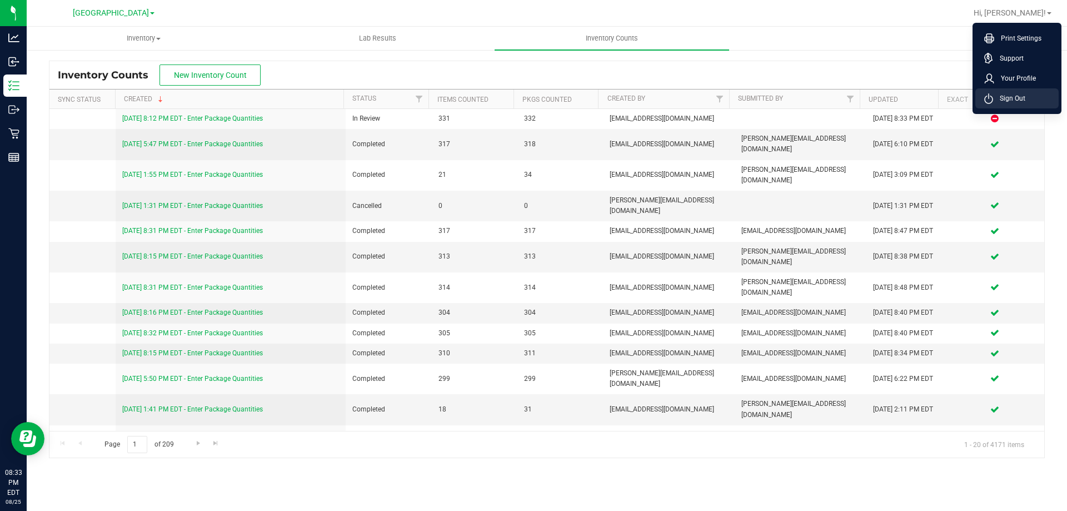
click at [1008, 106] on li "Sign Out" at bounding box center [1017, 98] width 83 height 20
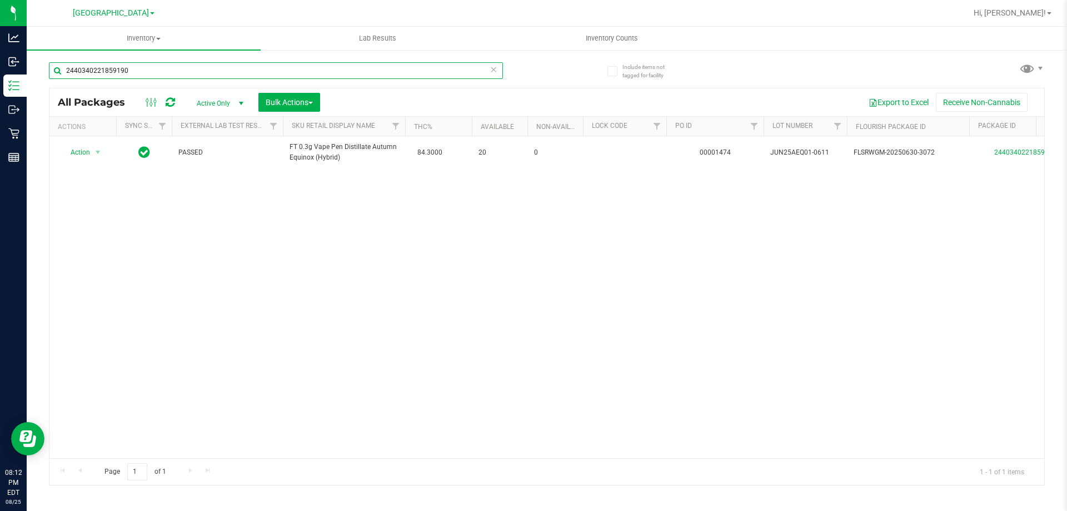
click at [155, 66] on input "2440340221859190" at bounding box center [276, 70] width 454 height 17
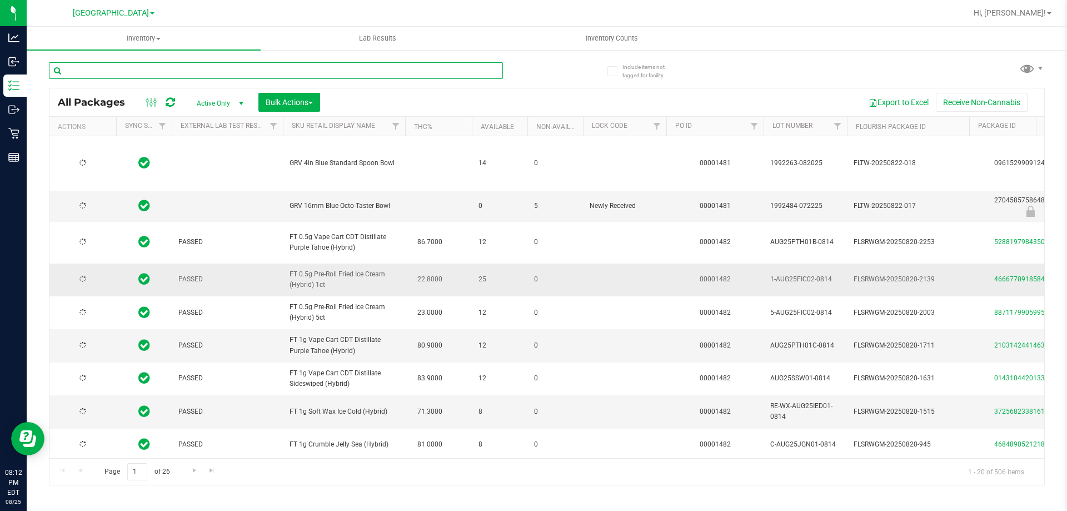
type input "[DATE]"
